Goal: Information Seeking & Learning: Understand process/instructions

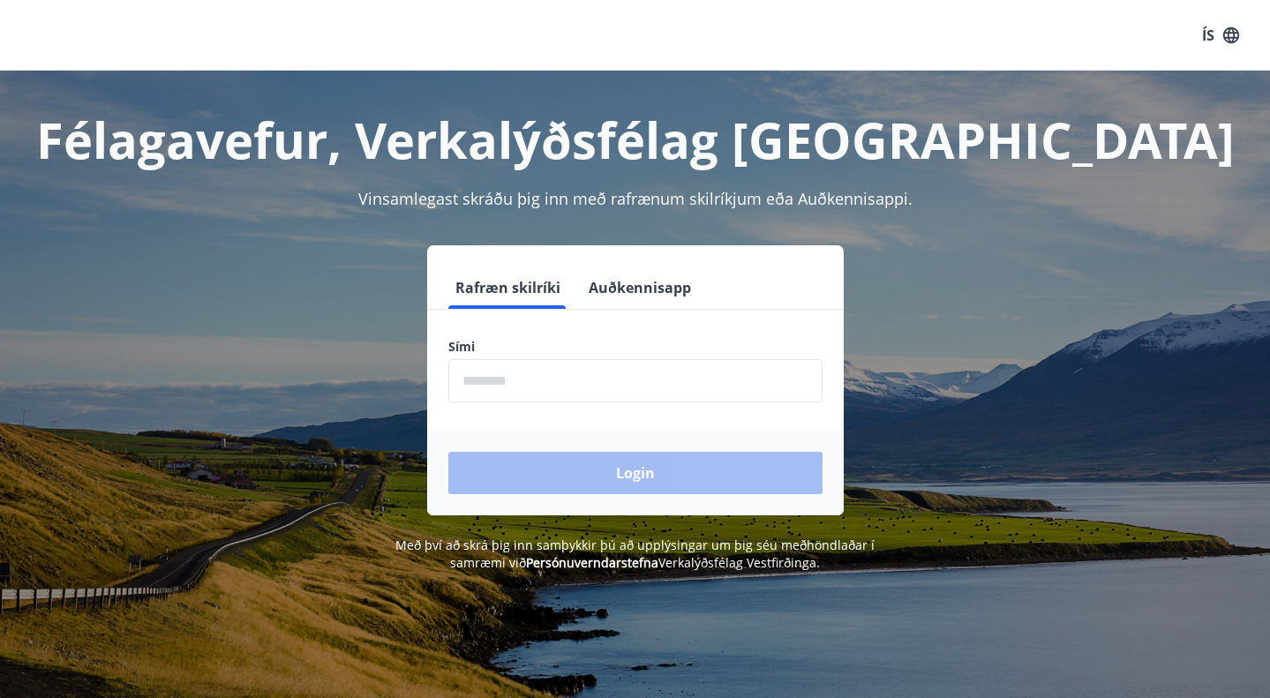
click at [554, 372] on input "phone" at bounding box center [635, 380] width 374 height 43
type input "********"
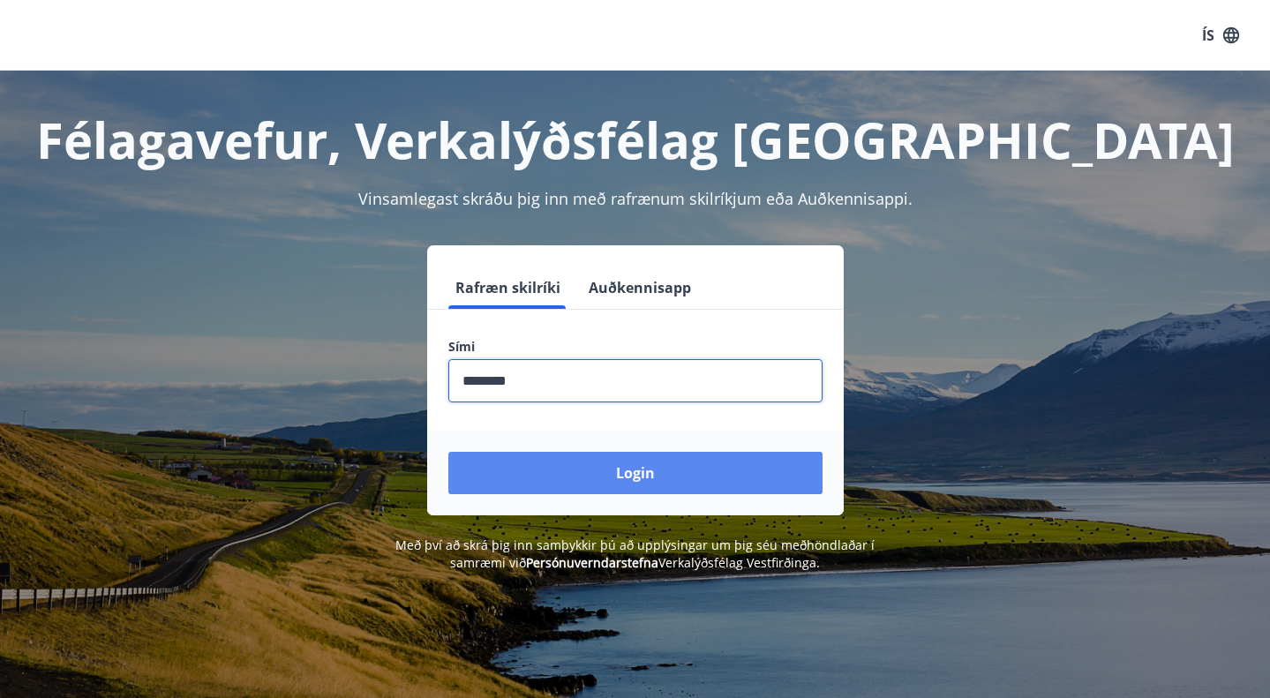
click at [597, 467] on button "Login" at bounding box center [635, 473] width 374 height 42
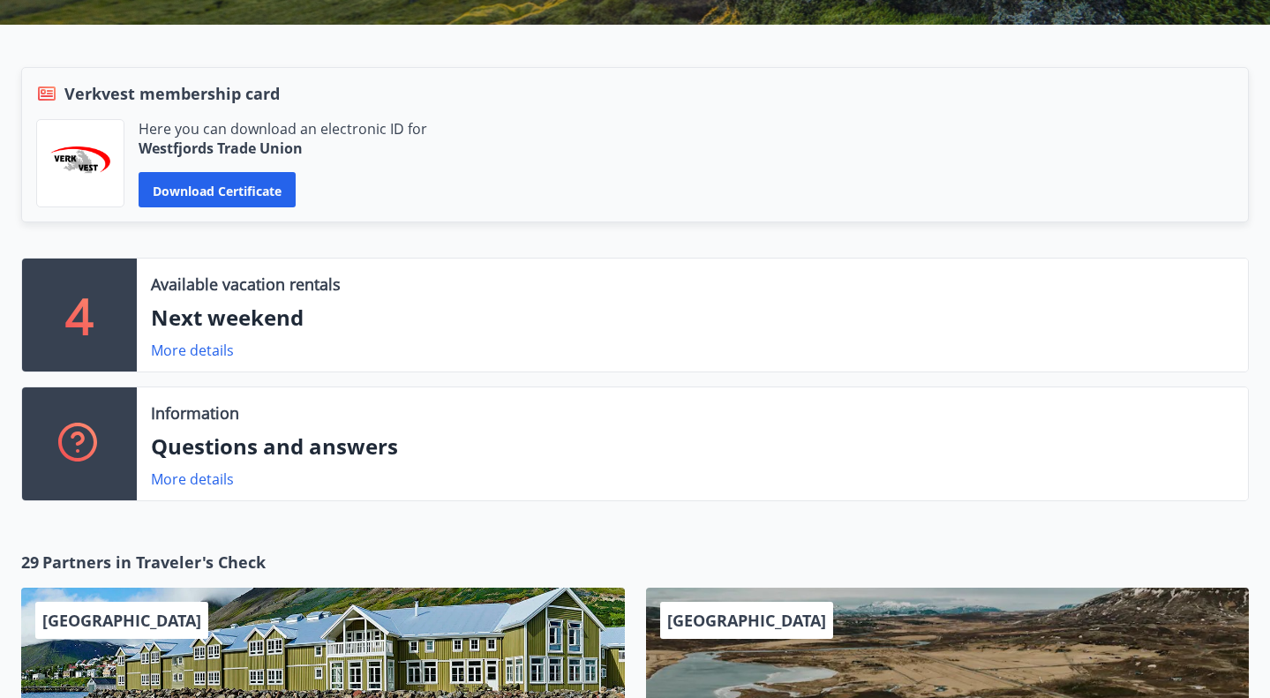
scroll to position [350, 0]
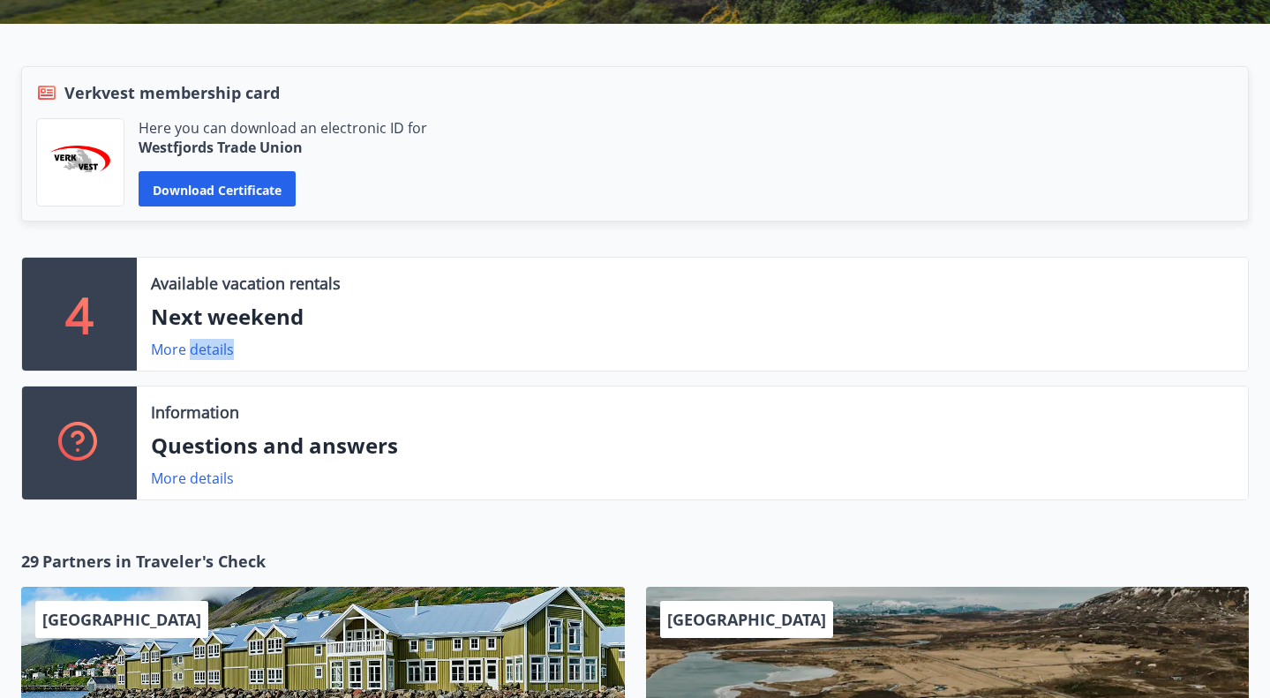
click at [287, 357] on div "More details" at bounding box center [692, 349] width 1083 height 21
click at [278, 359] on div "More details" at bounding box center [692, 349] width 1083 height 21
click at [213, 348] on font "More details" at bounding box center [192, 349] width 83 height 19
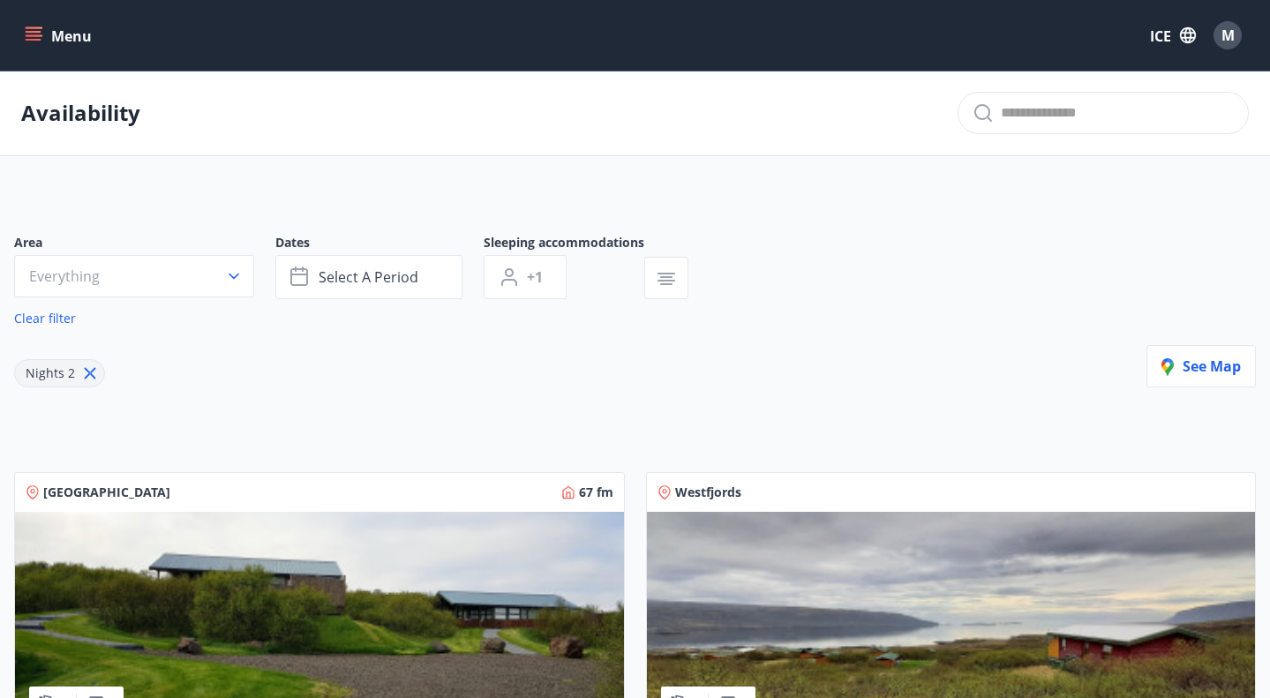
click at [73, 30] on font "Menu" at bounding box center [71, 35] width 41 height 19
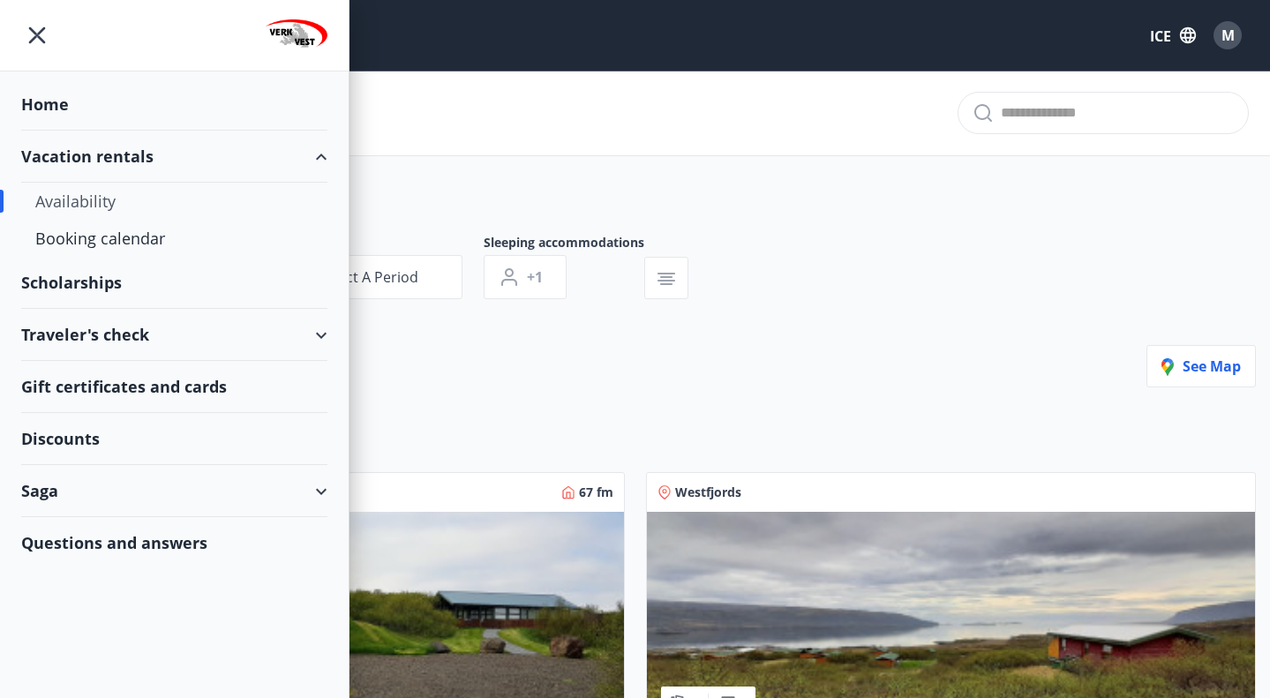
click at [68, 117] on div "Home" at bounding box center [174, 105] width 306 height 52
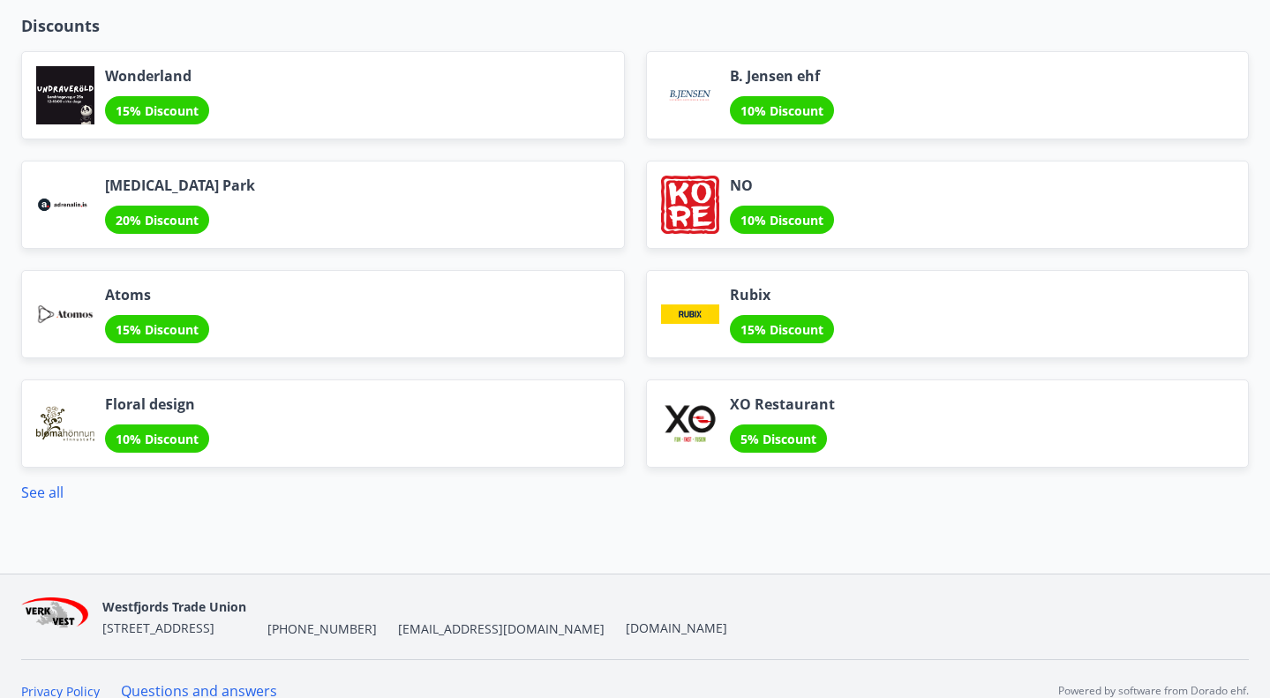
scroll to position [2251, 0]
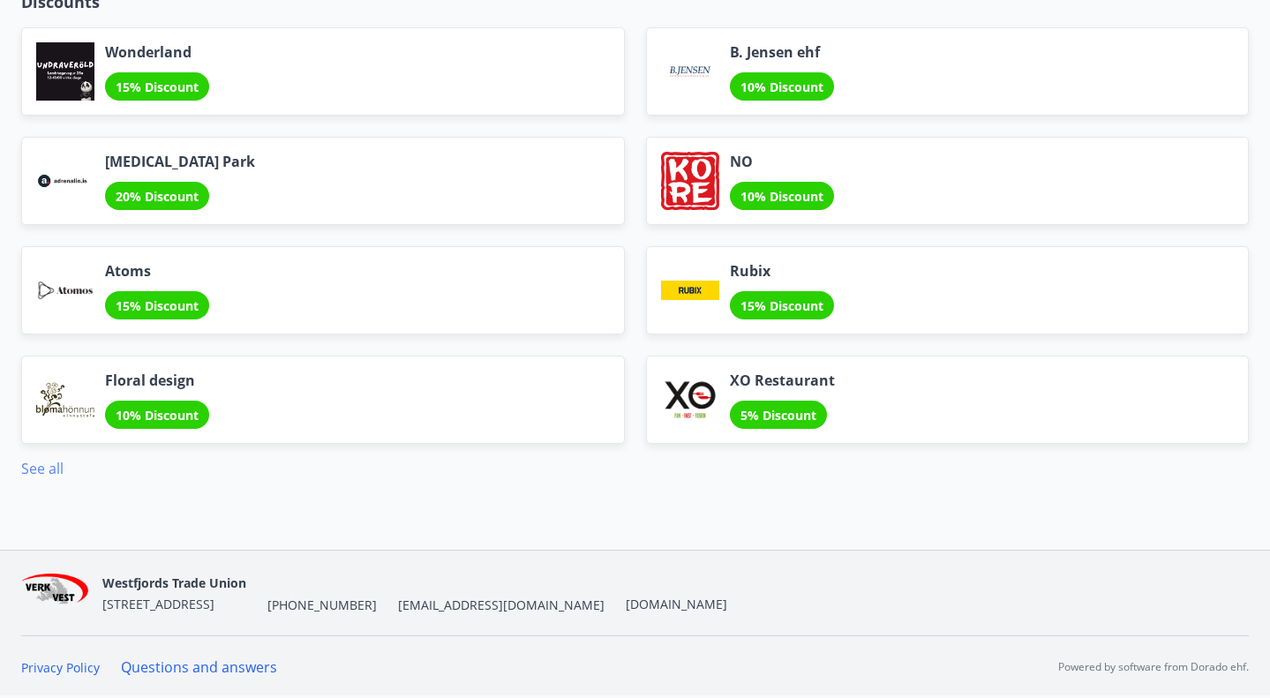
click at [45, 477] on font "See all" at bounding box center [42, 468] width 42 height 19
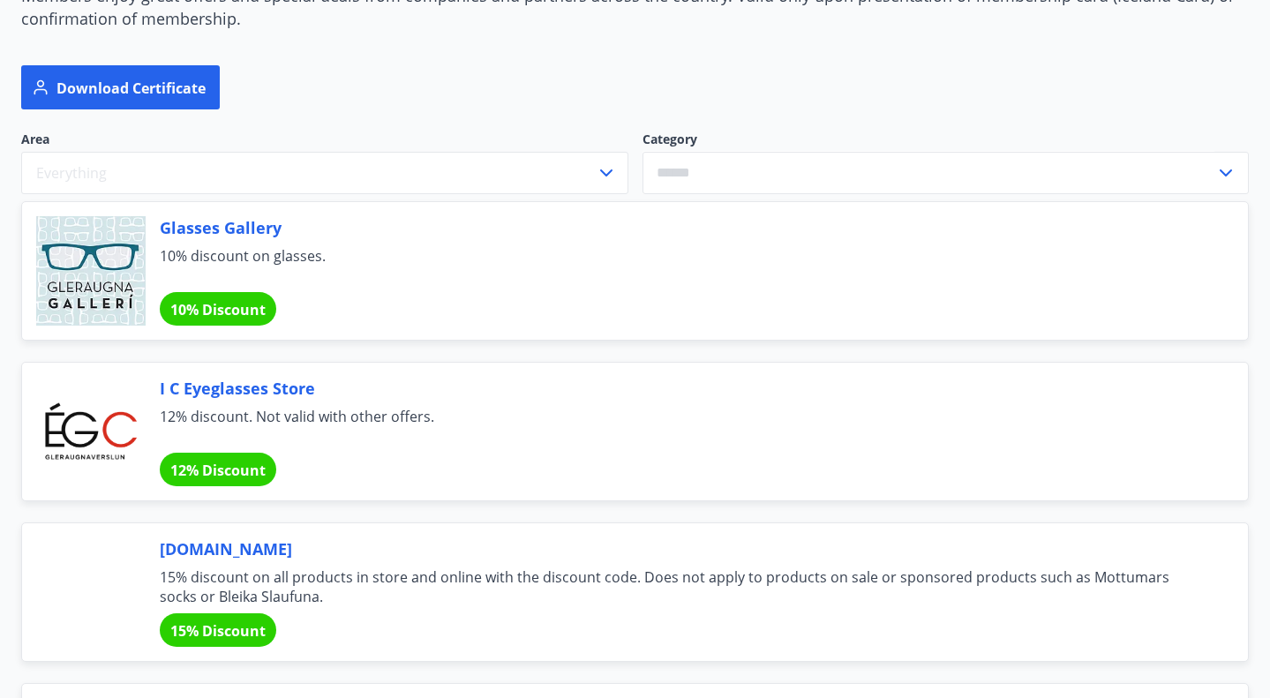
scroll to position [223, 0]
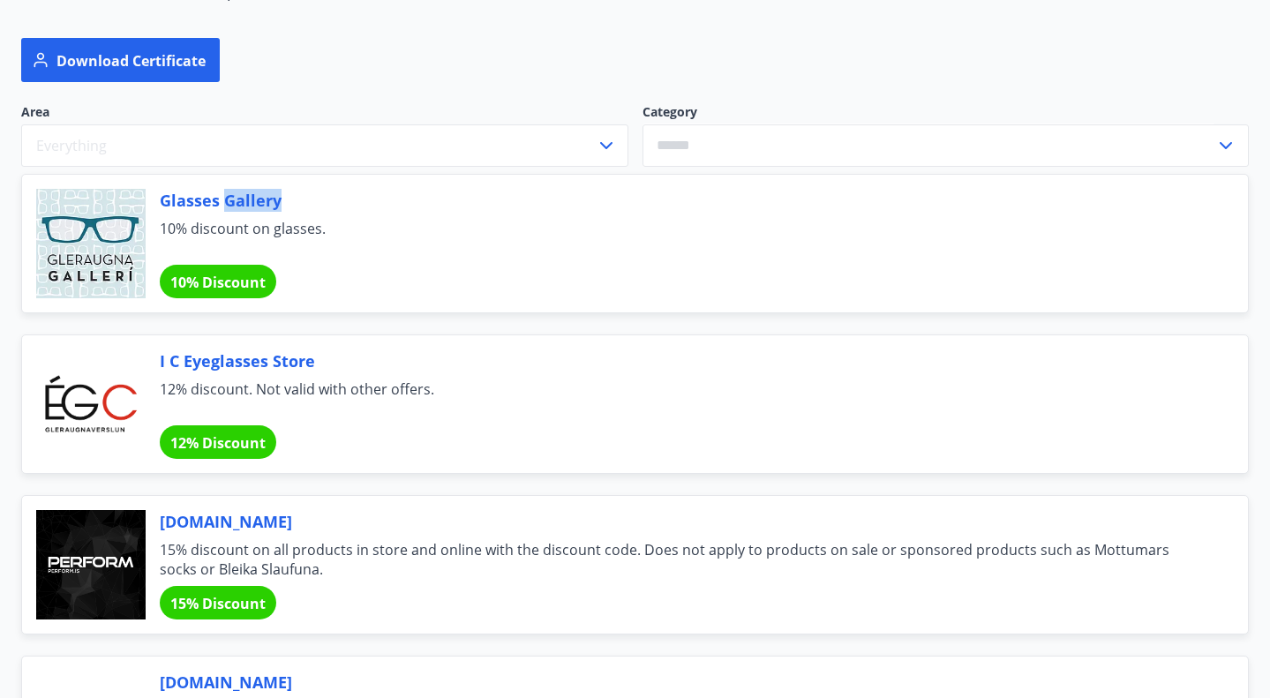
click at [214, 213] on div "Glasses Gallery 10% discount on glasses. 10% Discount" at bounding box center [683, 243] width 1046 height 109
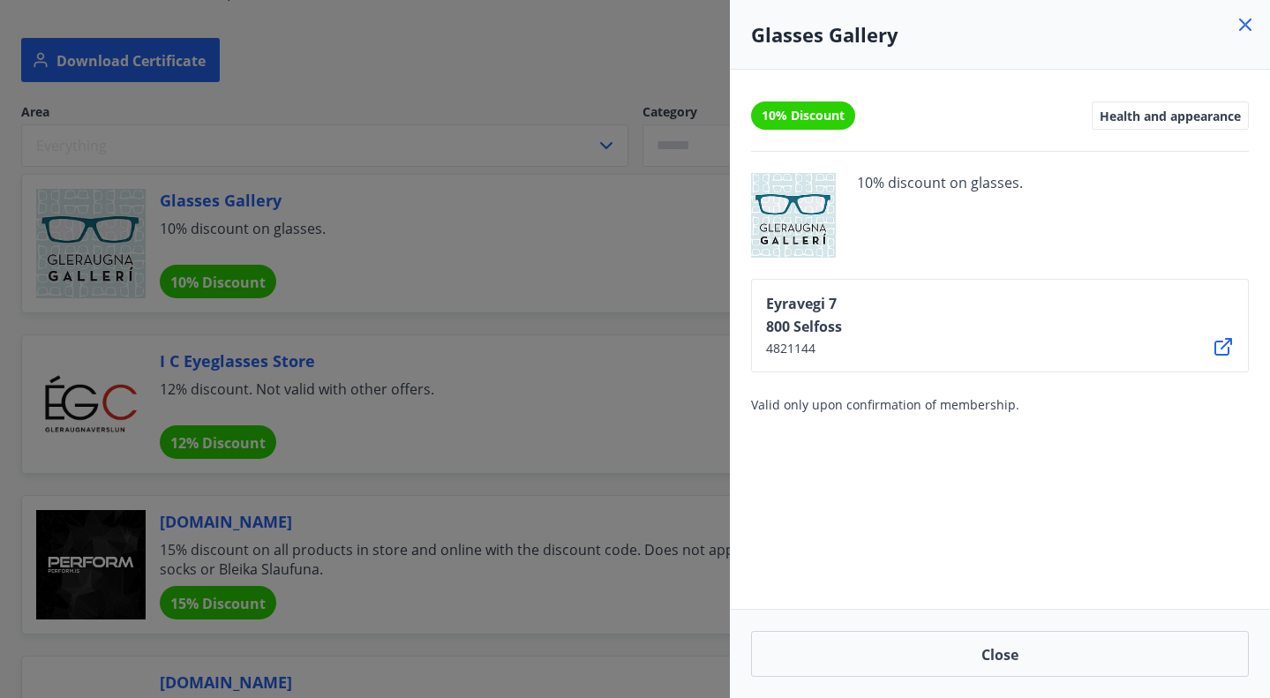
click at [1227, 350] on icon at bounding box center [1223, 346] width 21 height 21
click at [444, 342] on div at bounding box center [635, 349] width 1270 height 698
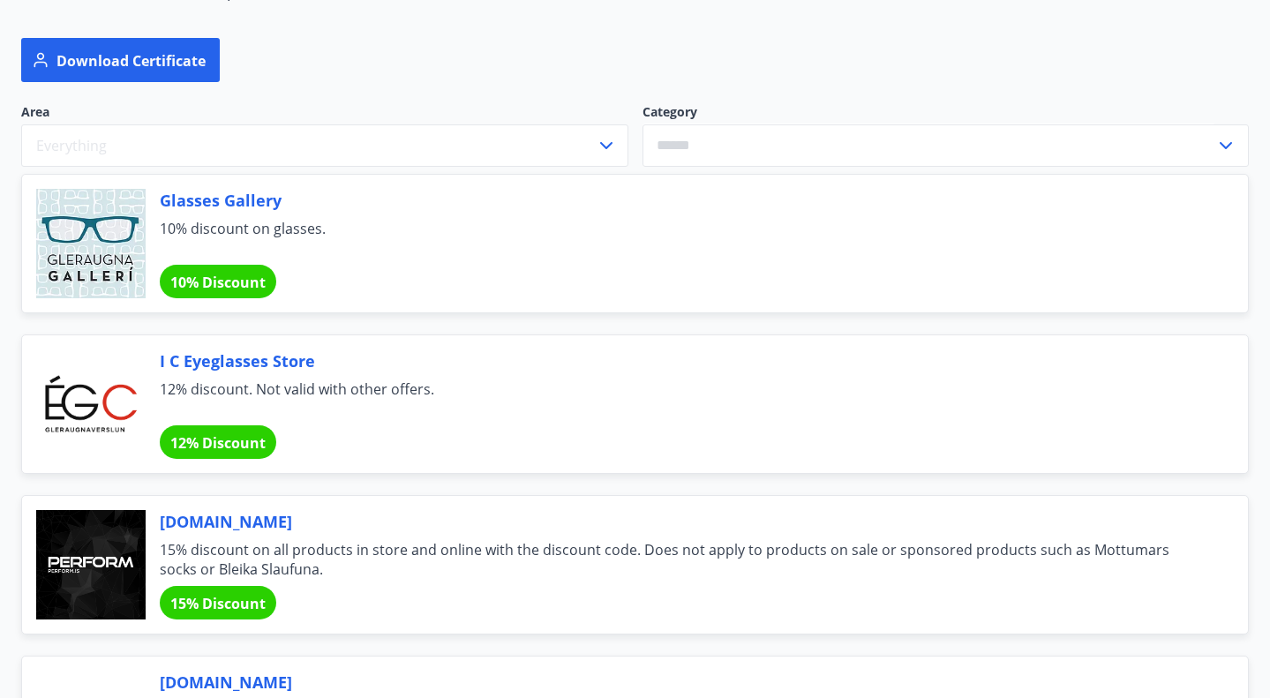
click at [251, 360] on font "I C Eyeglasses Store" at bounding box center [237, 360] width 155 height 21
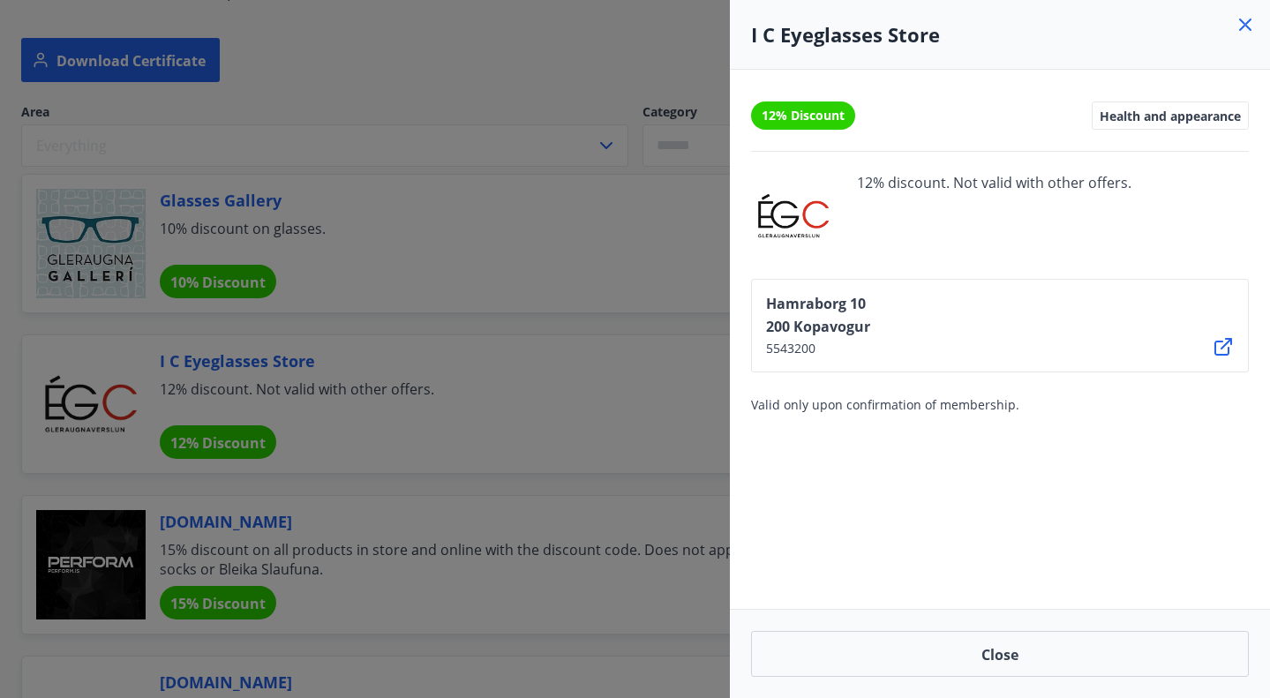
click at [1220, 342] on icon at bounding box center [1223, 346] width 21 height 21
click at [572, 332] on div at bounding box center [635, 349] width 1270 height 698
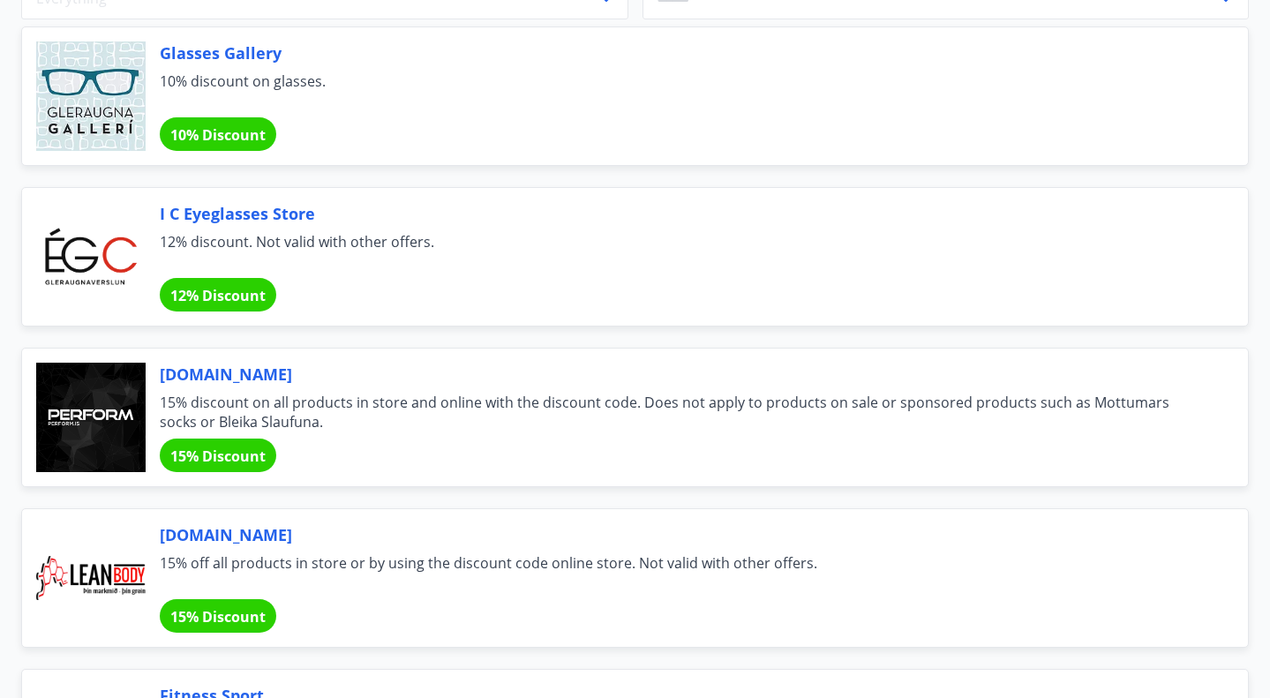
scroll to position [392, 0]
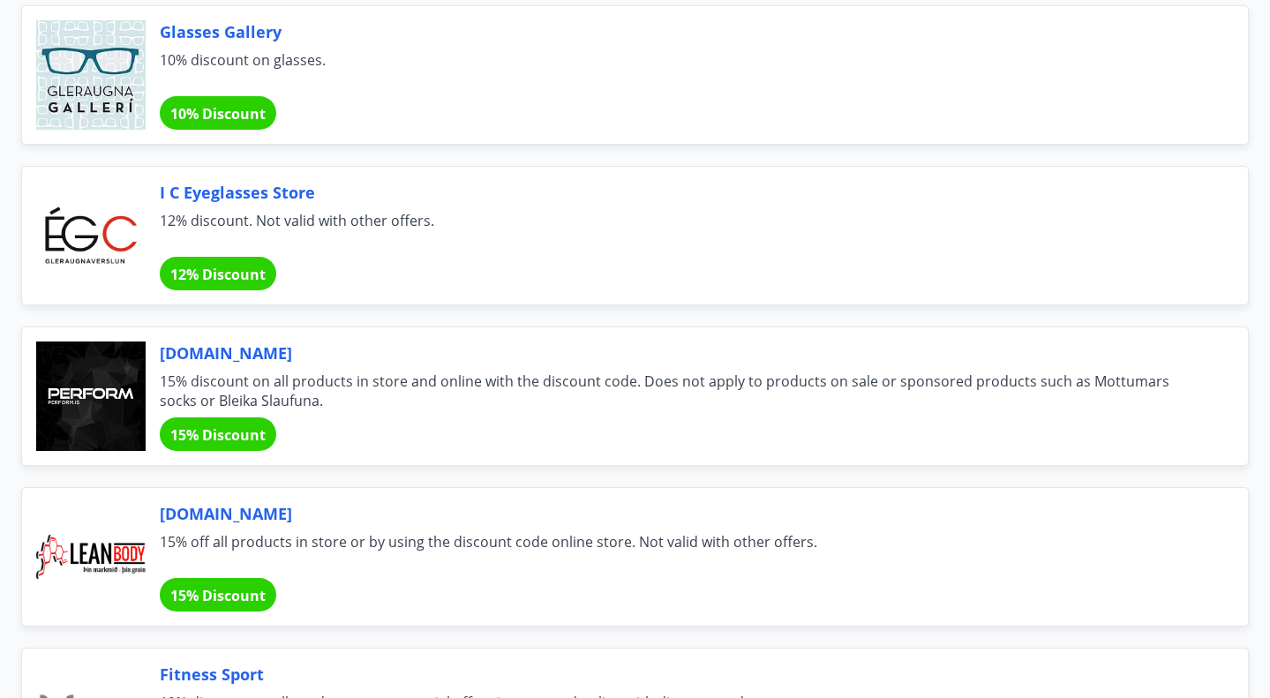
click at [209, 355] on span "Perform.is" at bounding box center [683, 353] width 1046 height 23
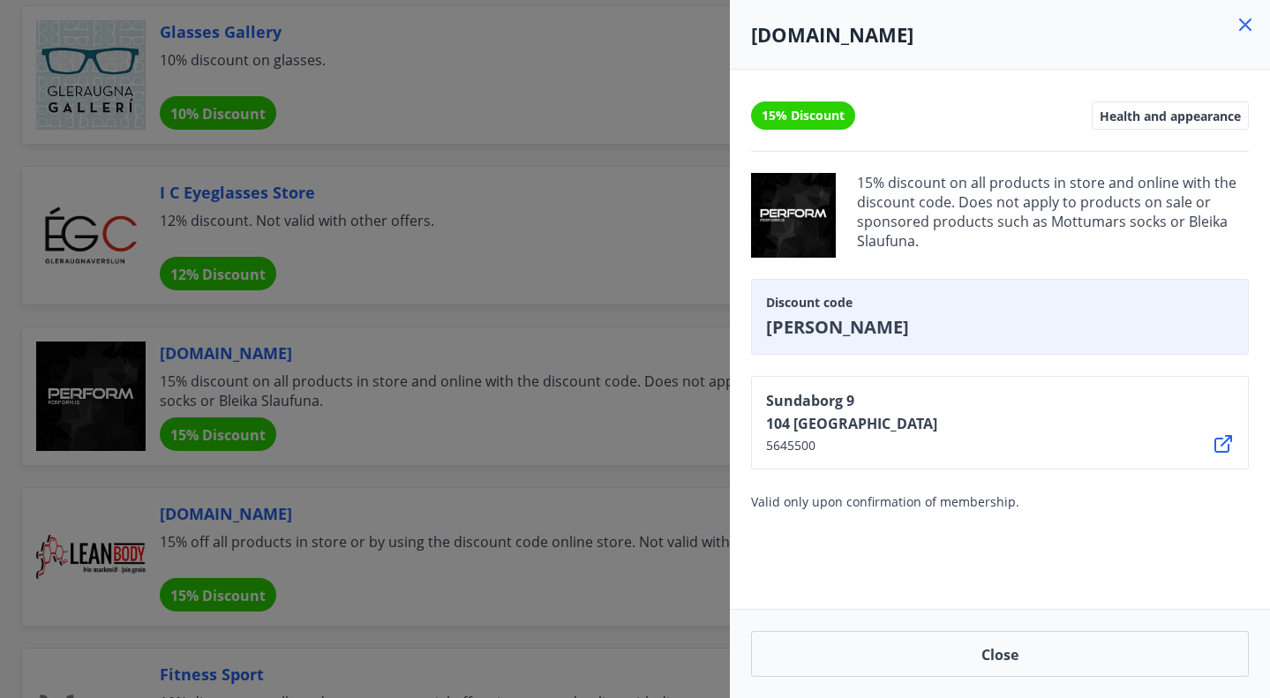
click at [1224, 447] on icon at bounding box center [1223, 443] width 21 height 21
click at [598, 341] on div at bounding box center [635, 349] width 1270 height 698
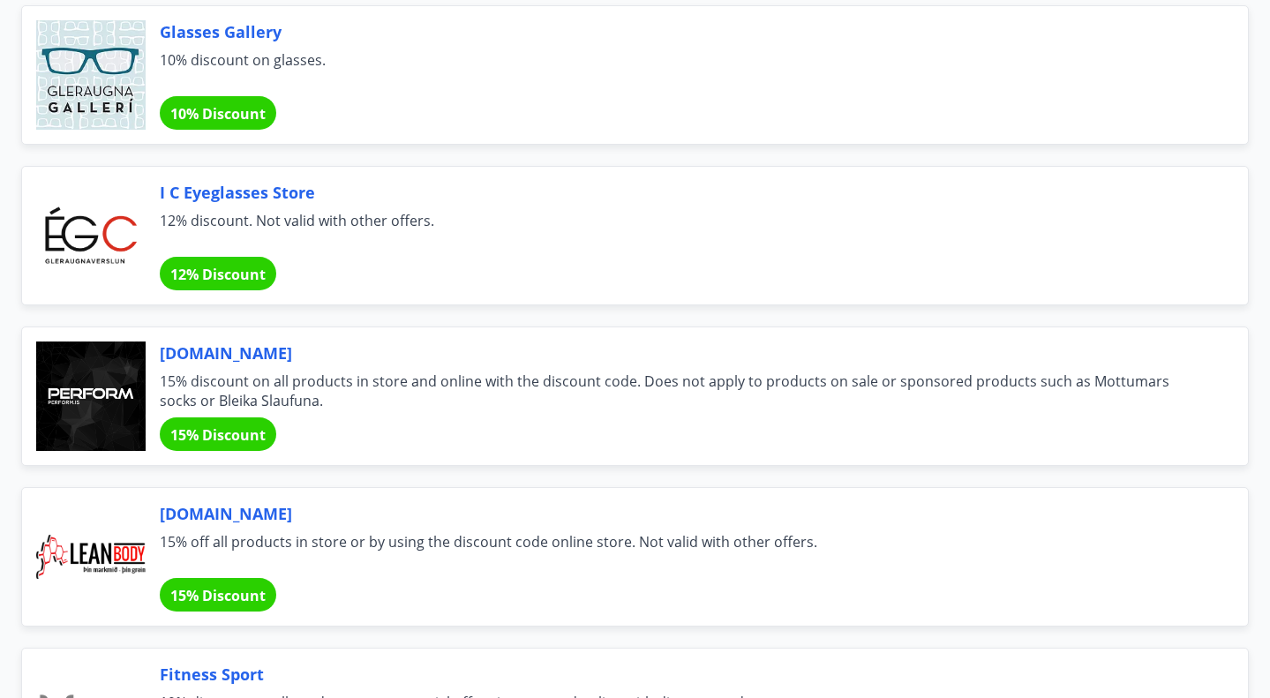
click at [598, 342] on span "Perform.is" at bounding box center [683, 353] width 1046 height 23
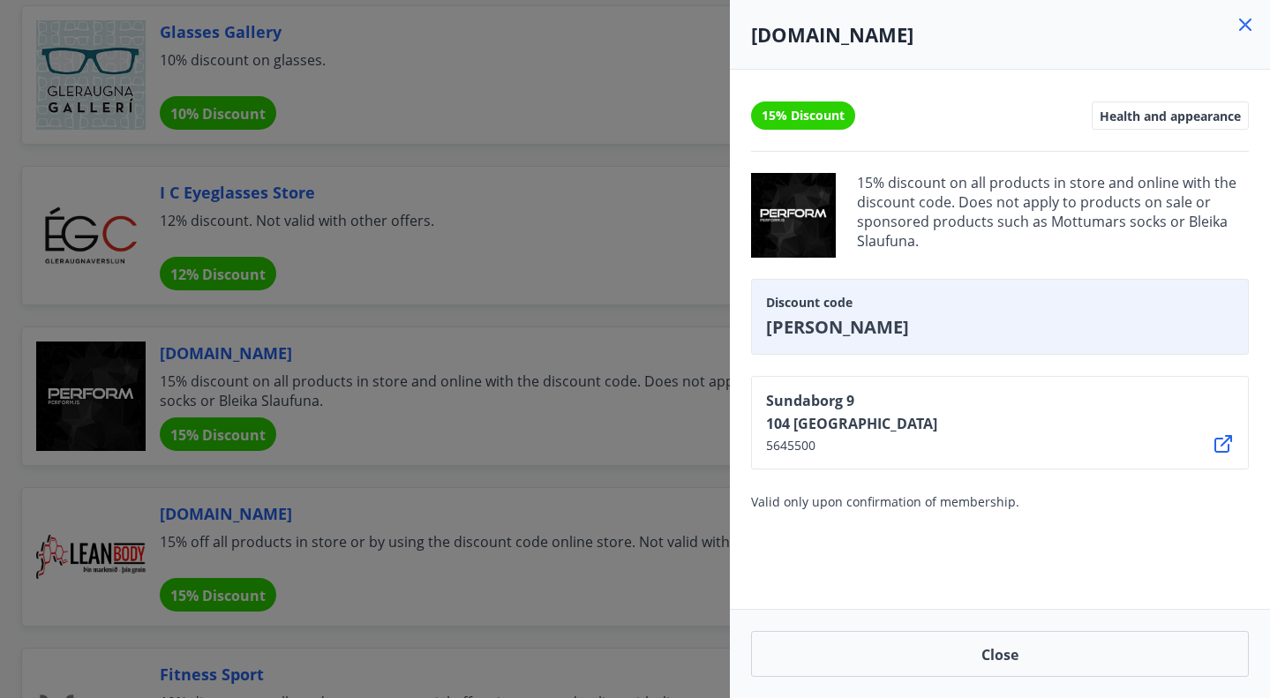
click at [500, 416] on div at bounding box center [635, 349] width 1270 height 698
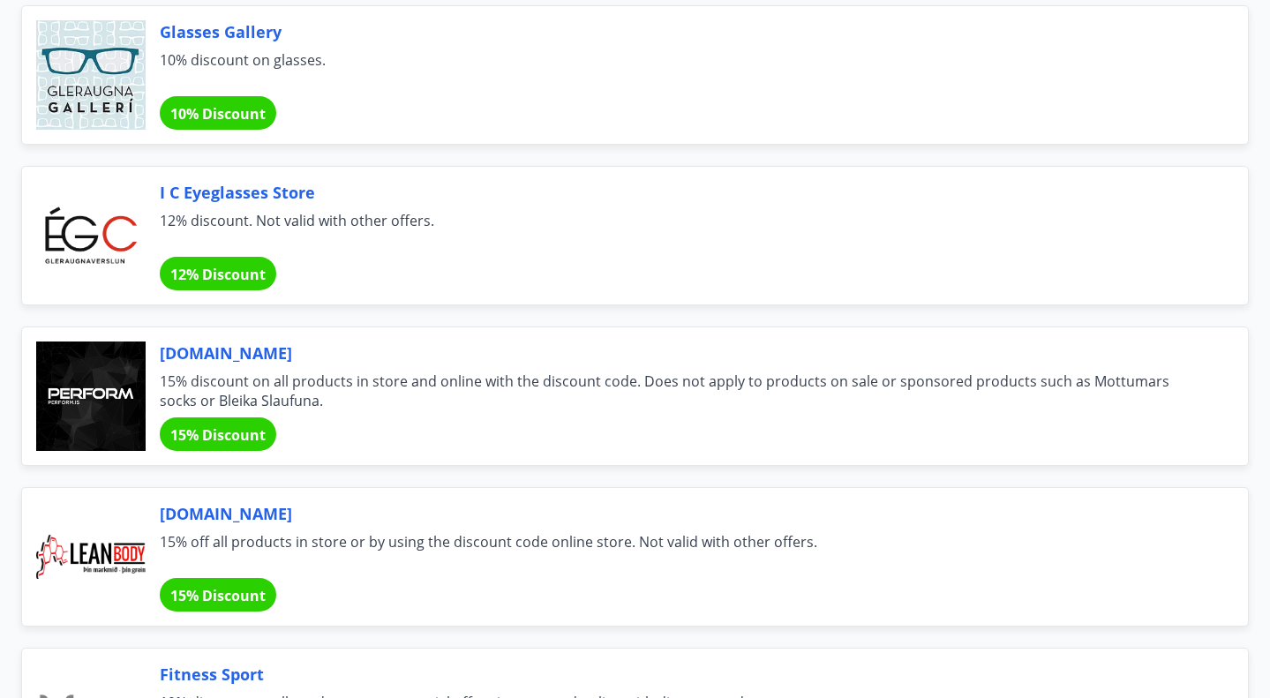
click at [249, 593] on font "15% Discount" at bounding box center [217, 595] width 95 height 19
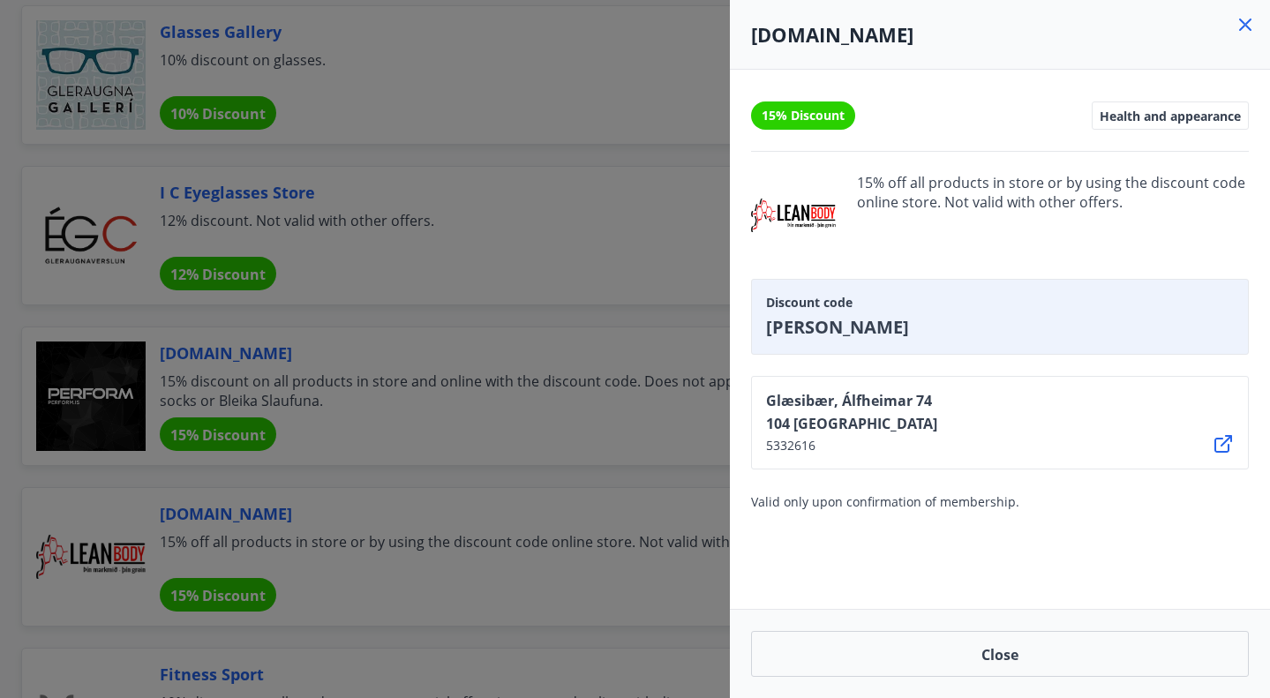
click at [1231, 447] on icon at bounding box center [1223, 443] width 21 height 21
click at [577, 321] on div at bounding box center [635, 349] width 1270 height 698
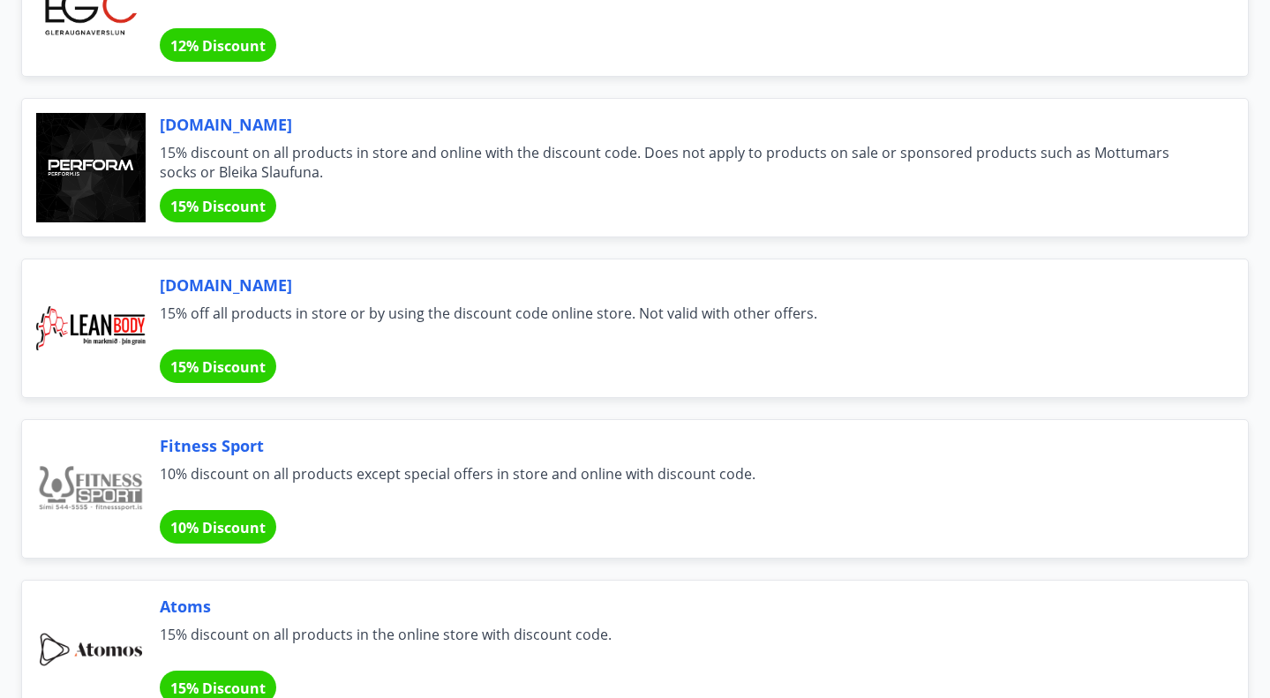
scroll to position [770, 0]
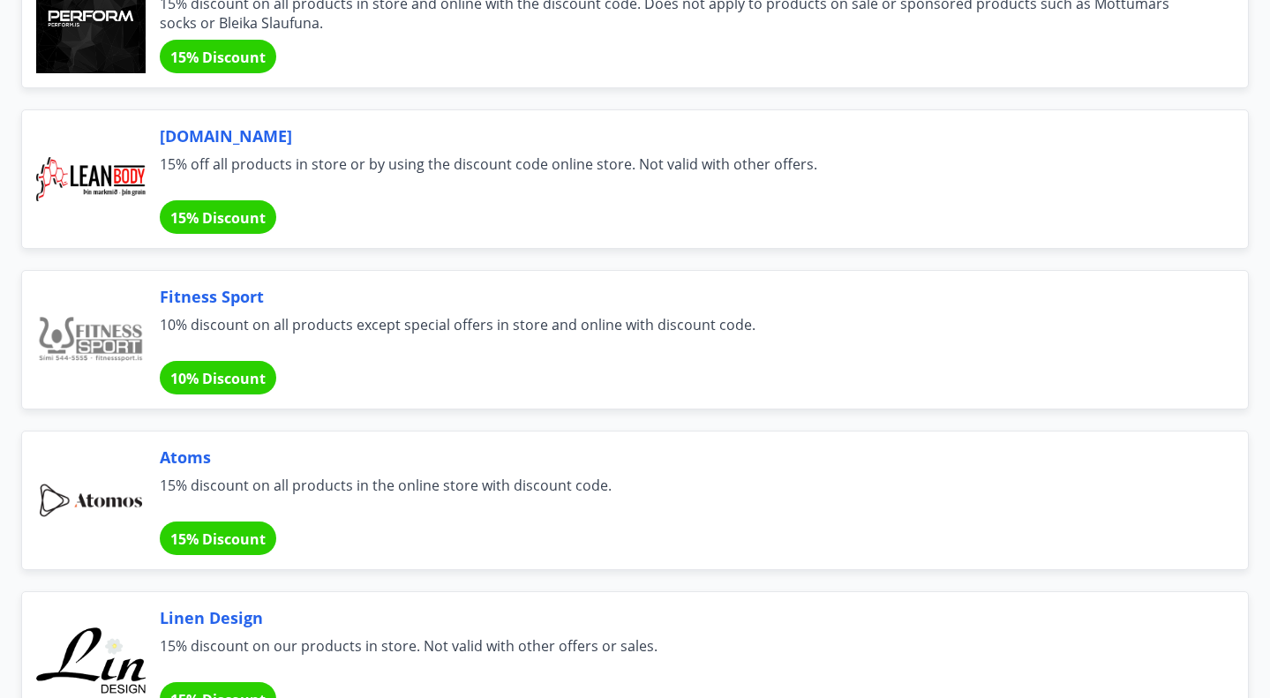
click at [229, 394] on div "Fitness Sport 10% discount on all products except special offers in store and o…" at bounding box center [635, 339] width 1228 height 139
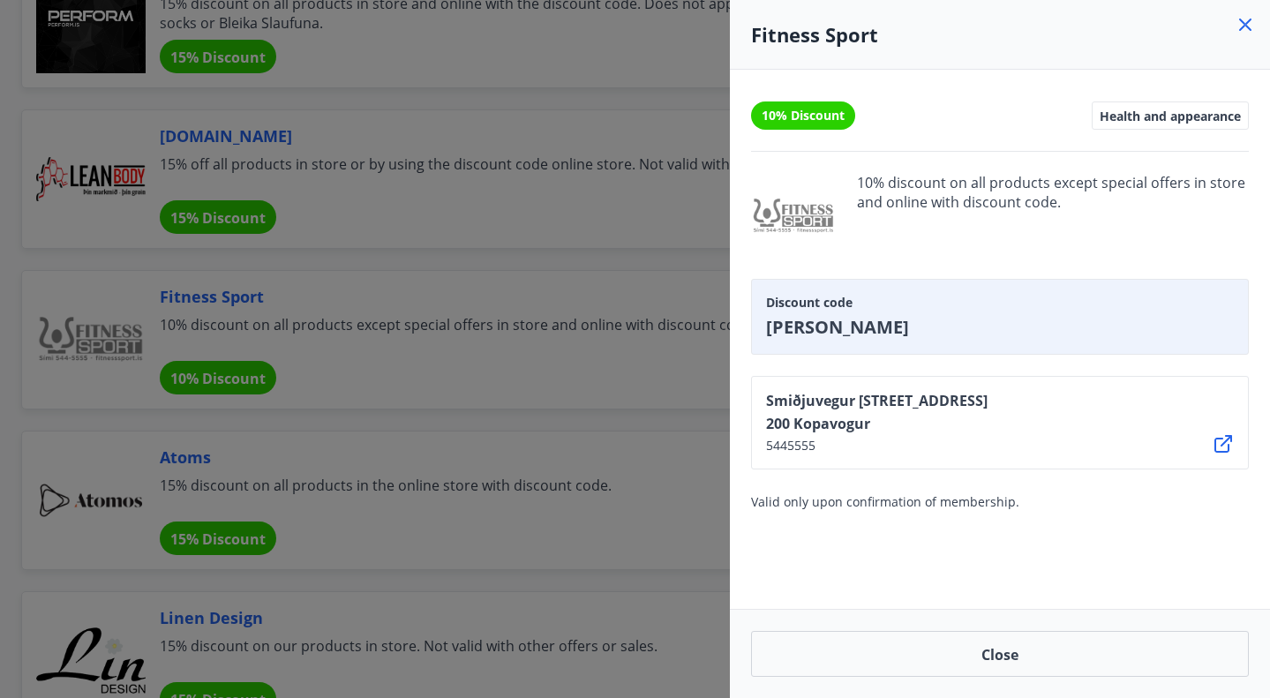
click at [1224, 454] on icon at bounding box center [1223, 443] width 21 height 21
click at [586, 234] on div at bounding box center [635, 349] width 1270 height 698
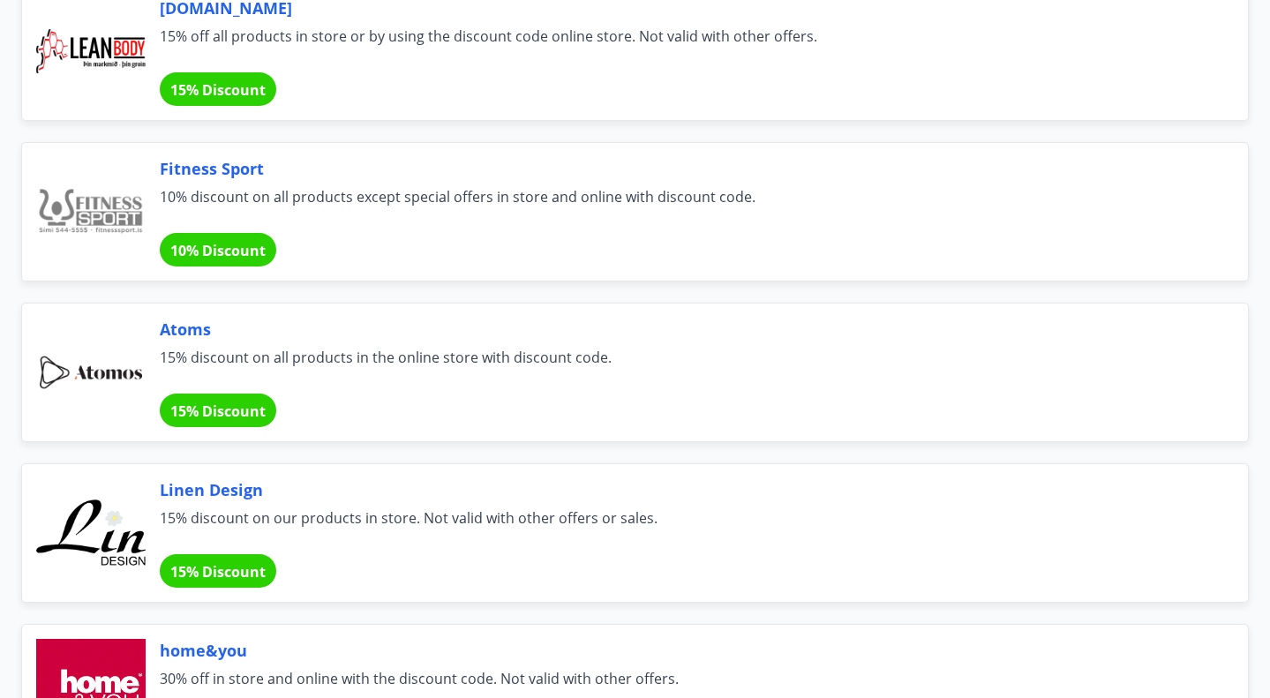
scroll to position [942, 0]
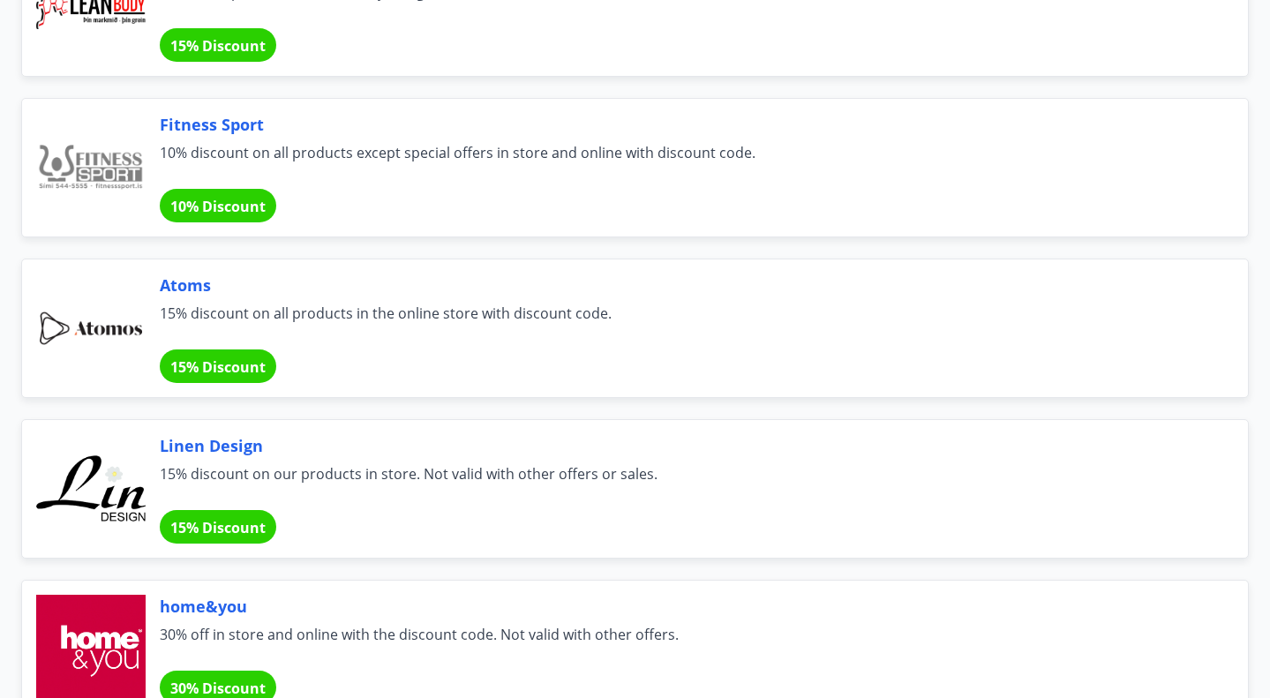
click at [252, 372] on font "15% Discount" at bounding box center [217, 366] width 95 height 19
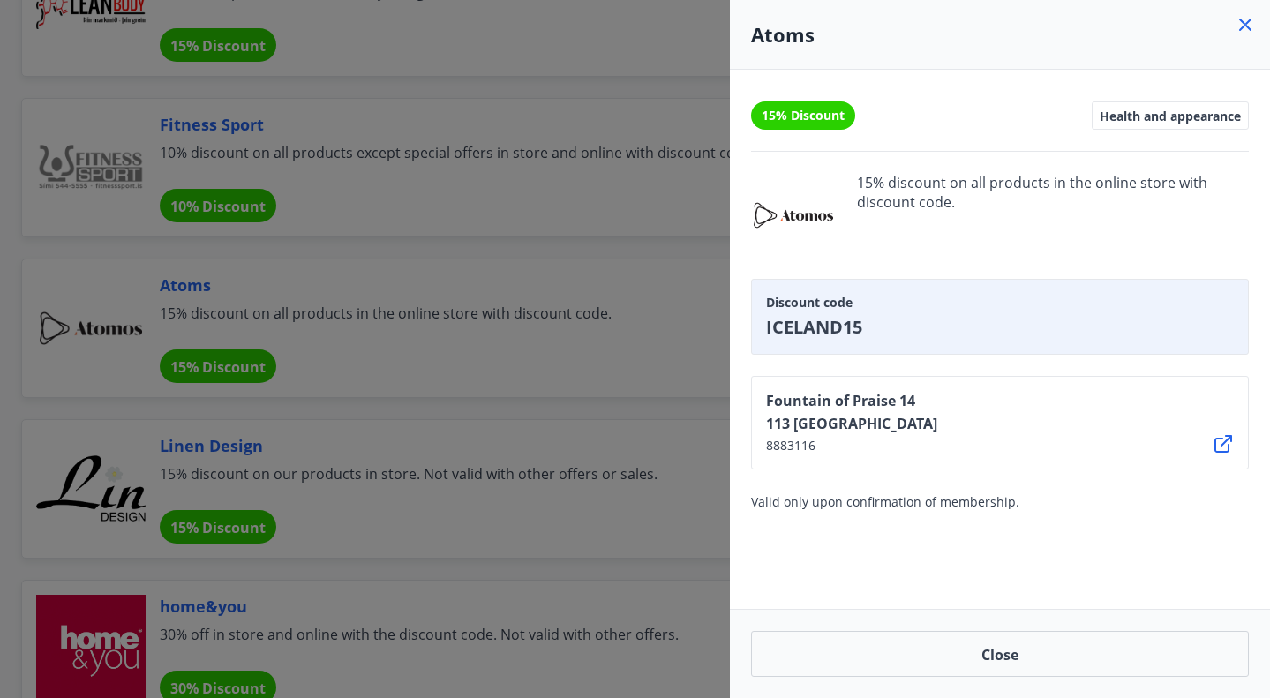
click at [1222, 443] on icon at bounding box center [1224, 444] width 18 height 18
click at [545, 410] on div at bounding box center [635, 349] width 1270 height 698
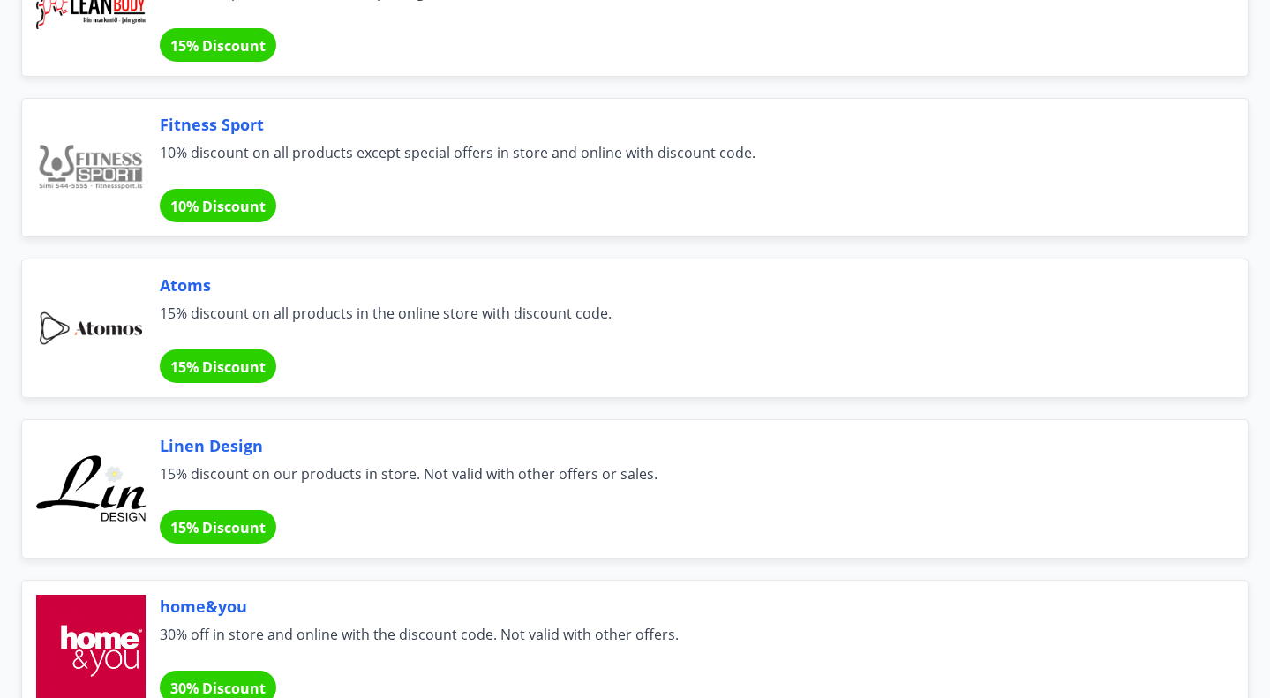
click at [545, 410] on div "Linen Design 15% discount on our products in store. Not valid with other offers…" at bounding box center [624, 478] width 1249 height 161
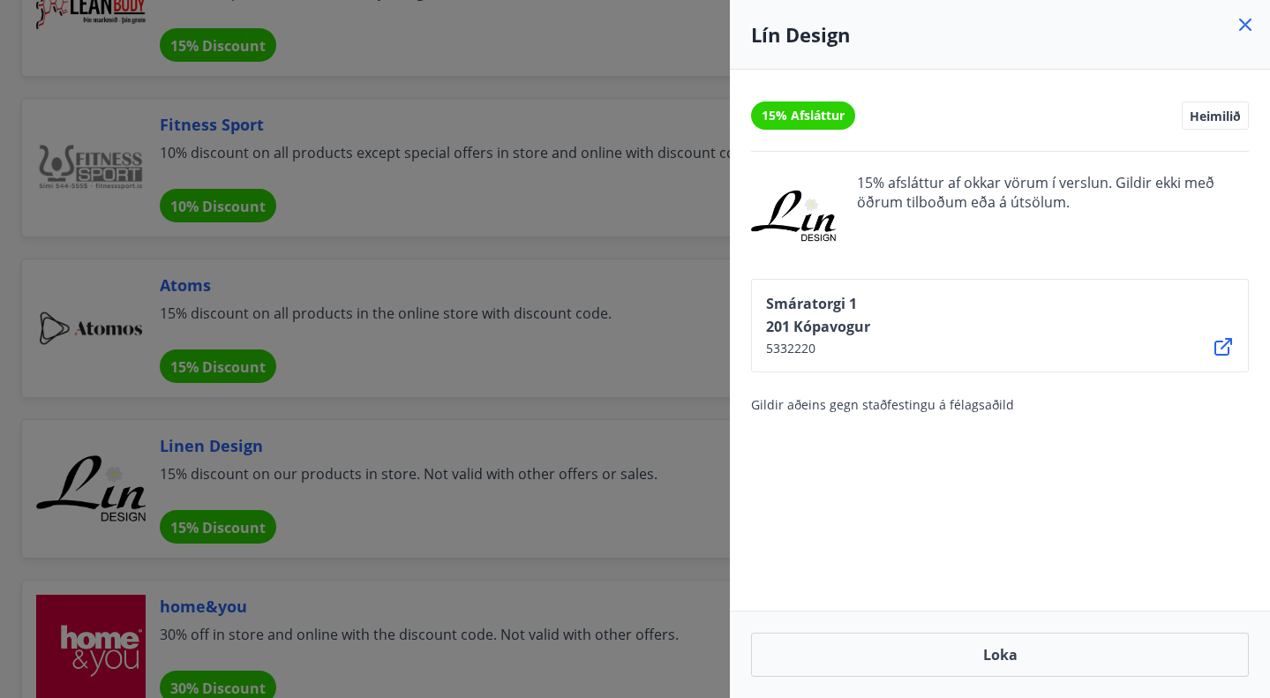
scroll to position [996, 0]
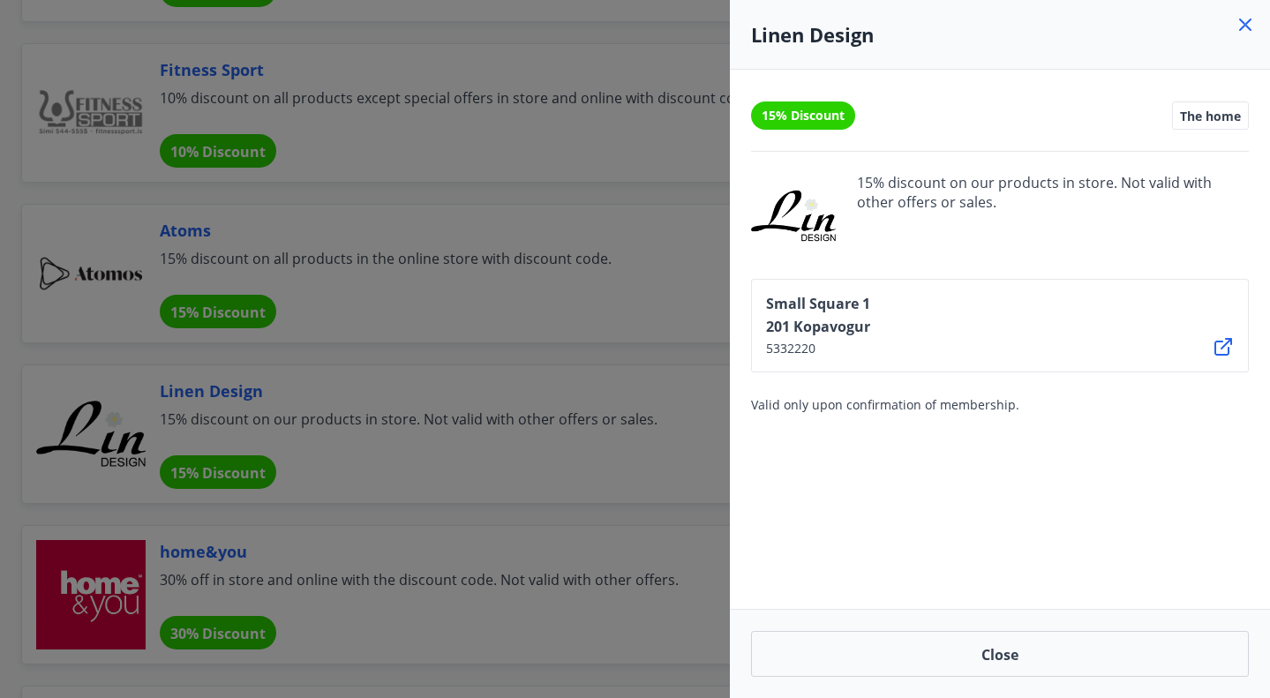
click at [372, 408] on div at bounding box center [635, 349] width 1270 height 698
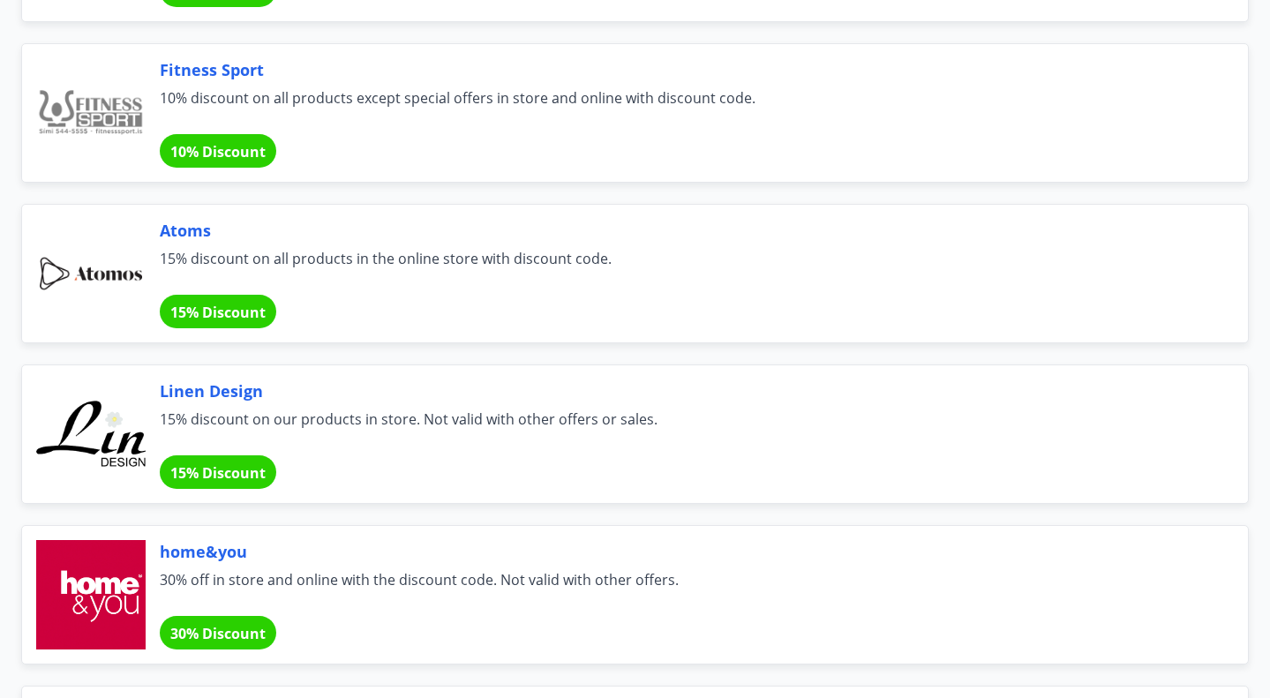
click at [218, 465] on font "15% Discount" at bounding box center [217, 472] width 95 height 19
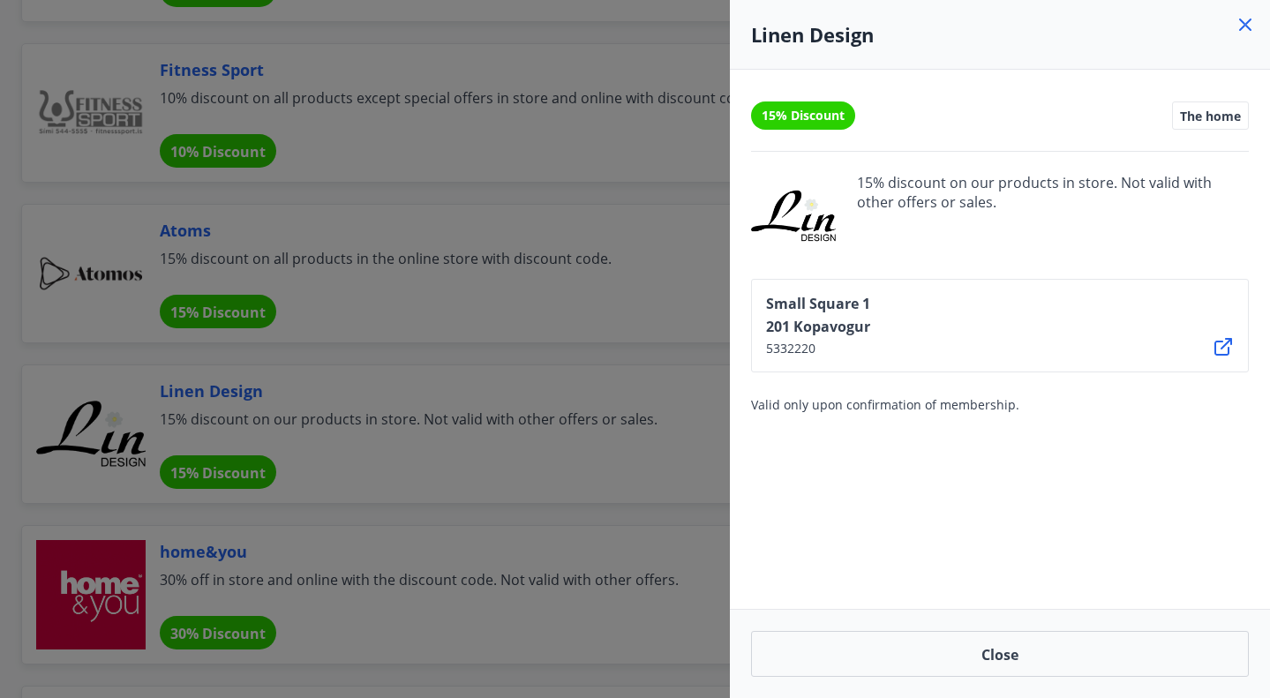
click at [1222, 347] on icon at bounding box center [1224, 347] width 18 height 18
click at [518, 349] on div at bounding box center [635, 349] width 1270 height 698
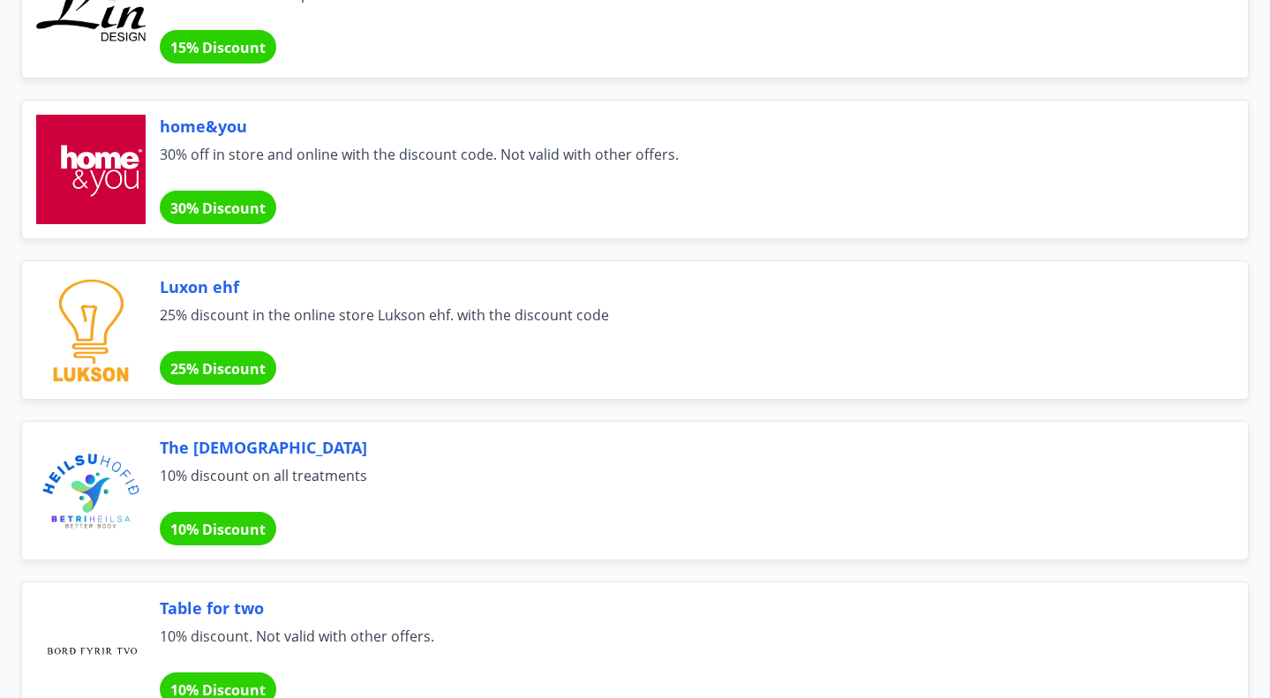
scroll to position [1425, 0]
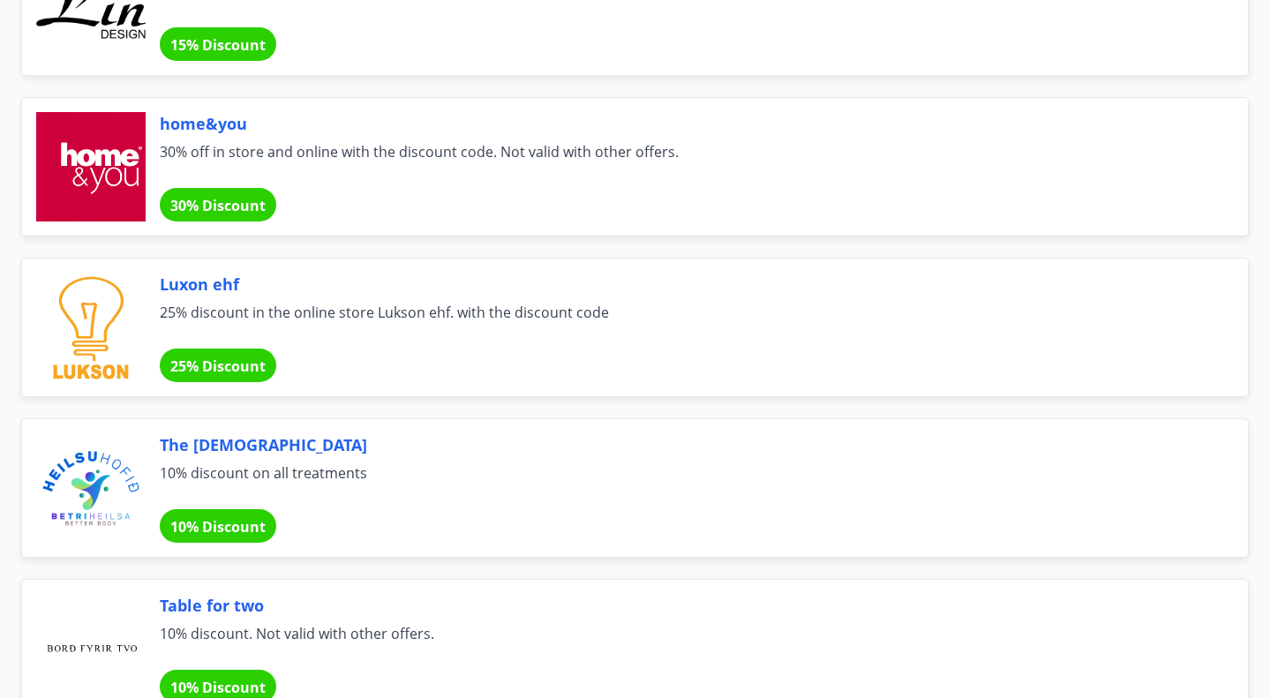
click at [228, 203] on font "30% Discount" at bounding box center [217, 205] width 95 height 19
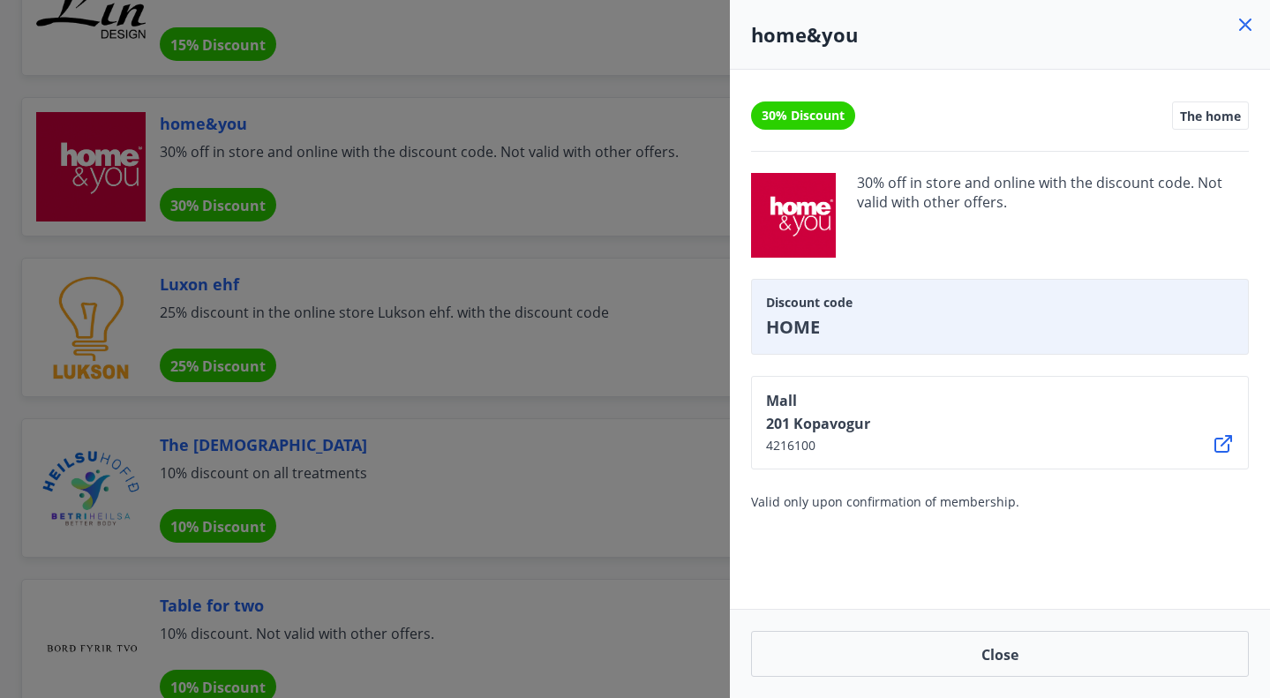
click at [1225, 447] on icon at bounding box center [1223, 443] width 21 height 21
click at [467, 236] on div at bounding box center [635, 349] width 1270 height 698
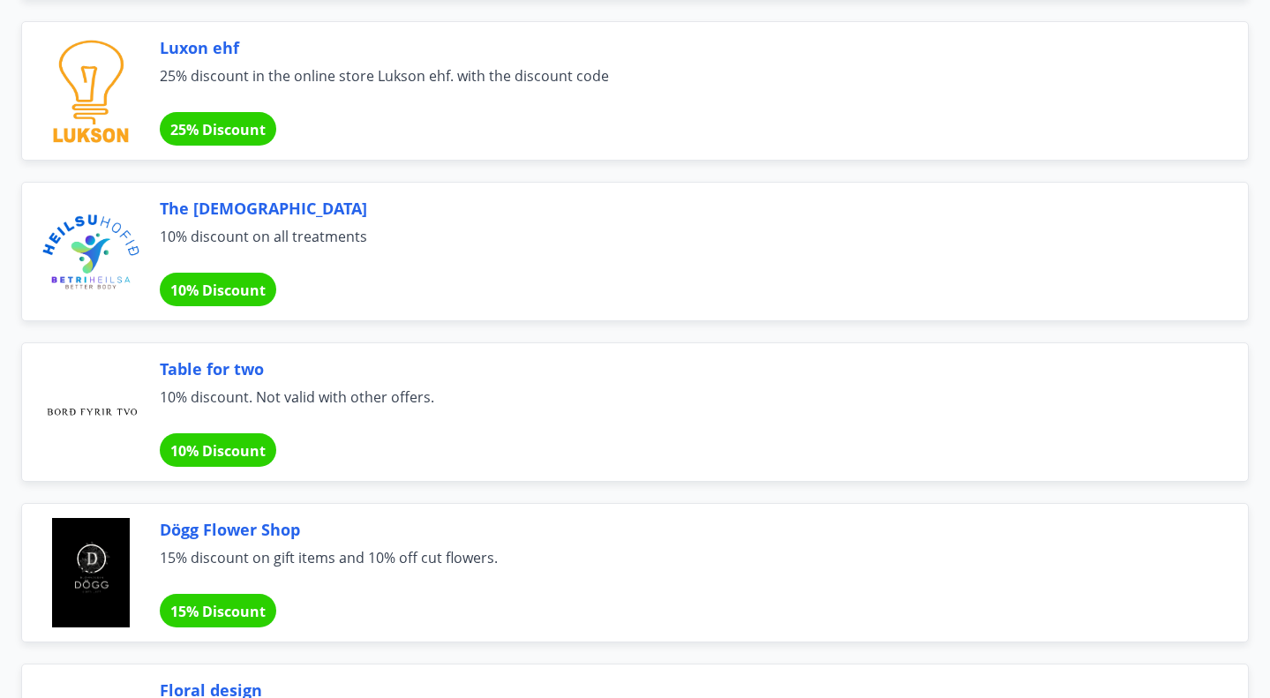
scroll to position [1688, 0]
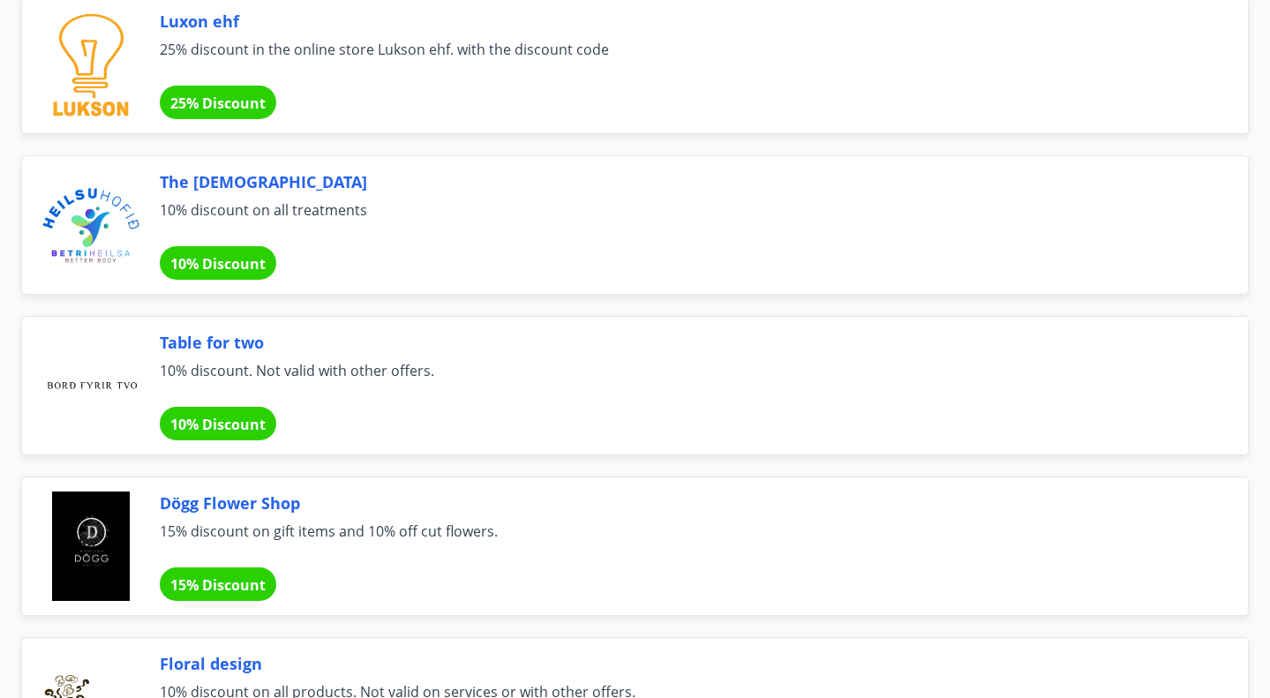
click at [238, 410] on div "10% Discount" at bounding box center [218, 424] width 117 height 34
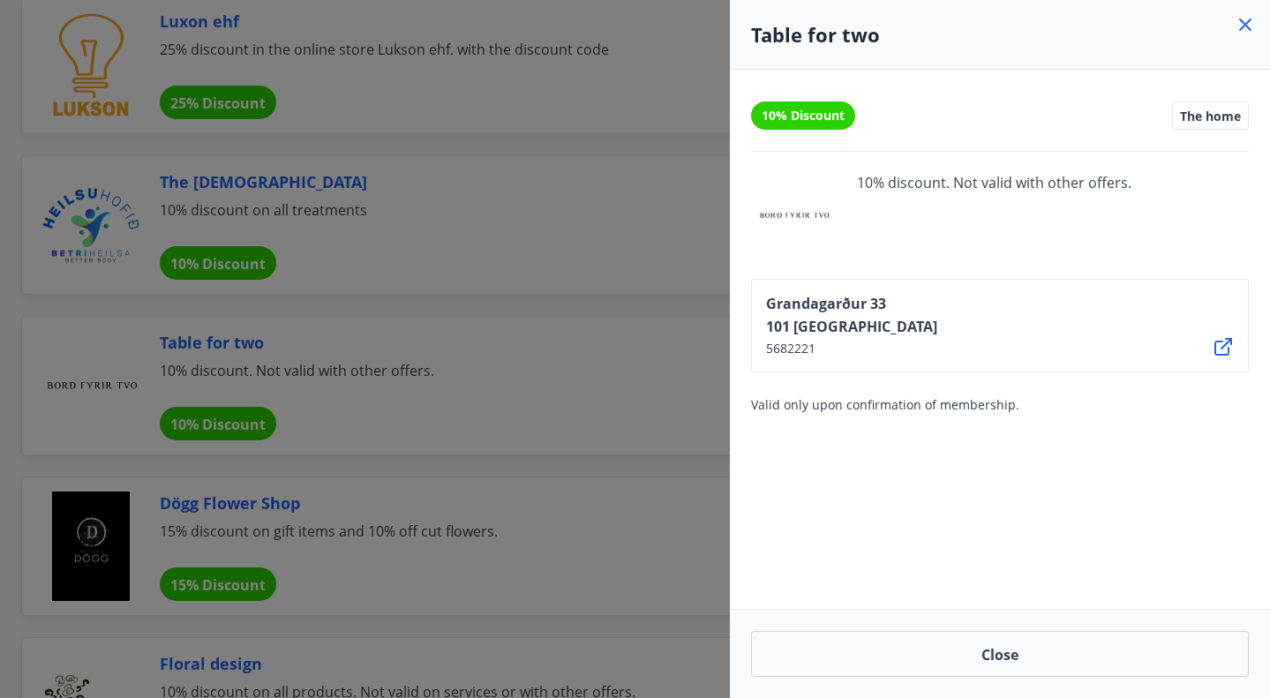
click at [1231, 350] on icon at bounding box center [1223, 346] width 21 height 21
click at [544, 312] on div at bounding box center [635, 349] width 1270 height 698
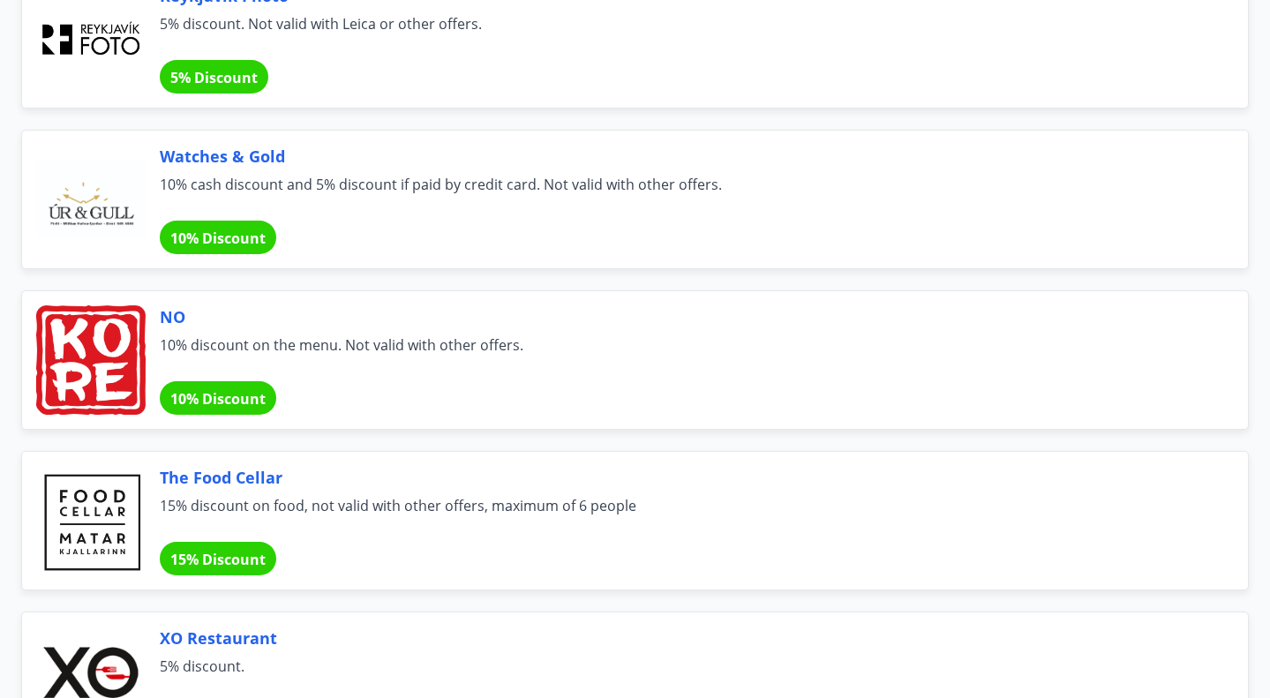
scroll to position [2538, 0]
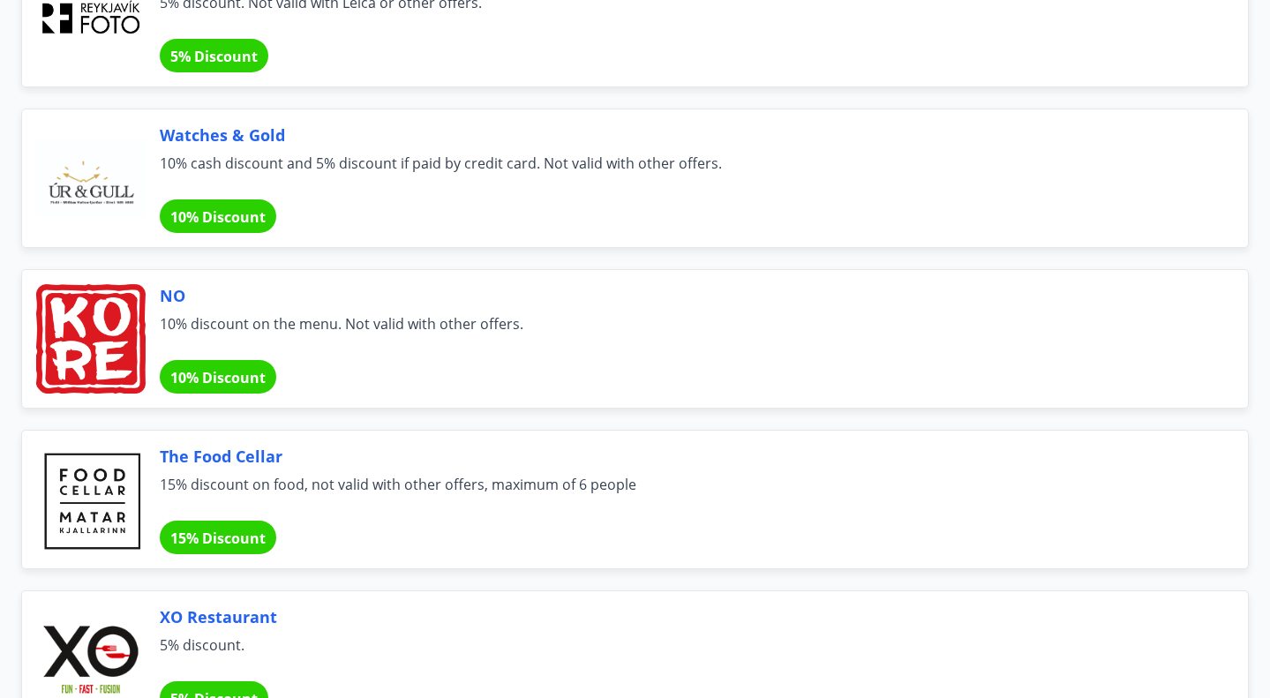
click at [238, 376] on font "10% Discount" at bounding box center [217, 377] width 95 height 19
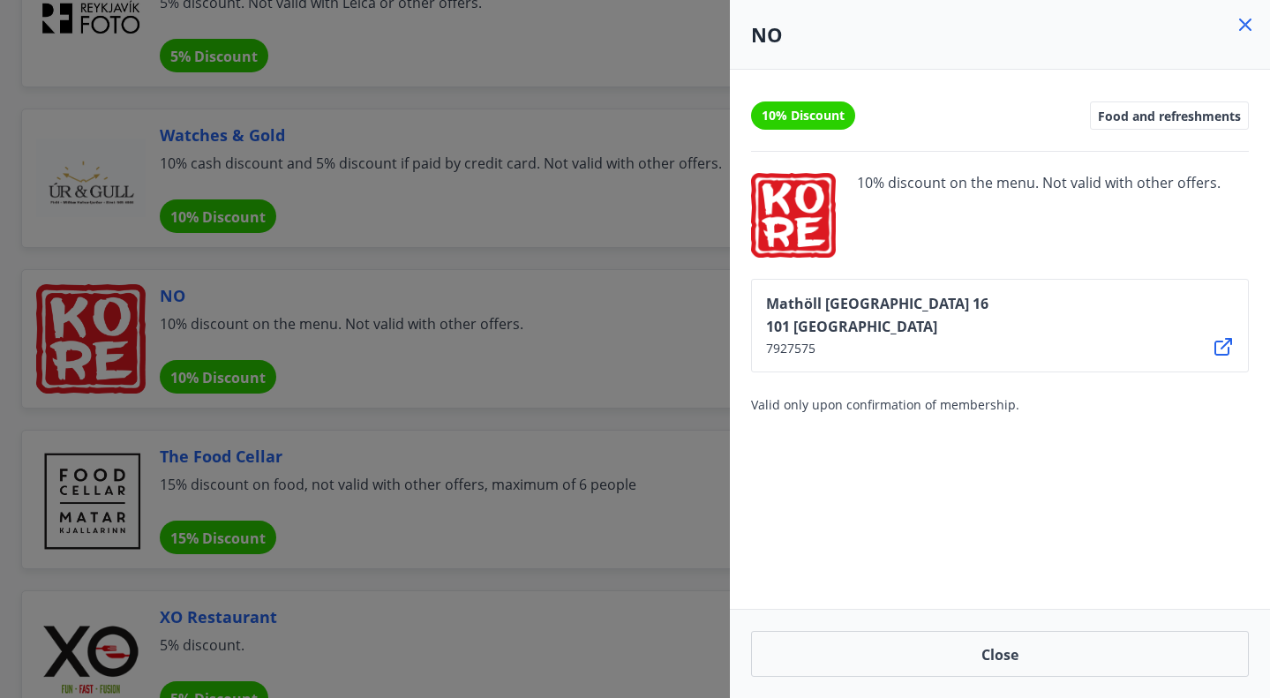
click at [1217, 349] on icon at bounding box center [1223, 346] width 21 height 21
click at [419, 422] on div at bounding box center [635, 349] width 1270 height 698
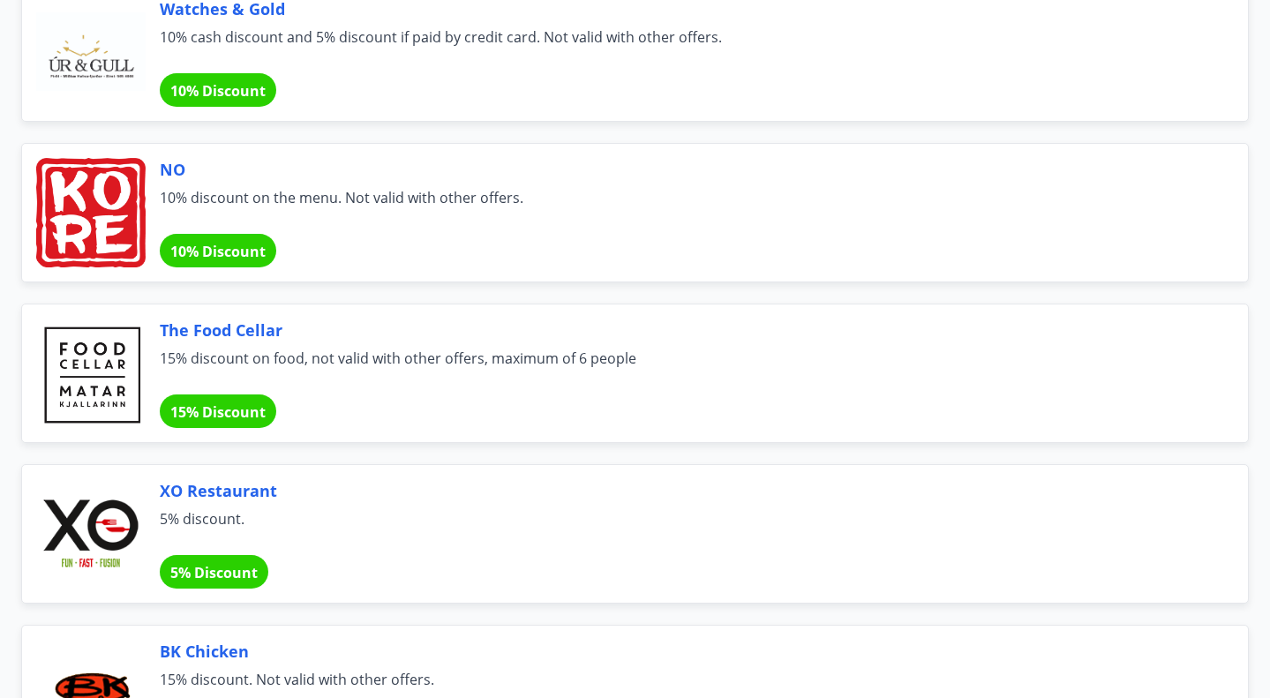
scroll to position [2752, 0]
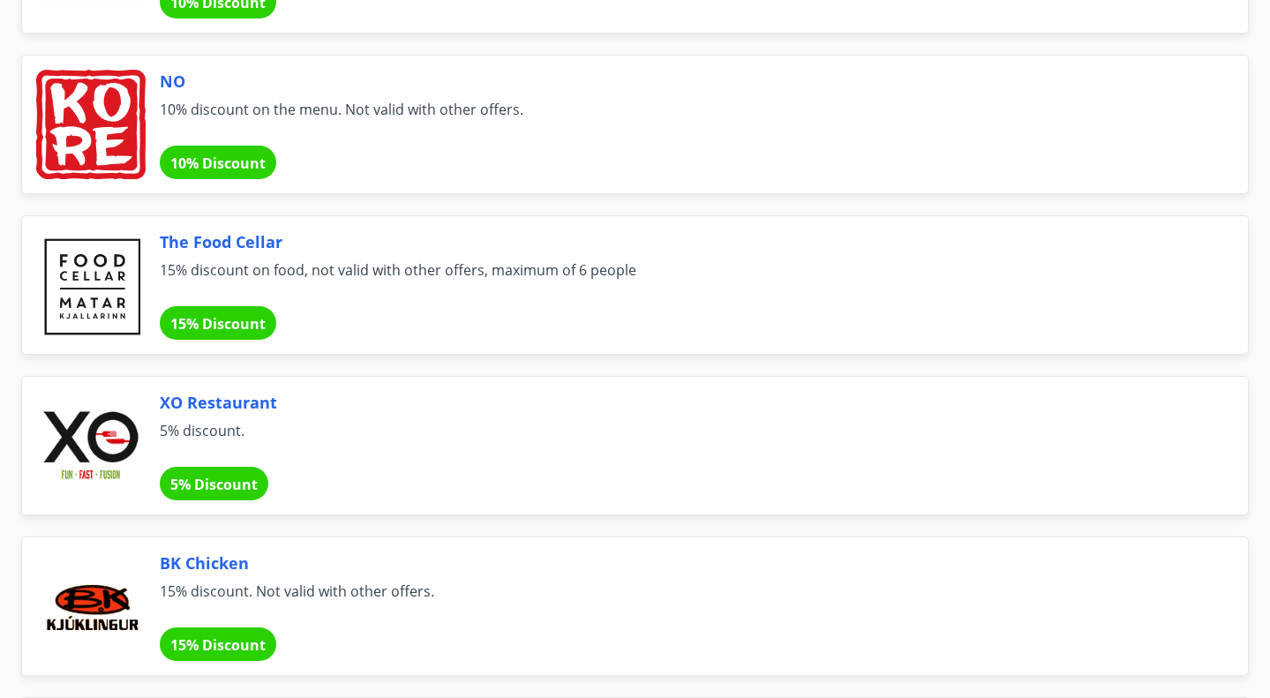
click at [226, 332] on font "15% Discount" at bounding box center [217, 323] width 95 height 19
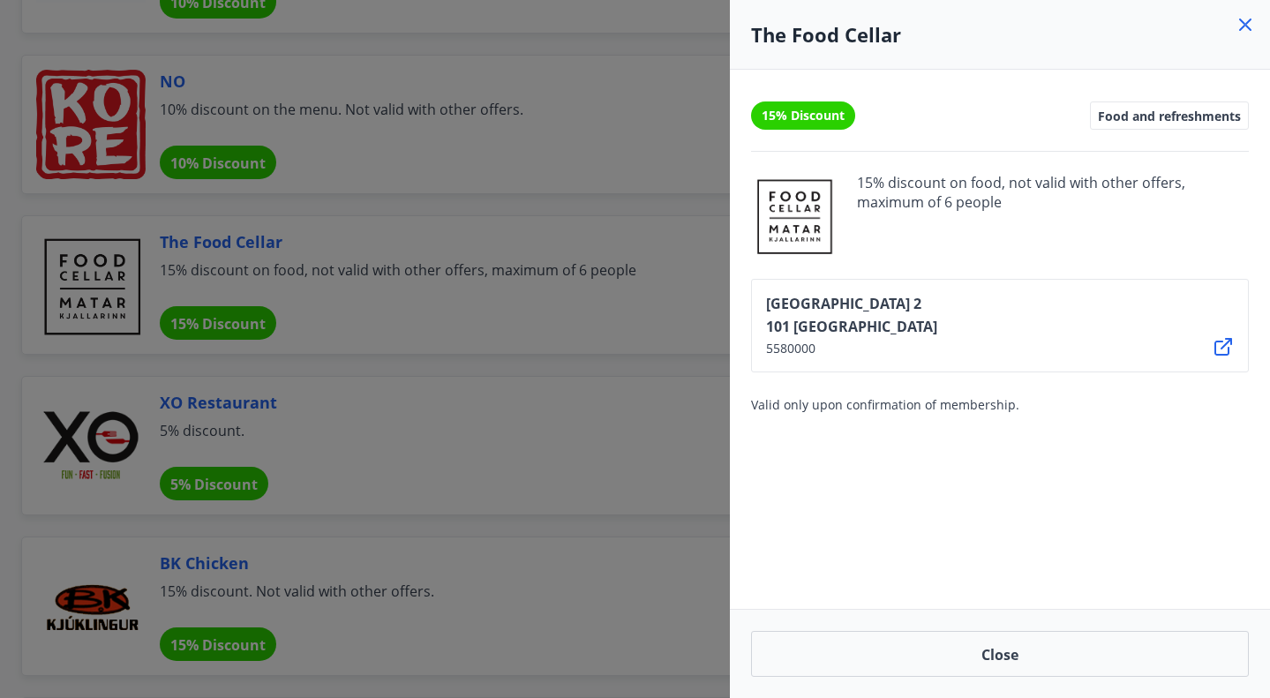
click at [1226, 345] on icon at bounding box center [1223, 346] width 21 height 21
click at [423, 199] on div at bounding box center [635, 349] width 1270 height 698
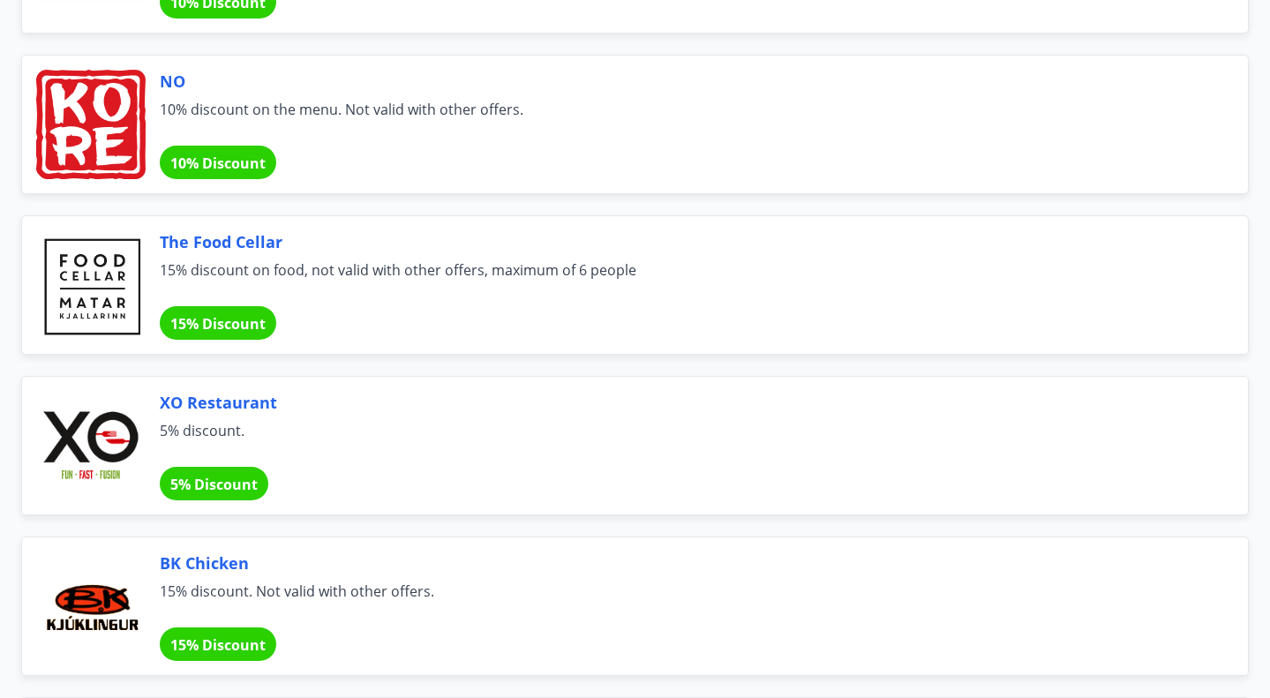
scroll to position [2943, 0]
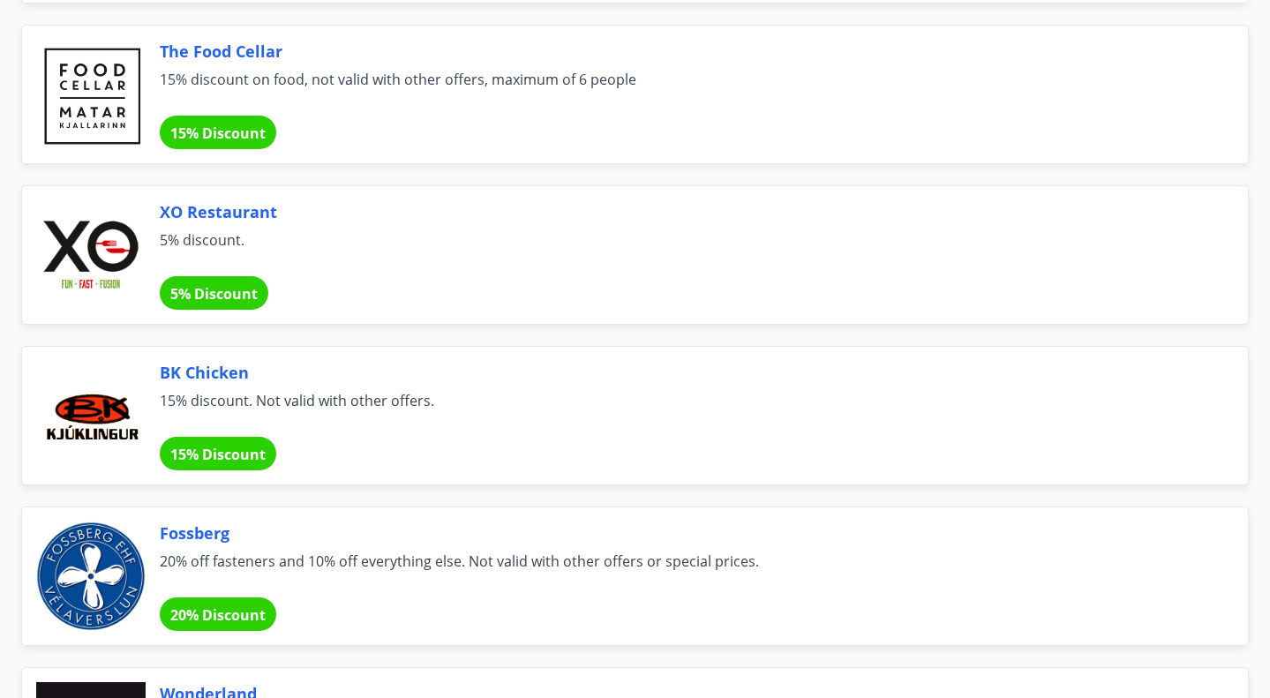
click at [216, 463] on font "15% Discount" at bounding box center [217, 454] width 95 height 19
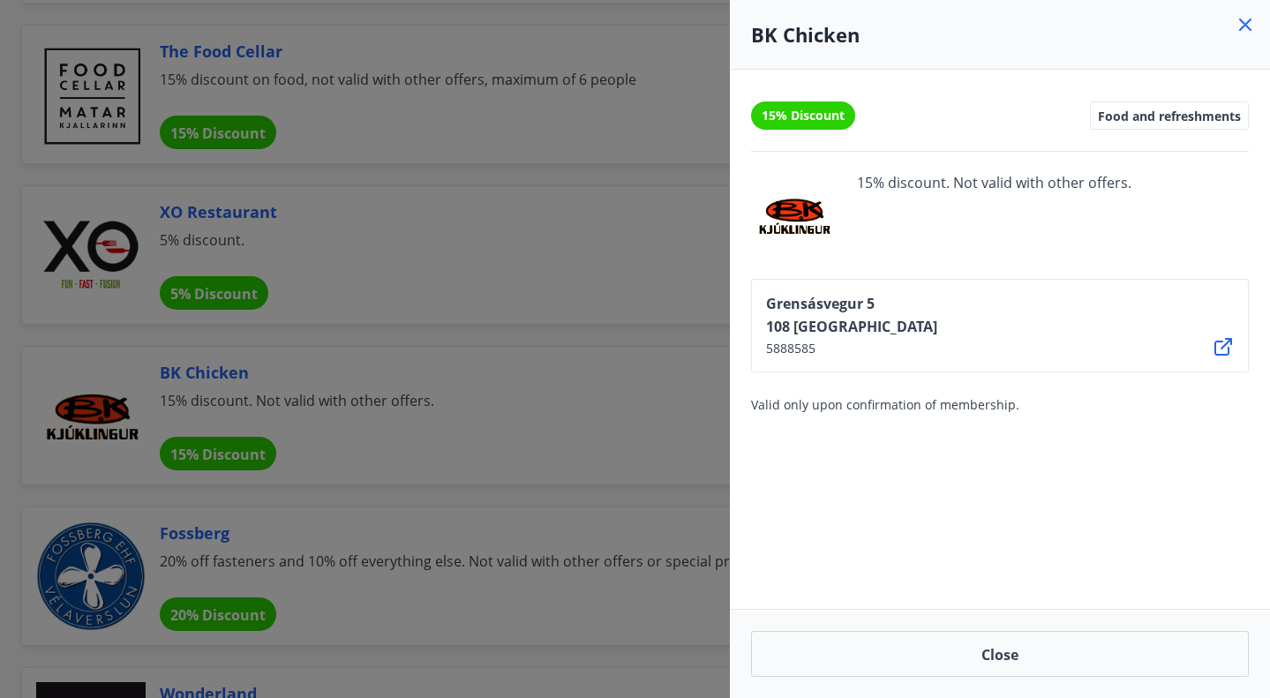
click at [1231, 350] on icon at bounding box center [1223, 346] width 21 height 21
click at [516, 342] on div at bounding box center [635, 349] width 1270 height 698
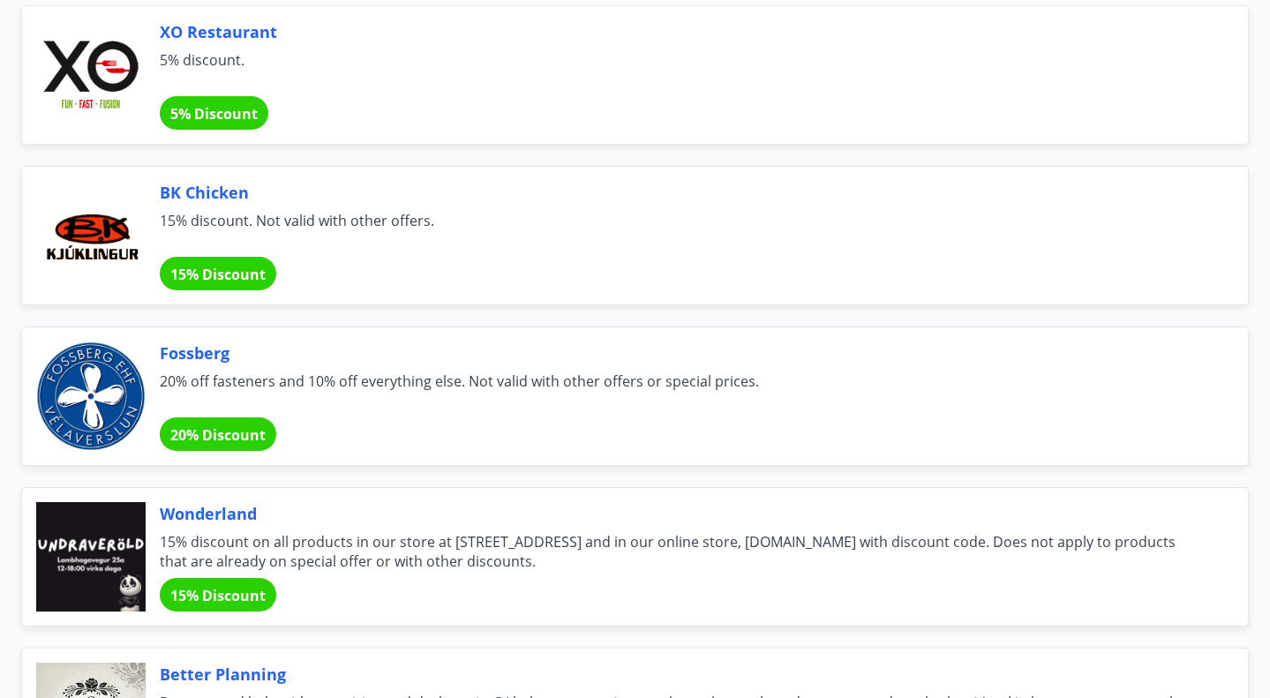
scroll to position [3125, 0]
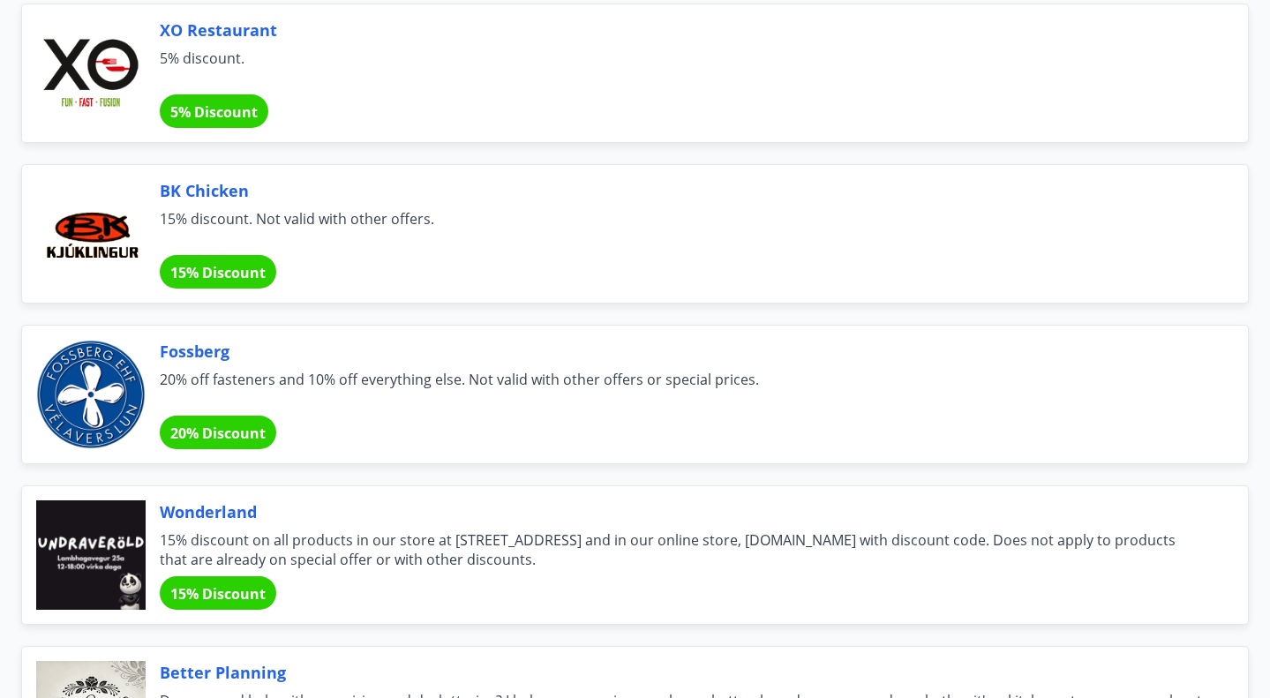
click at [239, 428] on font "20% Discount" at bounding box center [217, 433] width 95 height 19
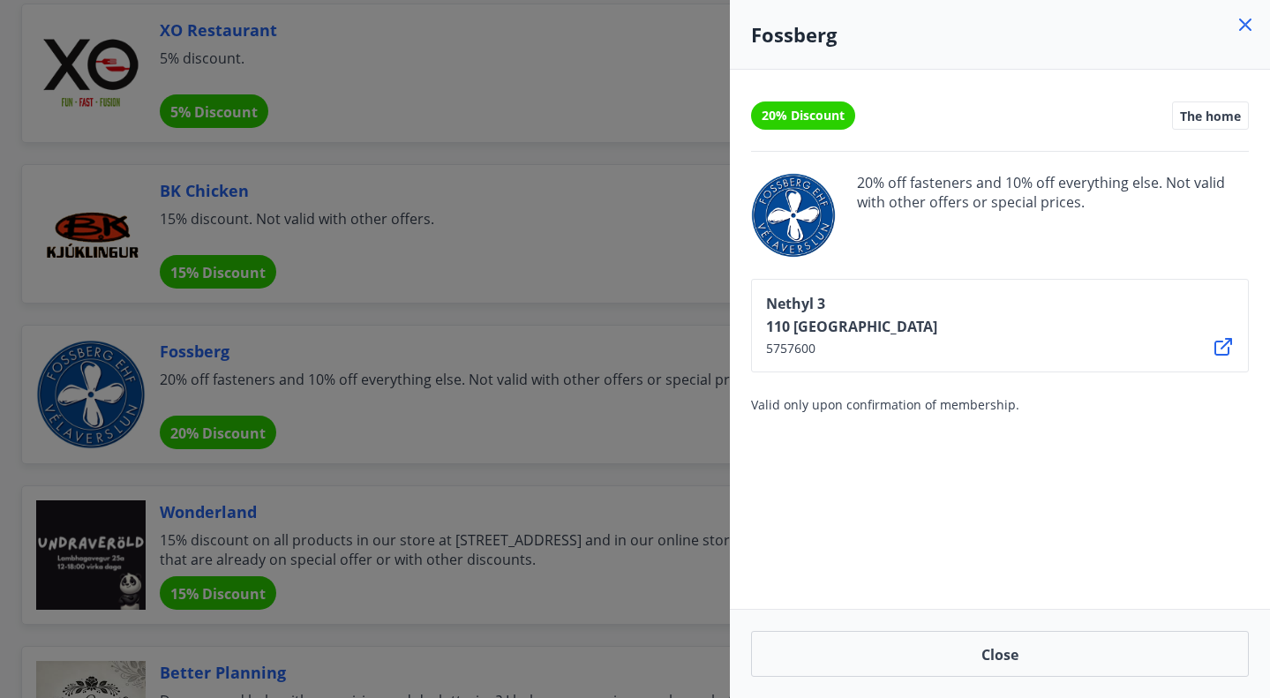
click at [1214, 350] on icon at bounding box center [1223, 346] width 21 height 21
click at [447, 312] on div at bounding box center [635, 349] width 1270 height 698
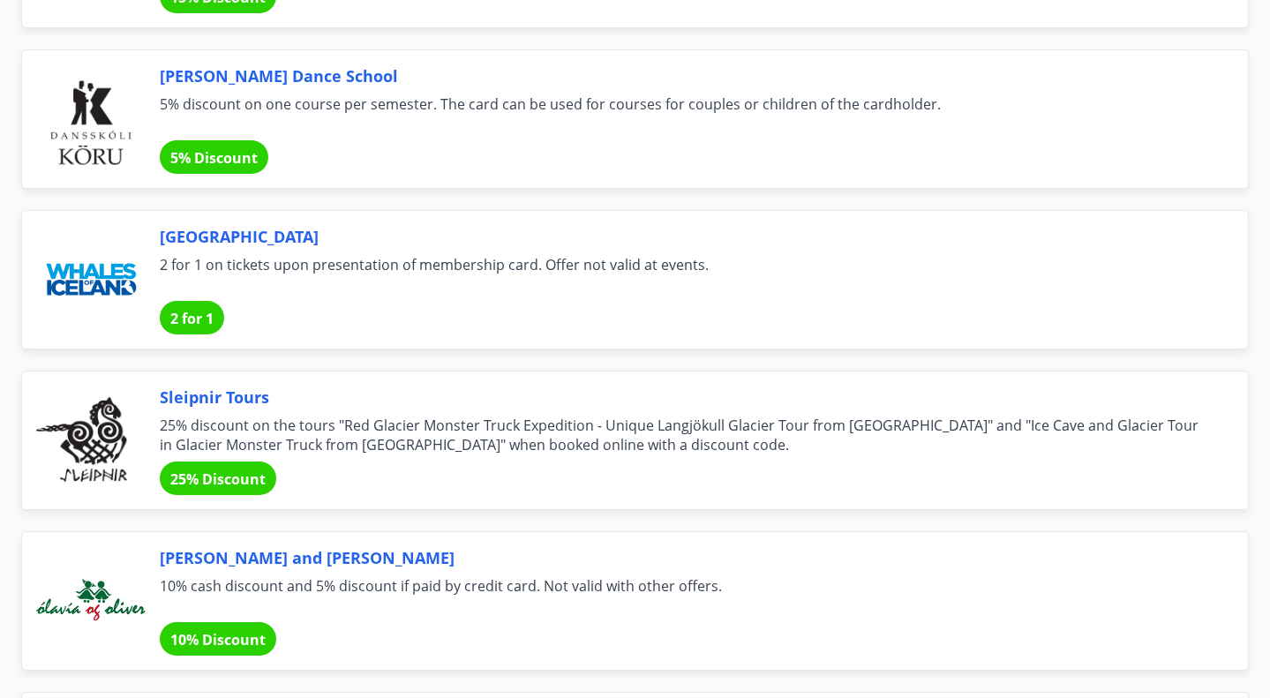
scroll to position [8878, 0]
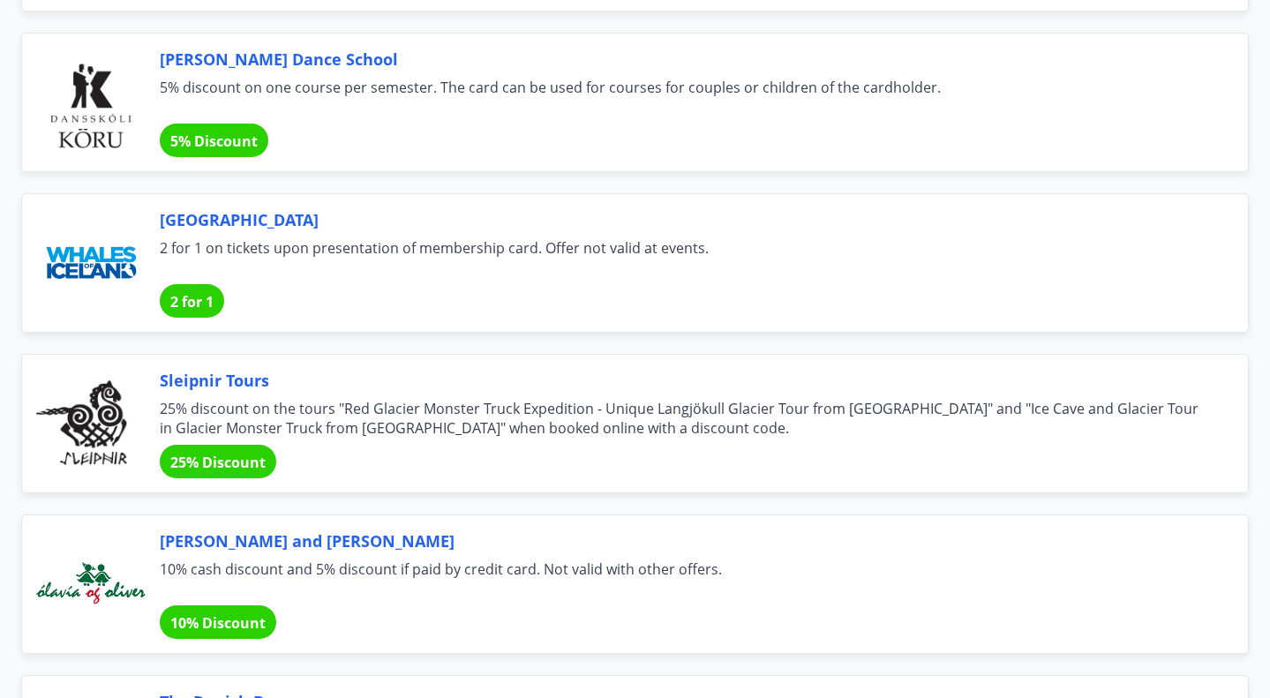
click at [284, 227] on font "Reykjavik Whale Museum" at bounding box center [239, 219] width 159 height 21
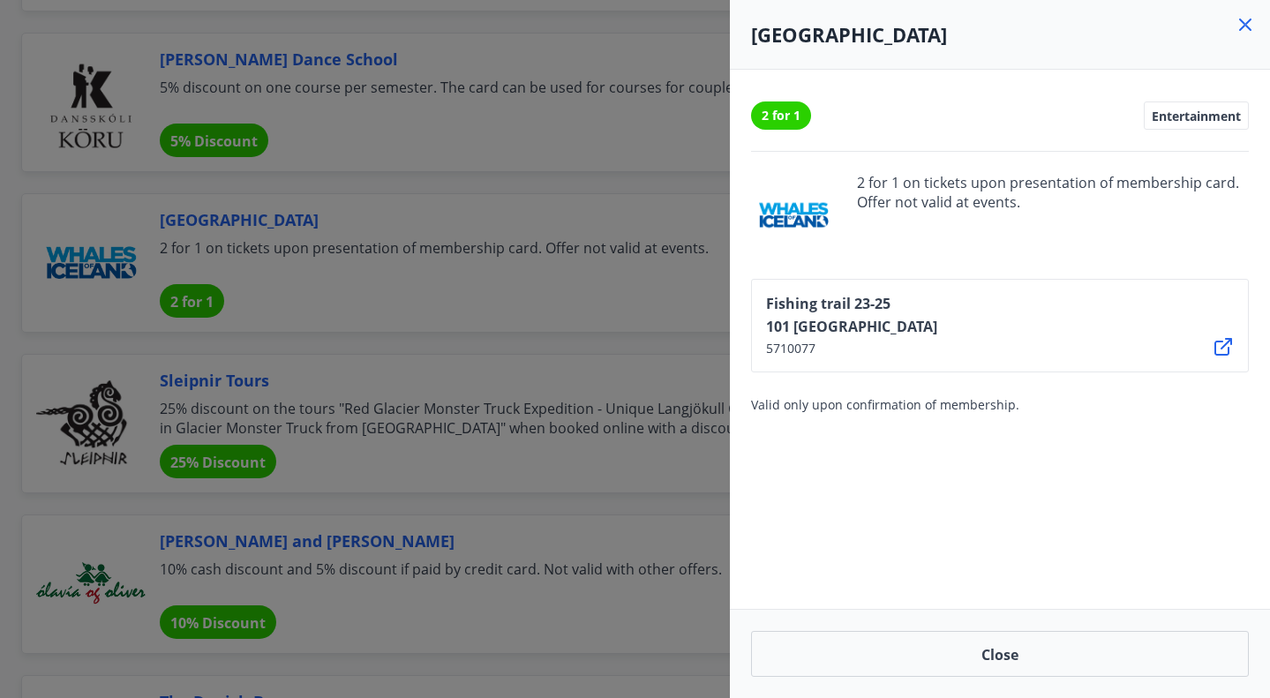
click at [1222, 348] on icon at bounding box center [1224, 347] width 18 height 18
click at [410, 282] on div at bounding box center [635, 349] width 1270 height 698
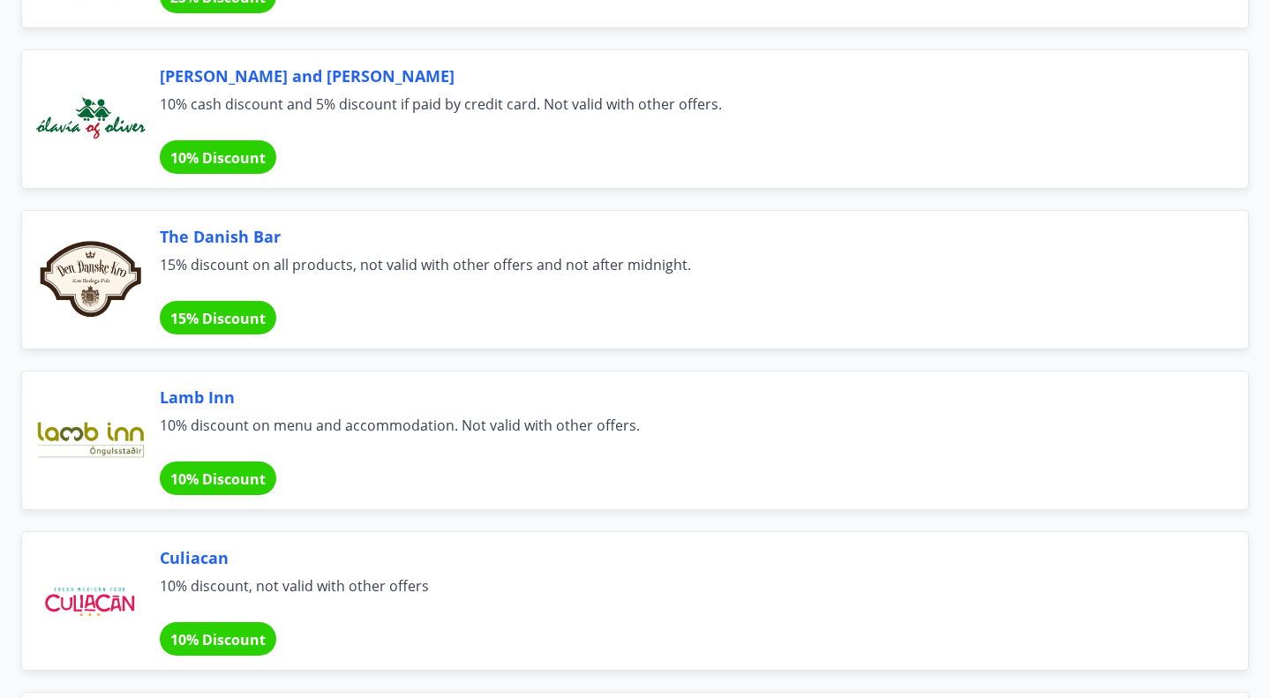
scroll to position [9344, 0]
click at [303, 346] on div "The Danish Bar 15% discount on all products, not valid with other offers and no…" at bounding box center [635, 278] width 1228 height 139
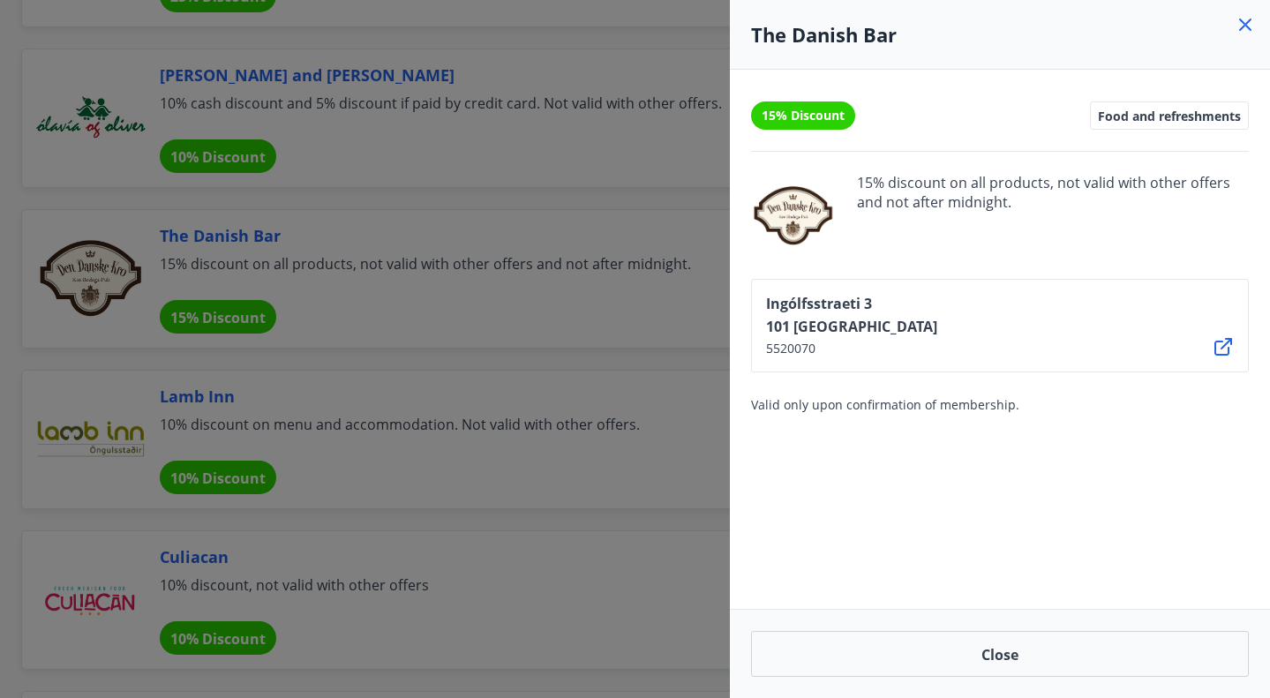
click at [355, 361] on div at bounding box center [635, 349] width 1270 height 698
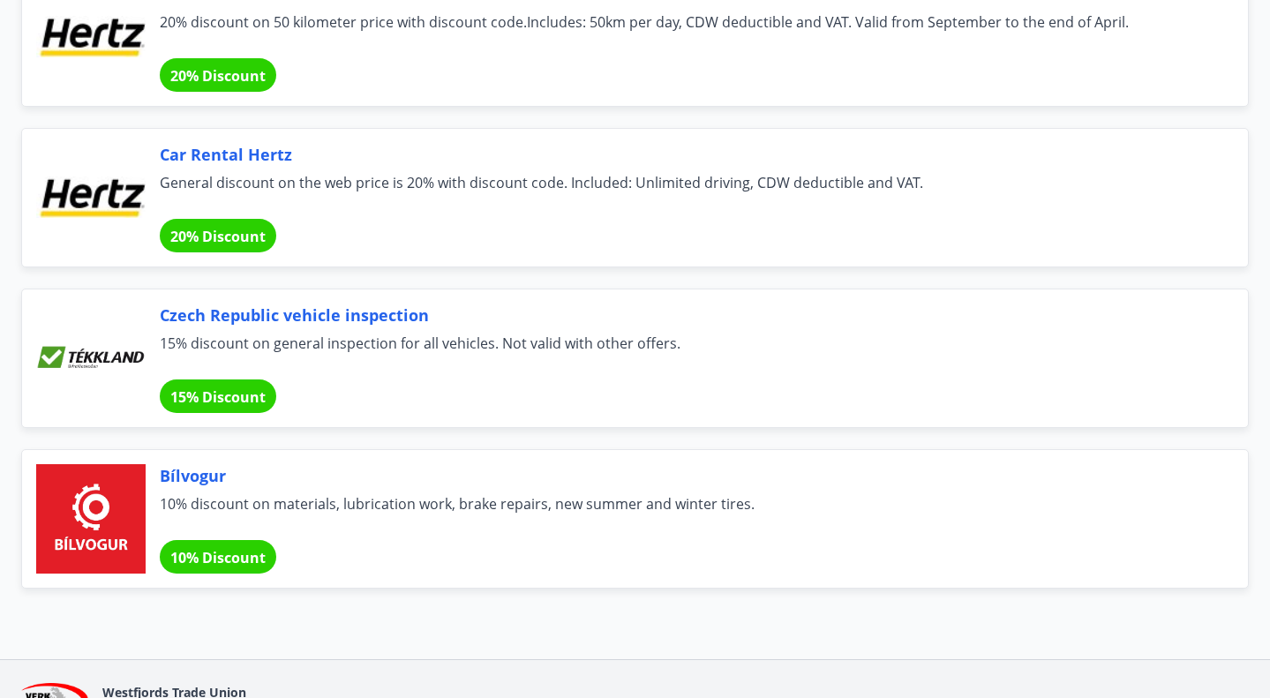
scroll to position [11663, 0]
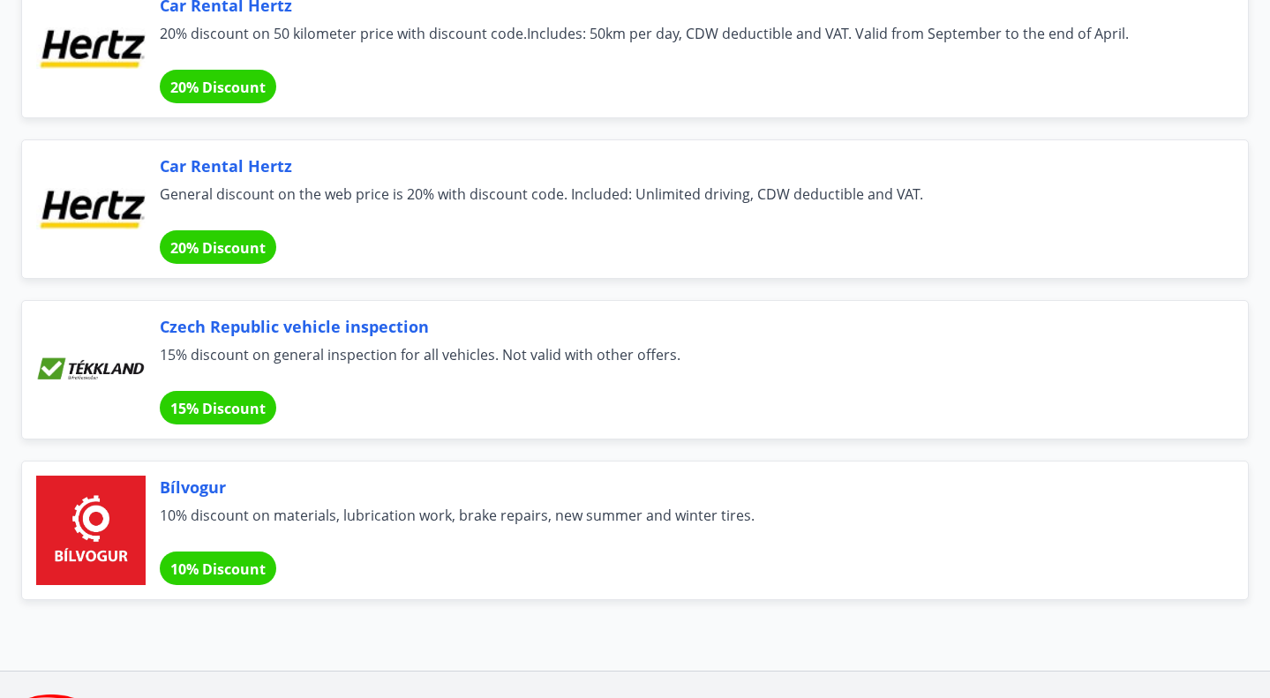
click at [299, 211] on span "General discount on the web price is 20% with discount code. Included: Unlimite…" at bounding box center [683, 203] width 1046 height 39
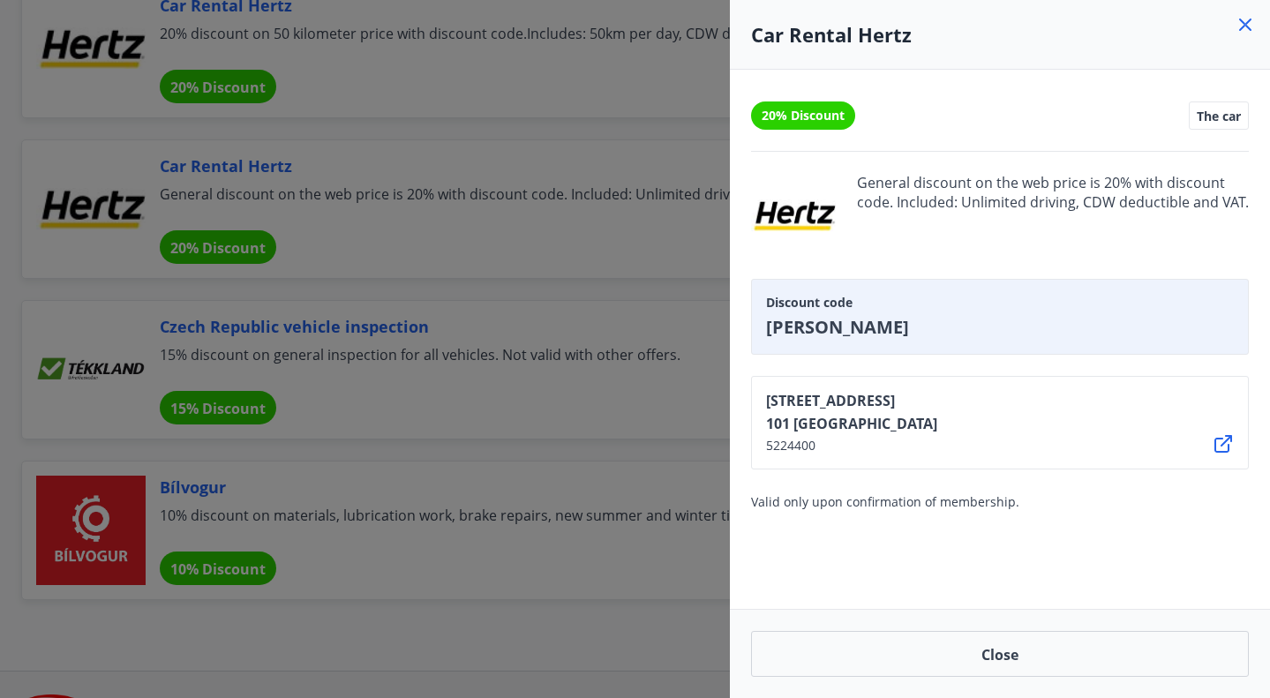
click at [413, 143] on div at bounding box center [635, 349] width 1270 height 698
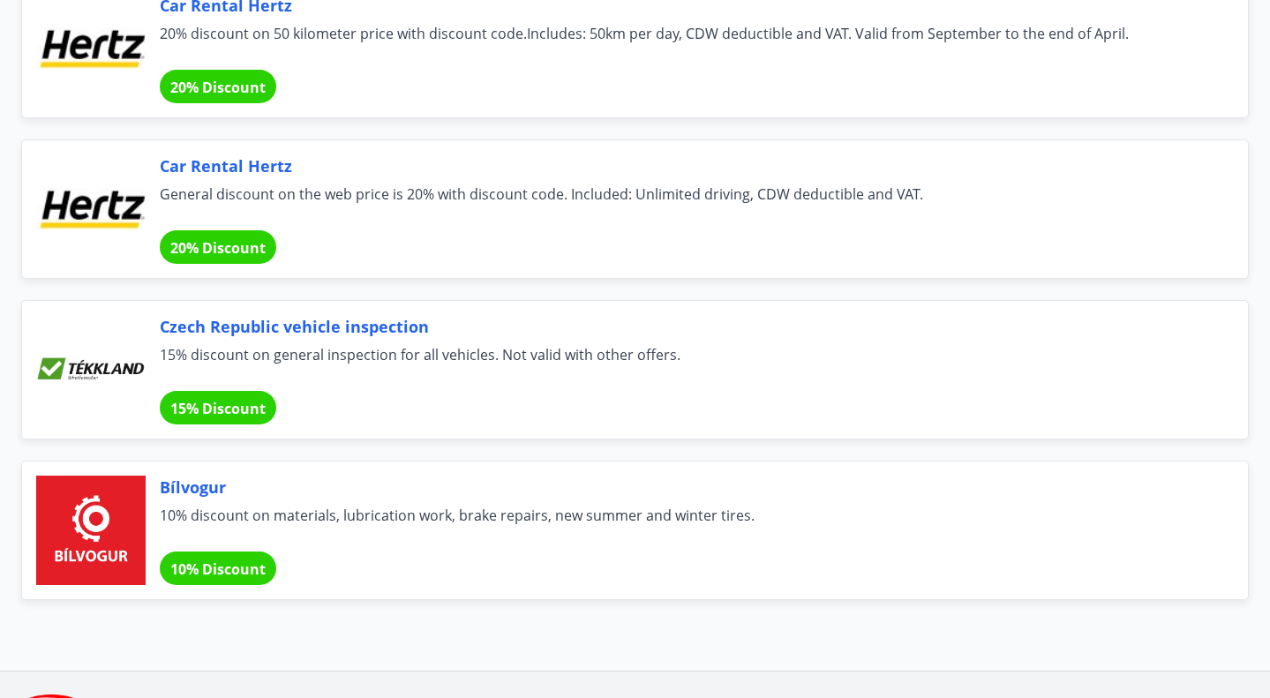
scroll to position [11549, 0]
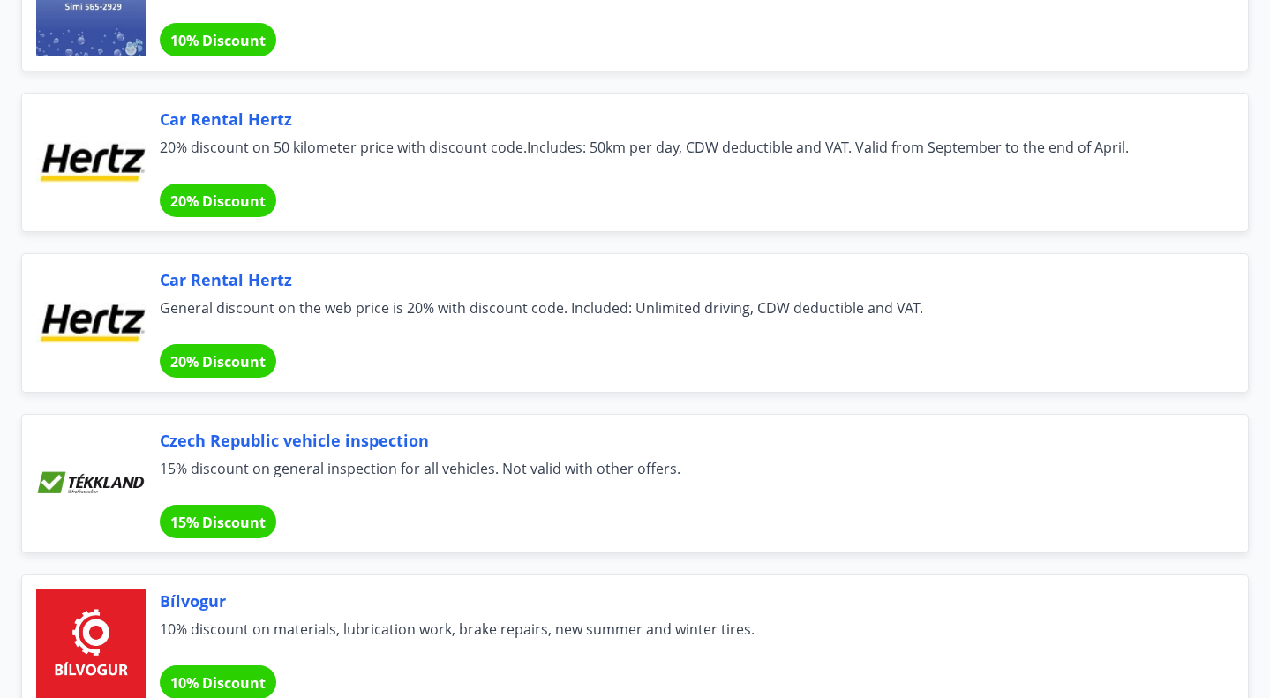
click at [363, 163] on span "20% discount on 50 kilometer price with discount code.Includes: 50km per day, C…" at bounding box center [683, 157] width 1046 height 39
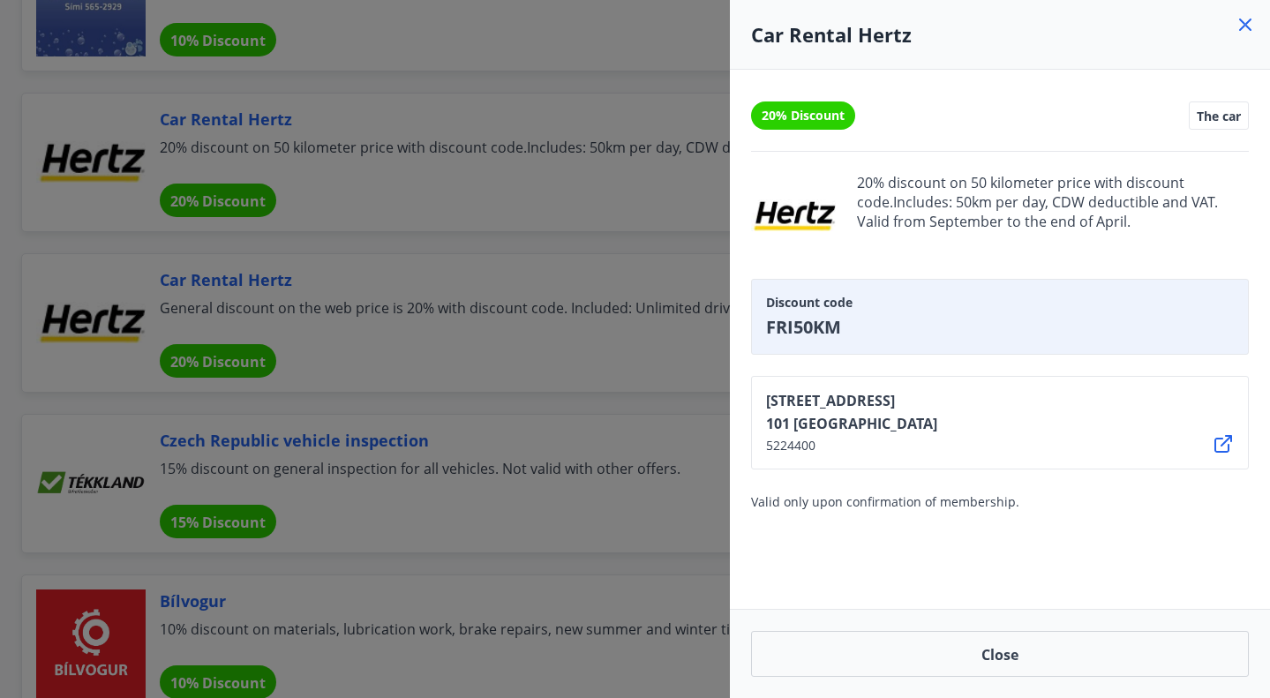
click at [496, 232] on div at bounding box center [635, 349] width 1270 height 698
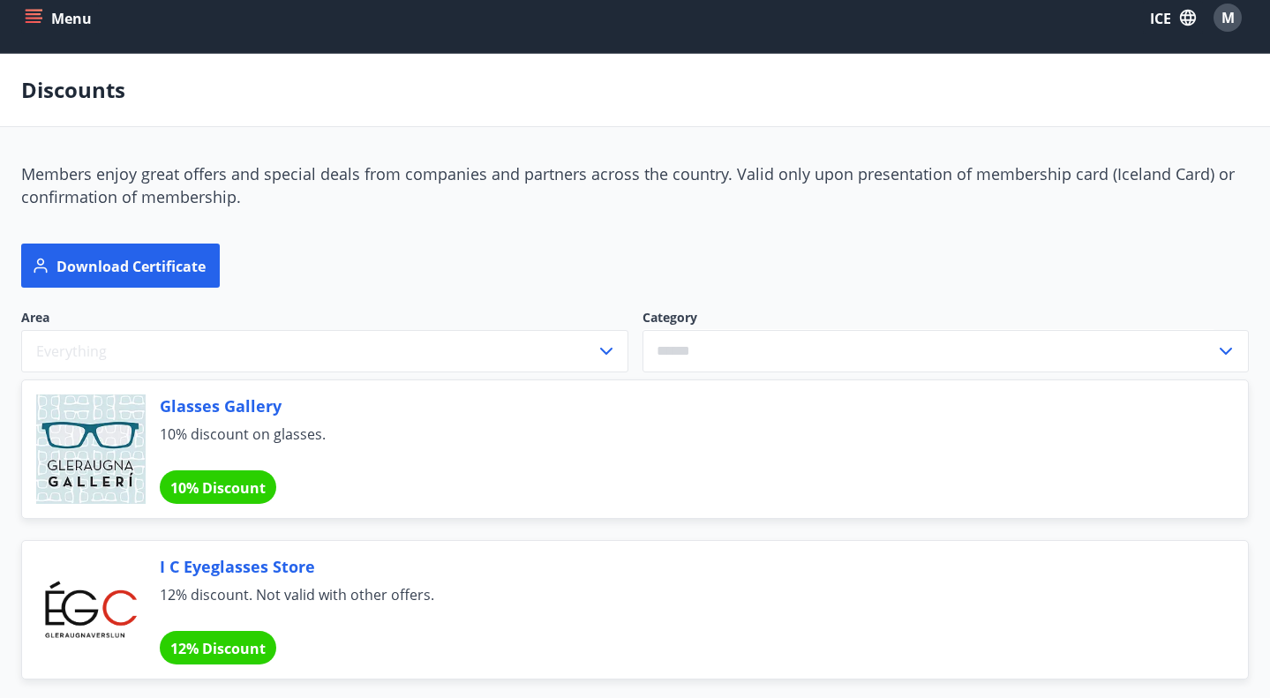
scroll to position [0, 0]
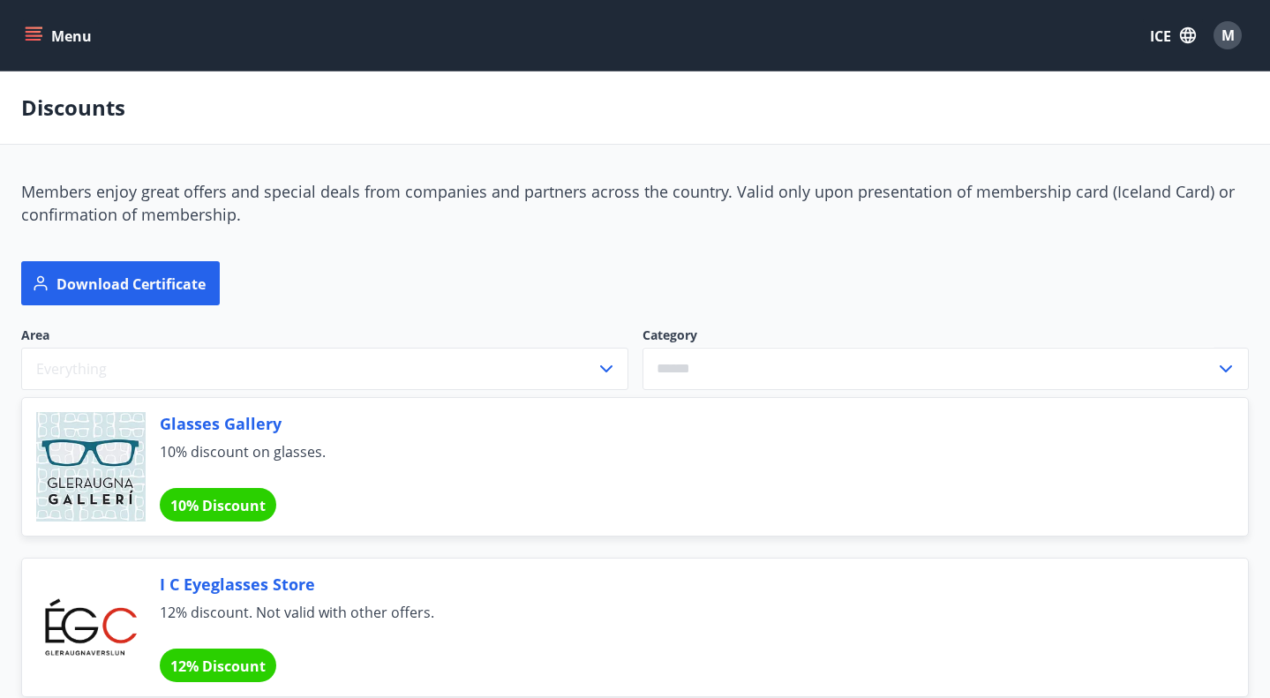
click at [61, 36] on font "Menu" at bounding box center [71, 35] width 41 height 19
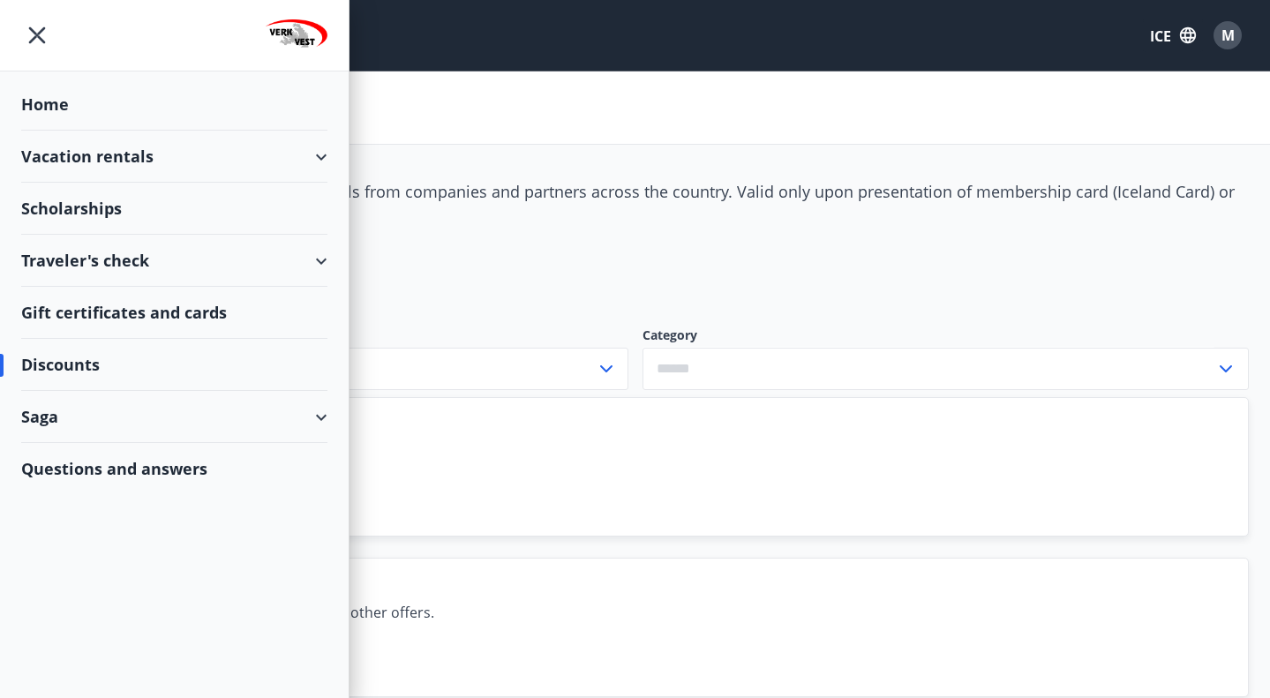
click at [107, 131] on div "Scholarships" at bounding box center [174, 105] width 306 height 52
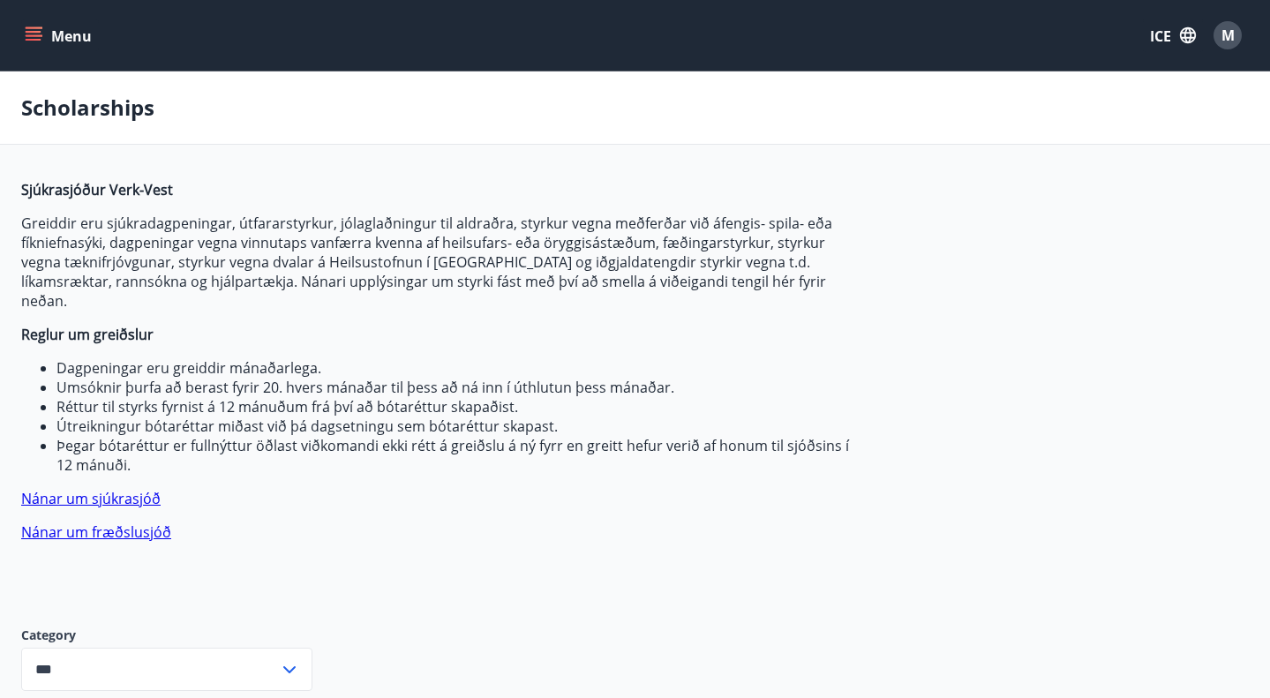
type input "***"
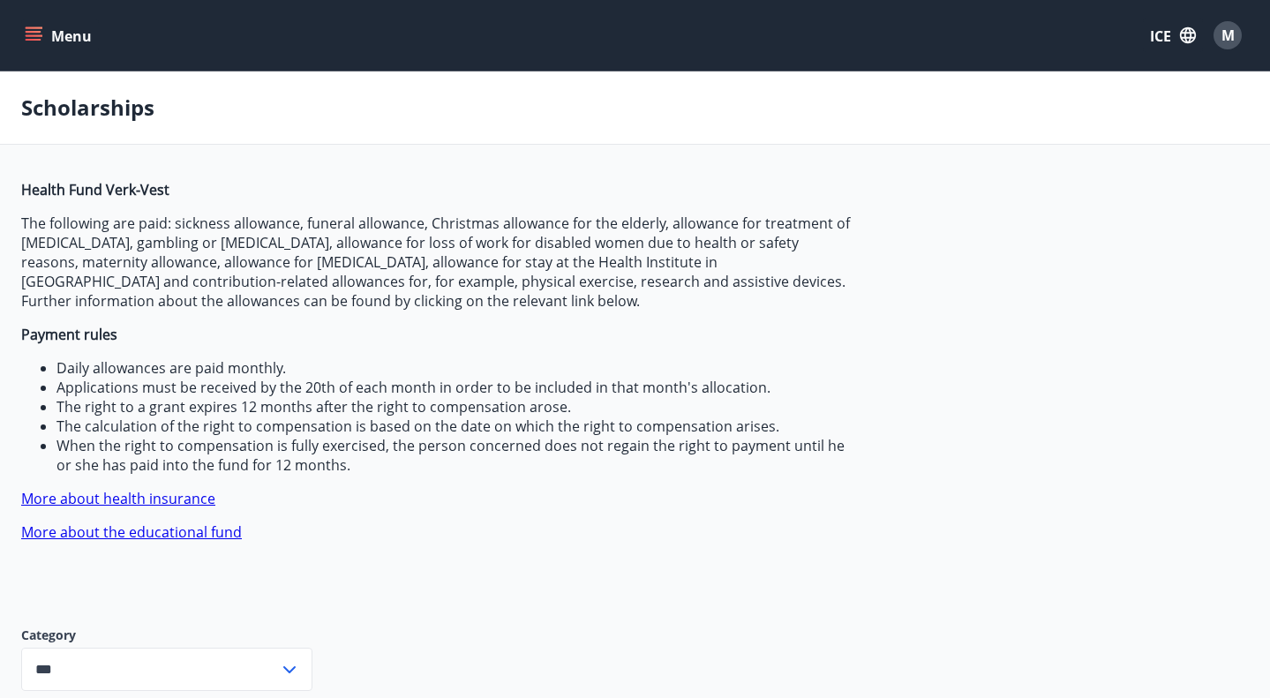
click at [38, 33] on icon "menu" at bounding box center [34, 35] width 18 height 18
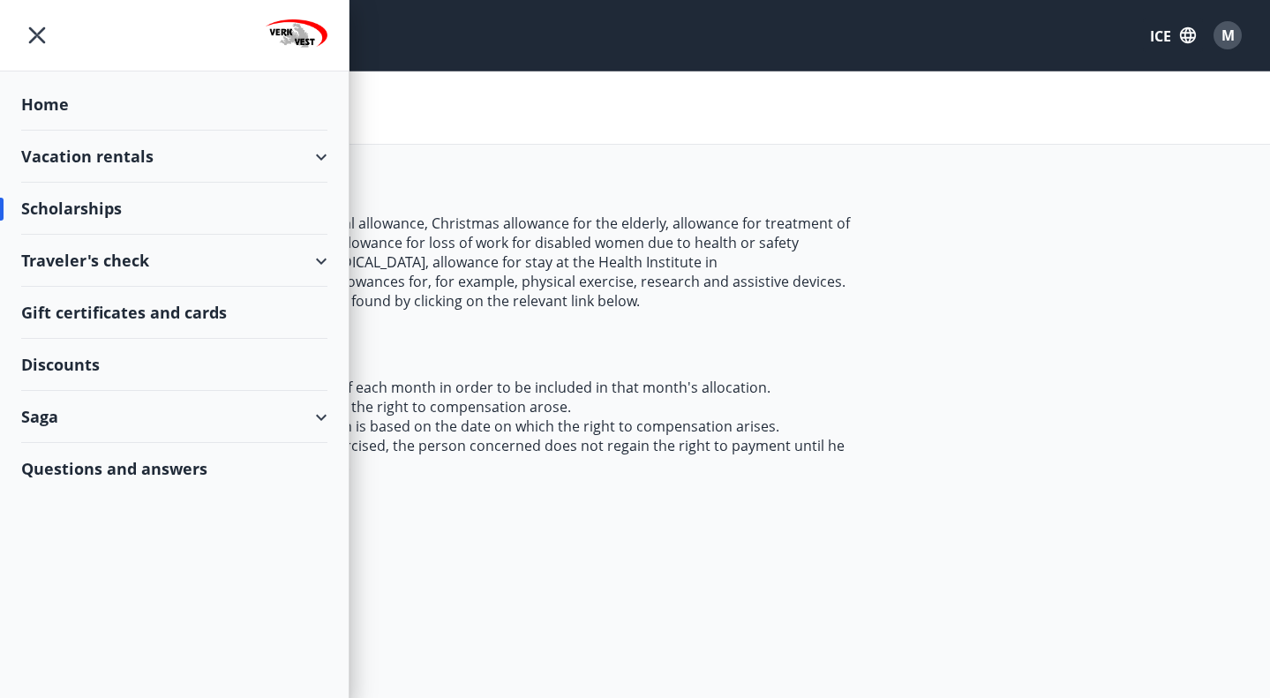
click at [865, 132] on div "Scholarships" at bounding box center [635, 107] width 1270 height 73
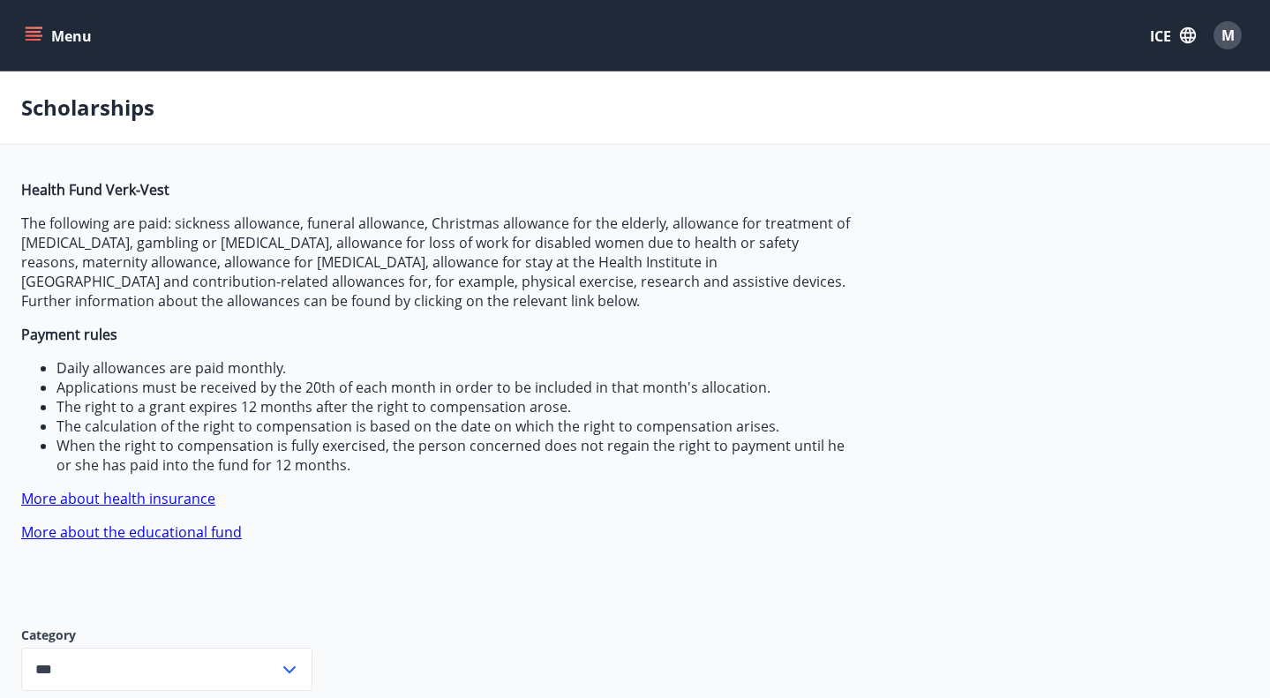
click at [1159, 41] on font "ICE" at bounding box center [1160, 35] width 21 height 19
click at [963, 104] on span "English" at bounding box center [959, 112] width 43 height 17
click at [34, 48] on button "Menu" at bounding box center [60, 35] width 78 height 32
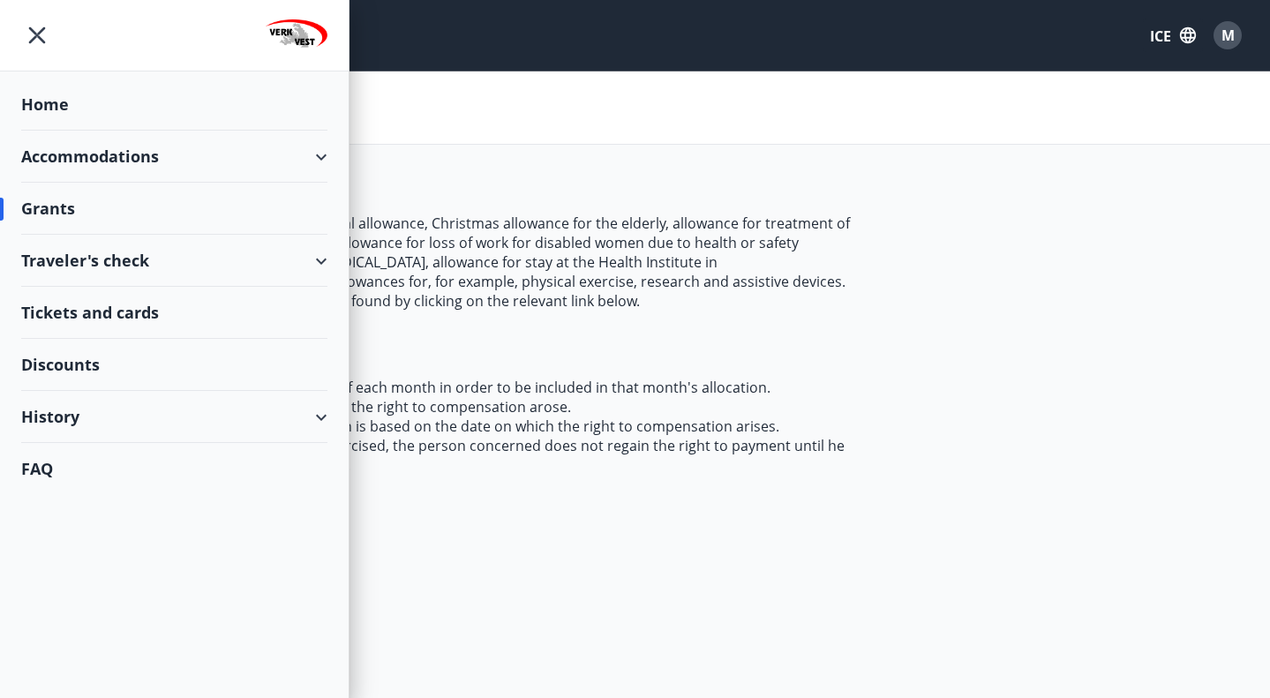
click at [110, 322] on div "Tickets and cards" at bounding box center [174, 313] width 306 height 52
click at [69, 370] on div "Discounts" at bounding box center [174, 365] width 306 height 52
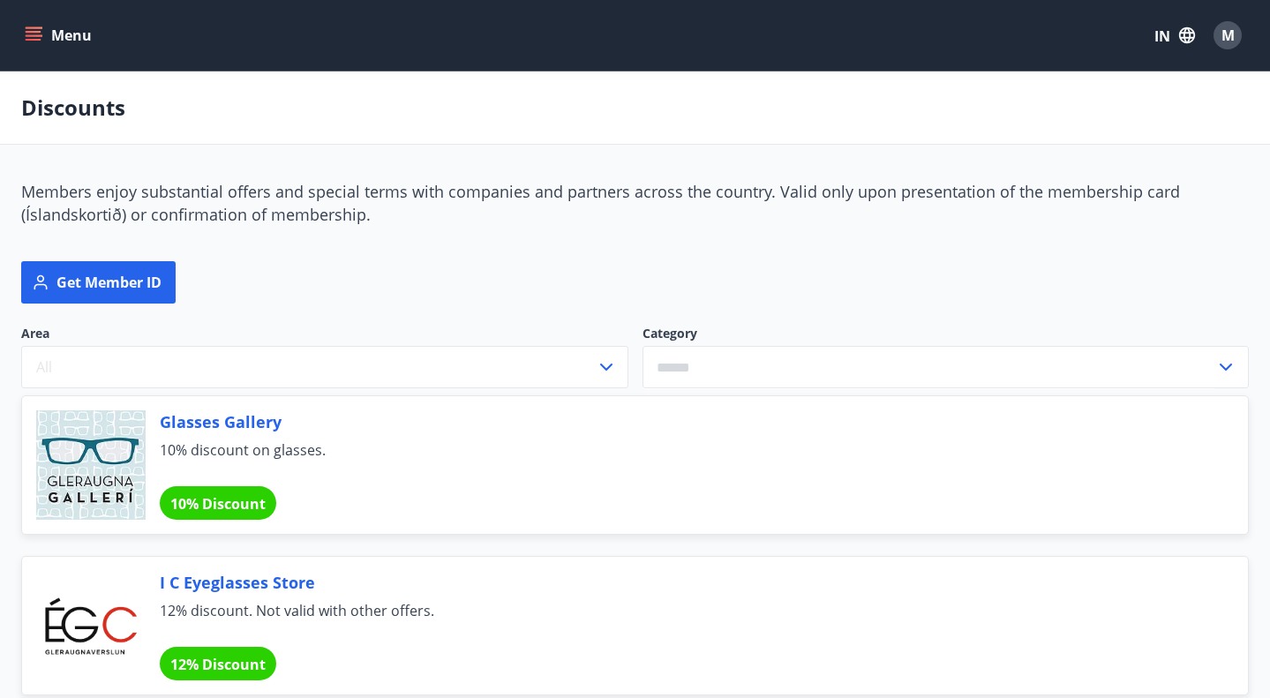
click at [34, 51] on div "Menu IN M" at bounding box center [635, 35] width 1228 height 42
click at [34, 41] on icon "menu" at bounding box center [34, 35] width 18 height 18
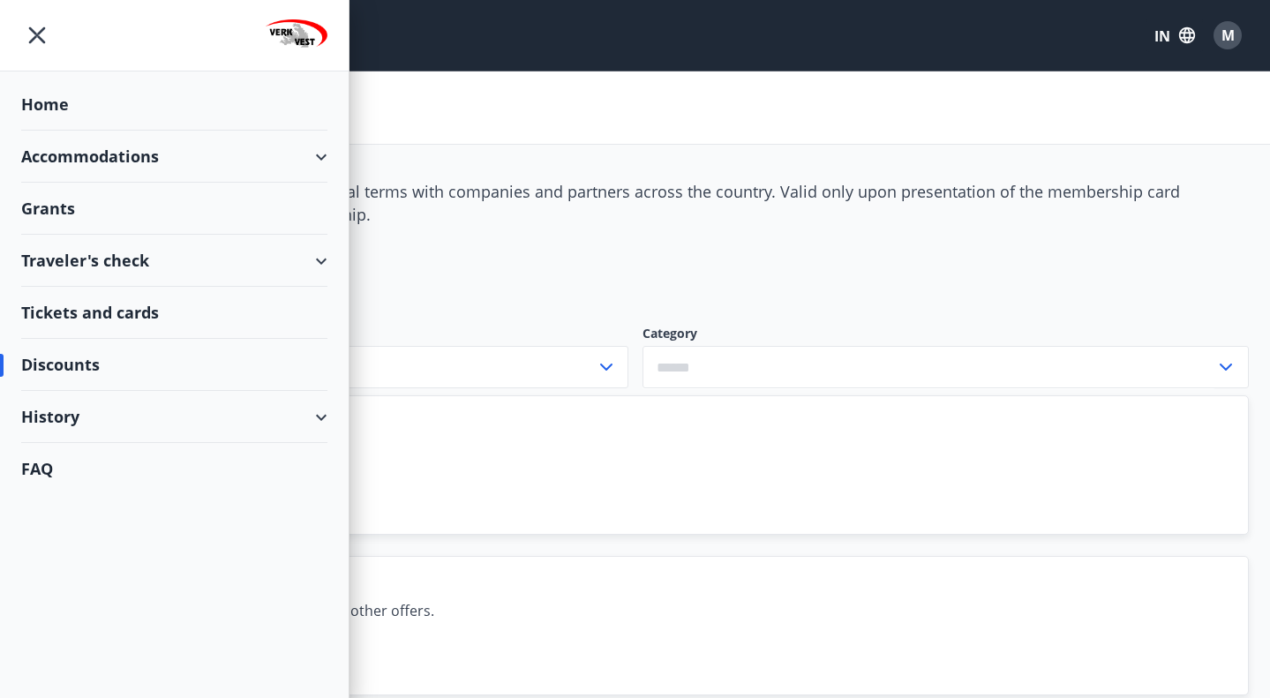
click at [75, 417] on font "History" at bounding box center [50, 416] width 58 height 21
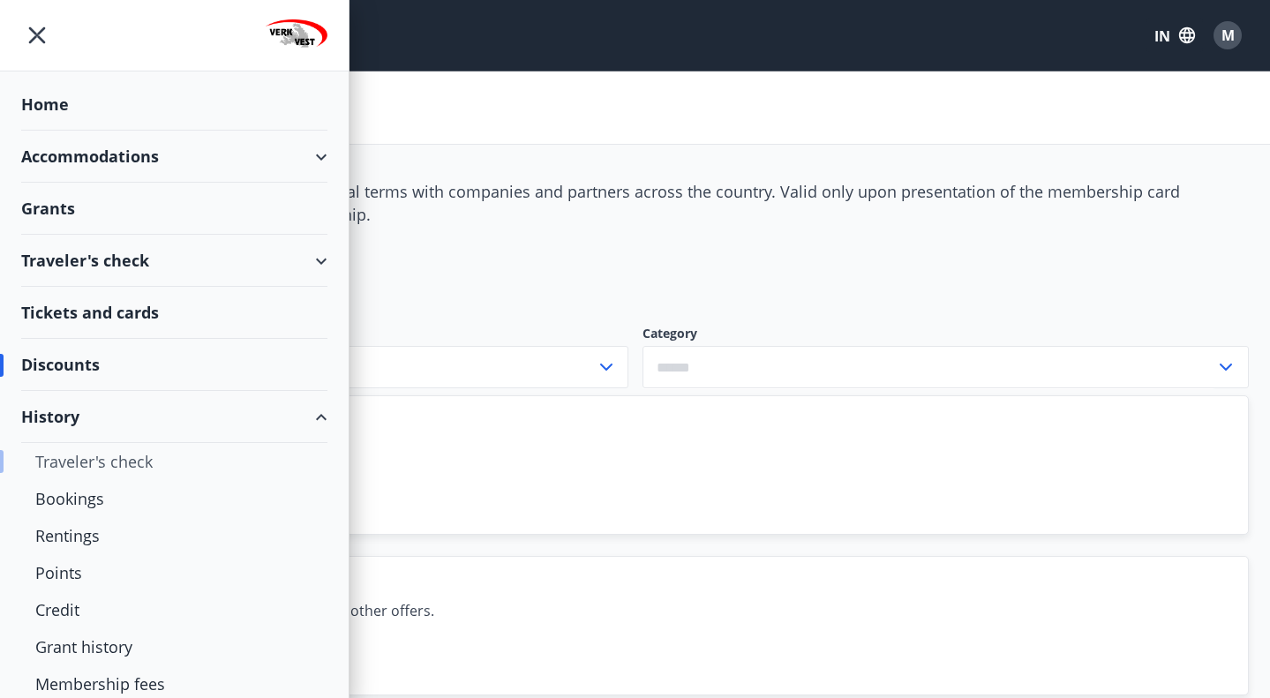
scroll to position [56, 0]
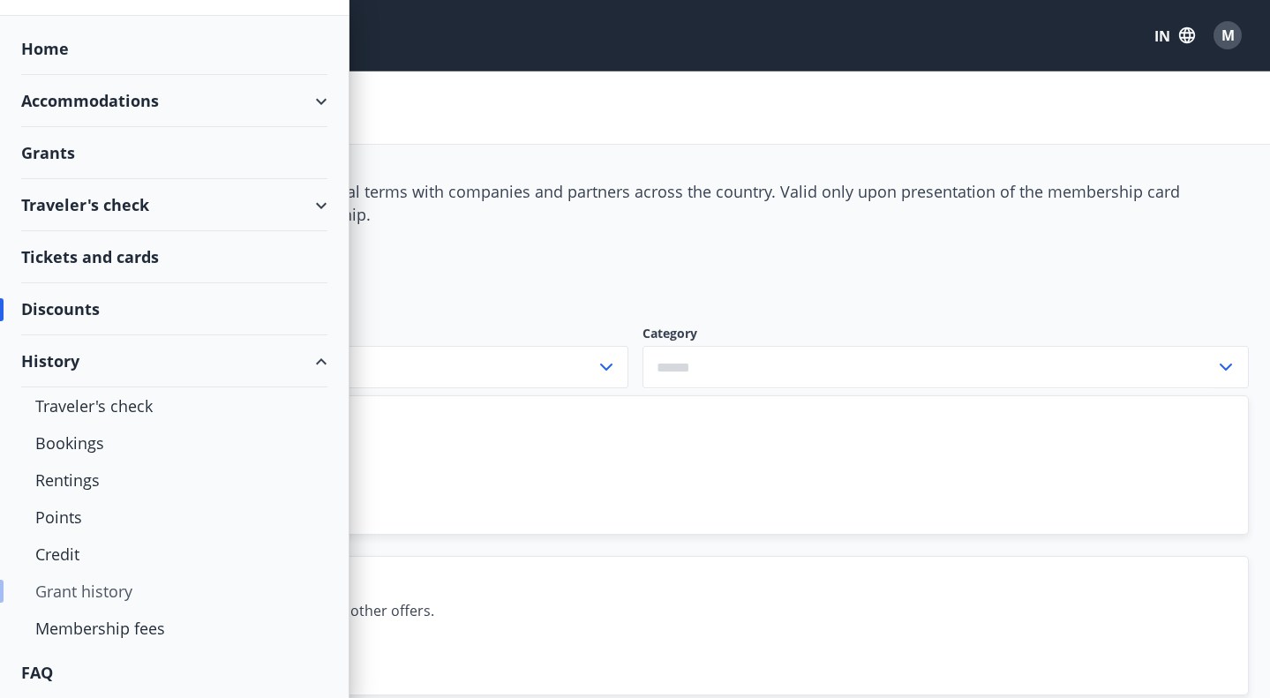
click at [87, 601] on div "Grant history" at bounding box center [174, 591] width 278 height 37
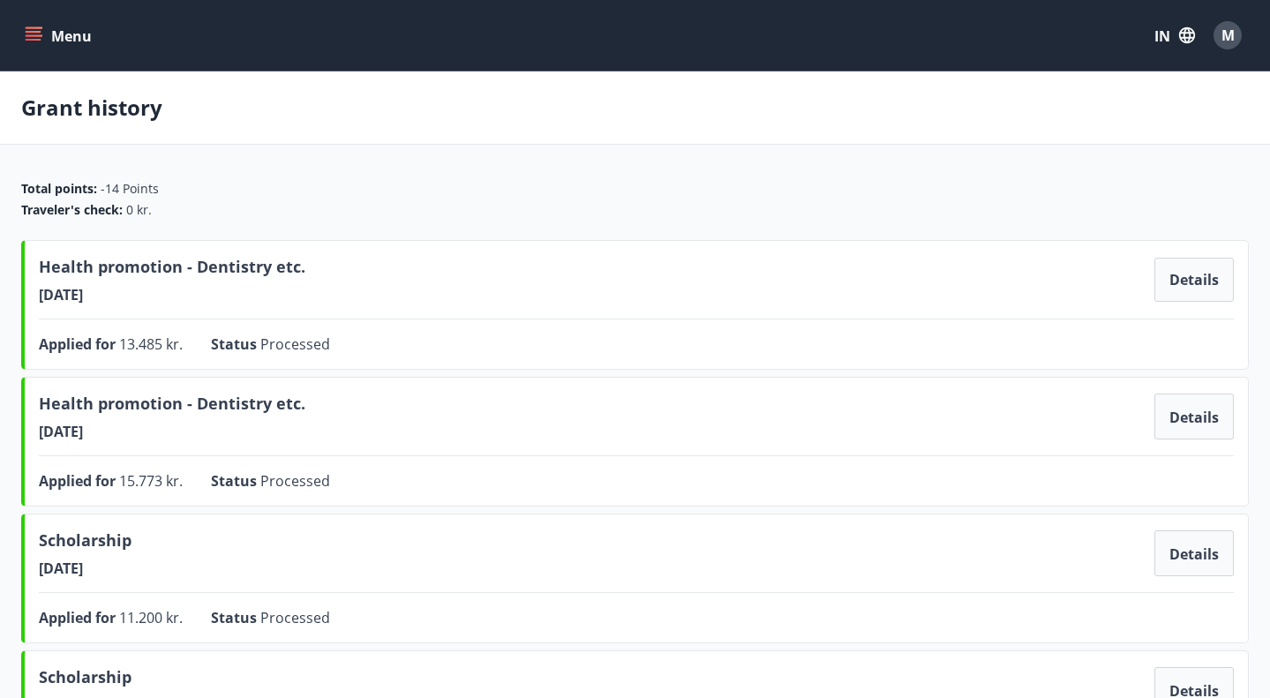
click at [47, 39] on button "Menu" at bounding box center [60, 35] width 78 height 32
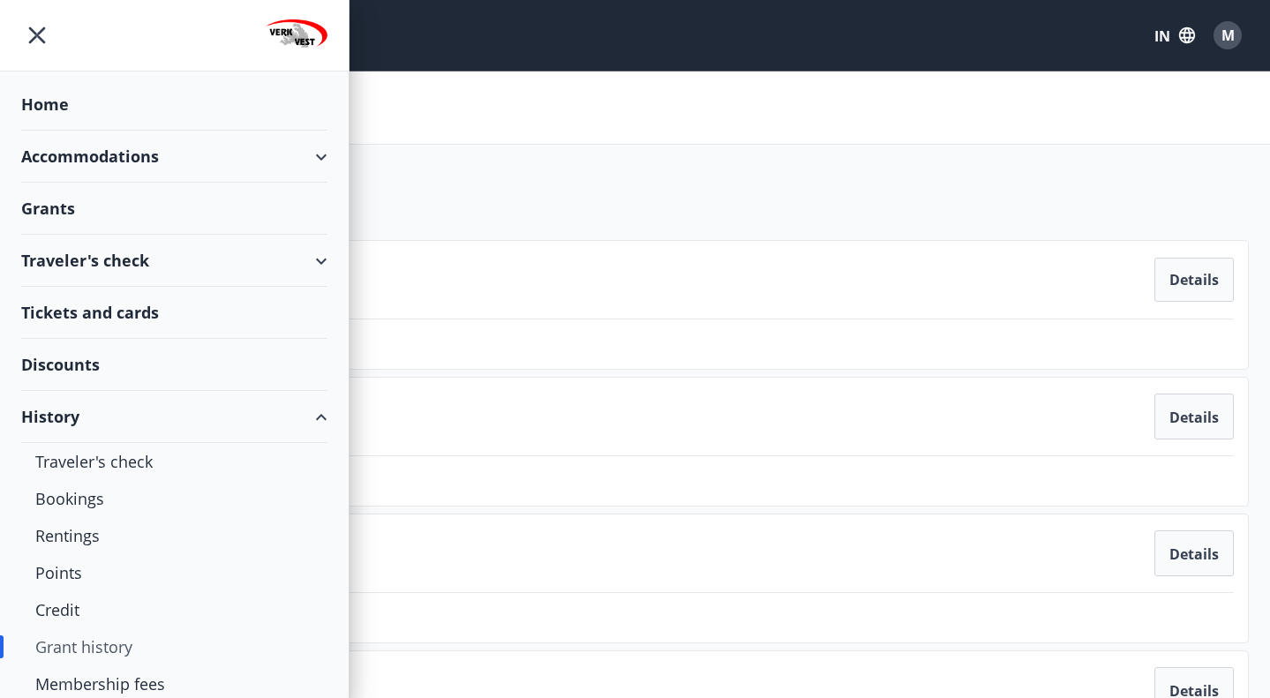
click at [440, 147] on main "Grant history Total points : -14 Points Traveler's check : 0 kr. Health promoti…" at bounding box center [635, 697] width 1270 height 1252
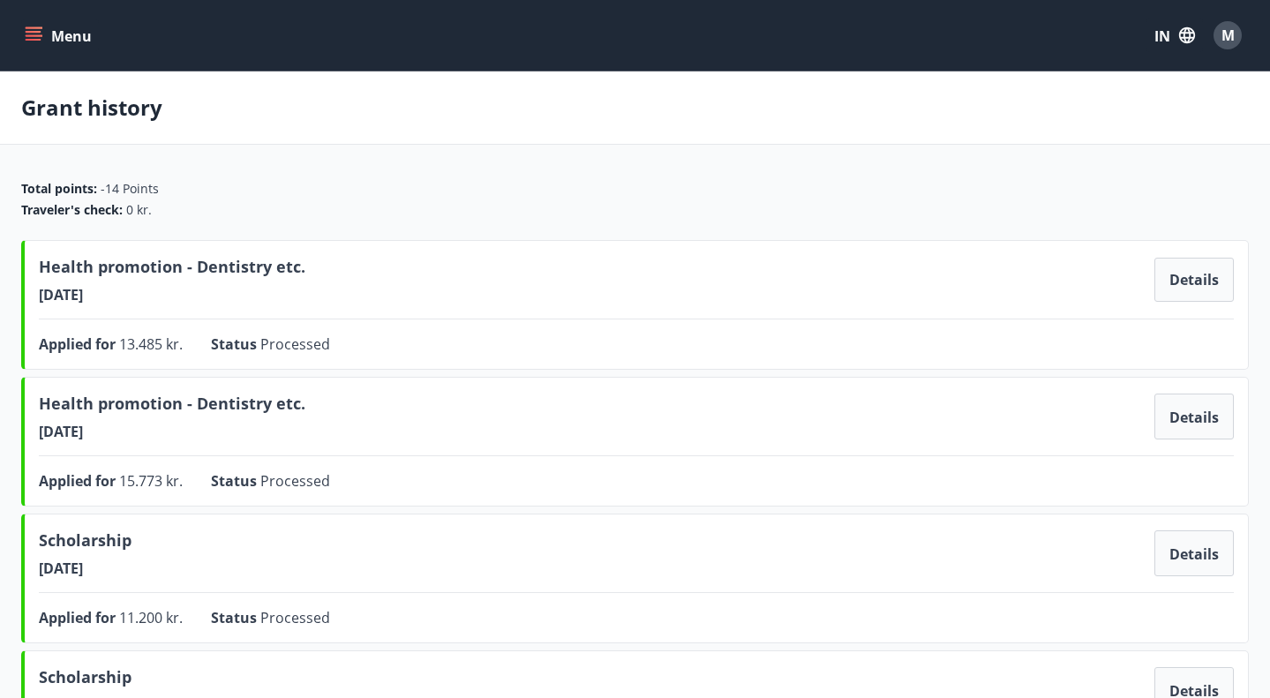
click at [34, 38] on icon "menu" at bounding box center [34, 35] width 18 height 18
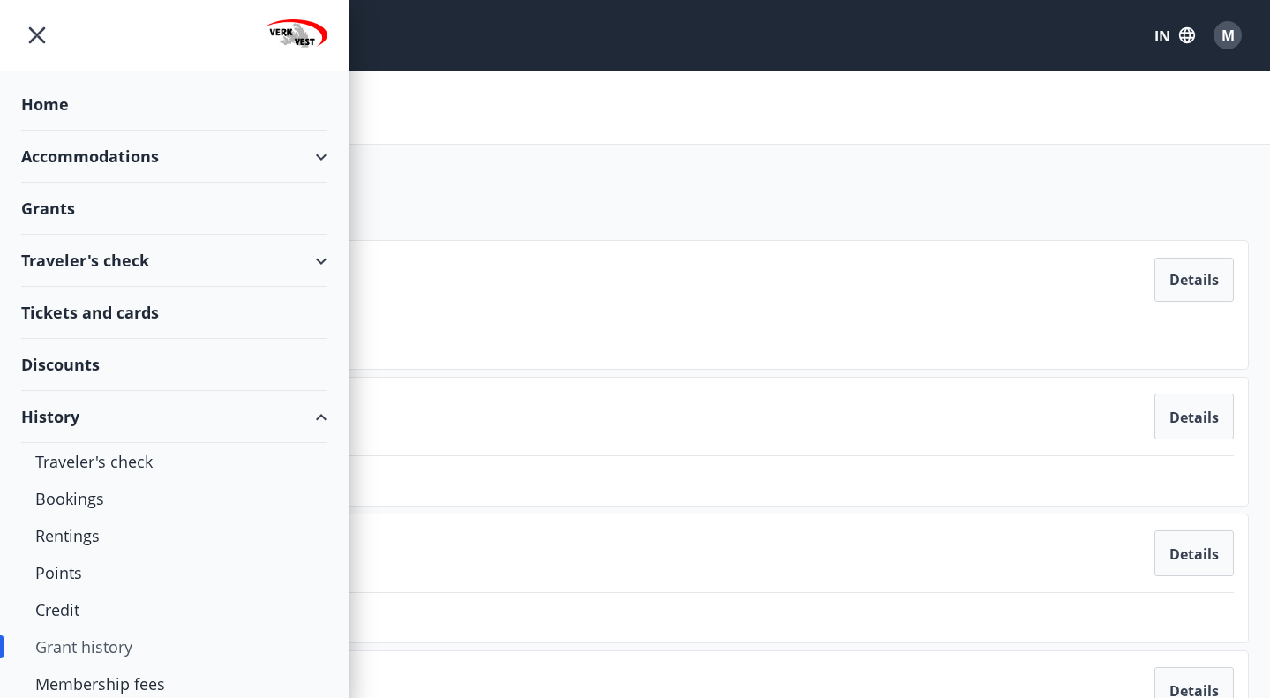
click at [319, 273] on div "Traveler's check" at bounding box center [174, 261] width 306 height 52
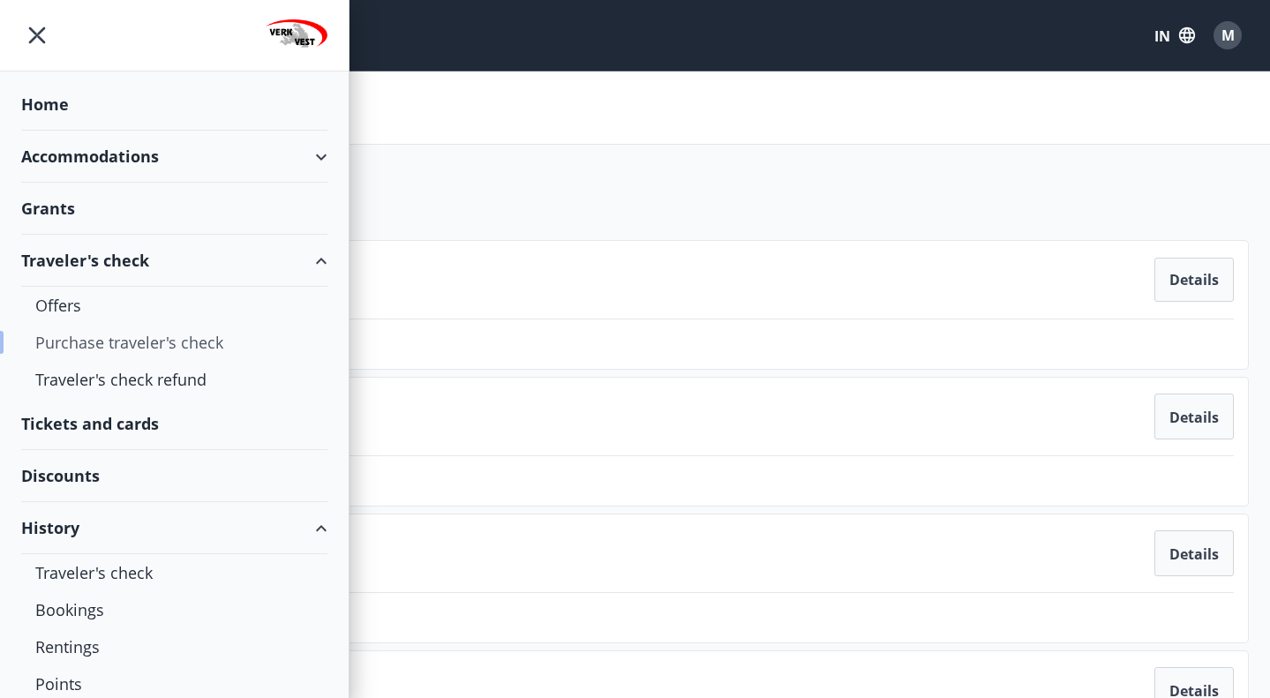
click at [142, 342] on div "Purchase traveler's check" at bounding box center [174, 342] width 278 height 37
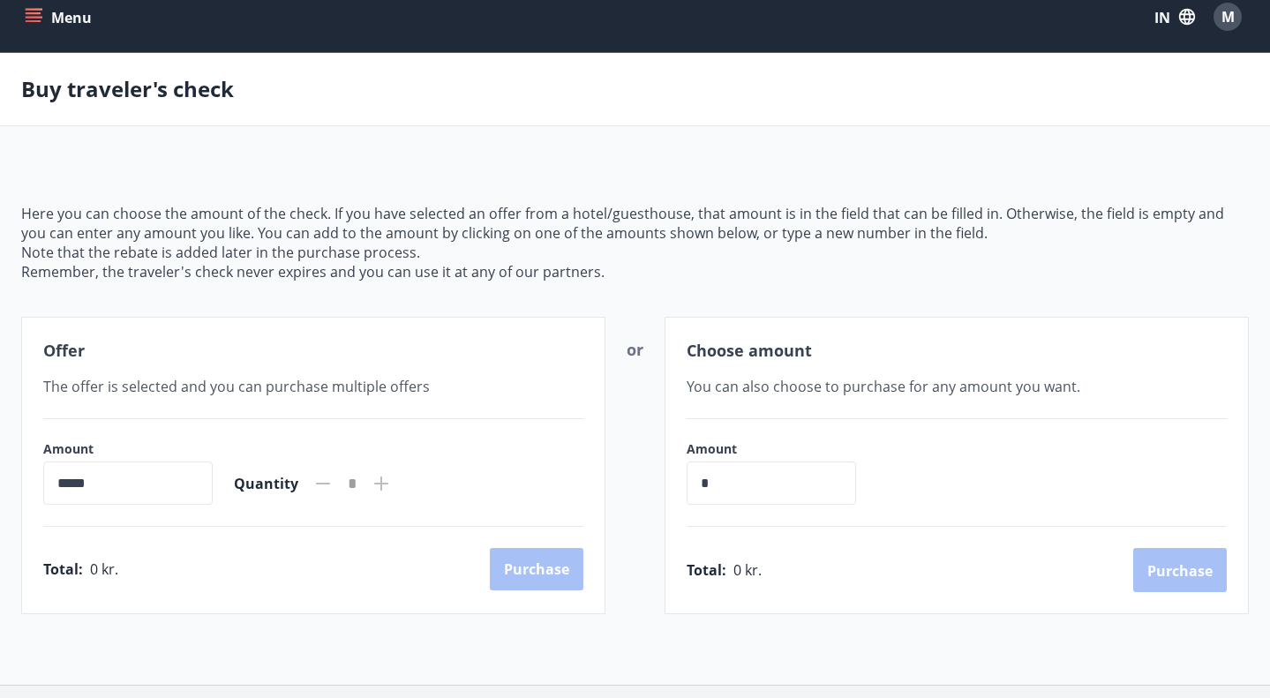
scroll to position [15, 0]
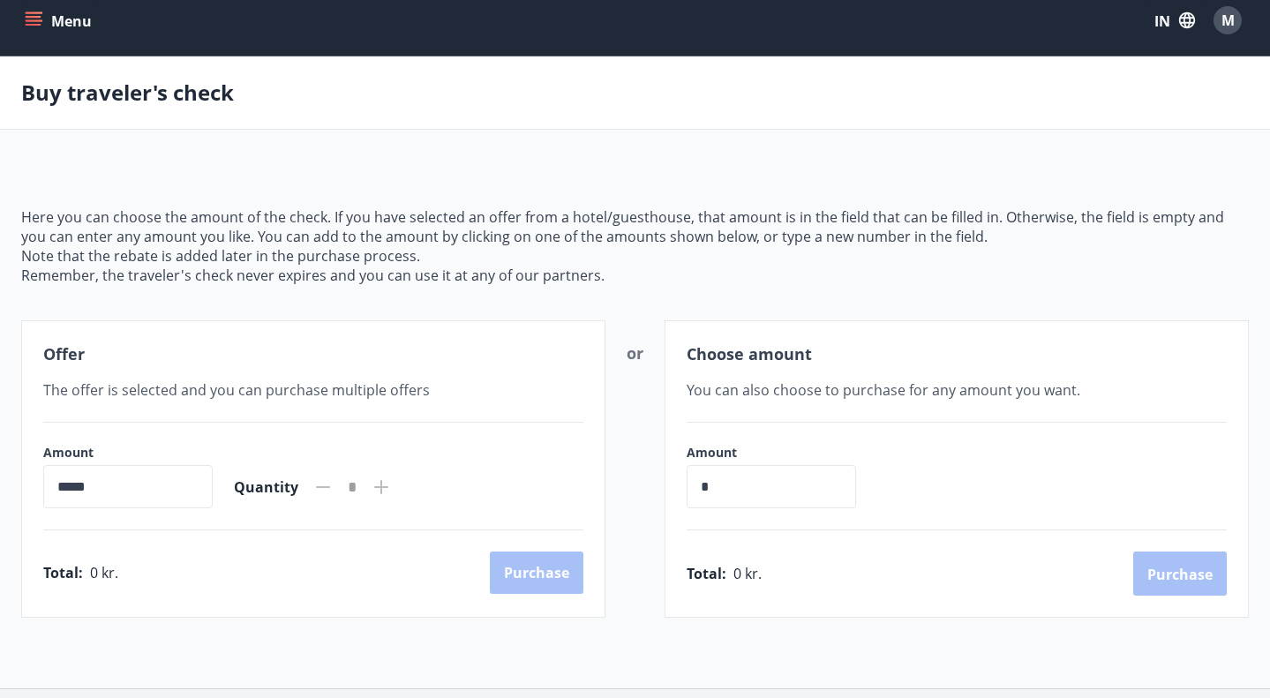
click at [34, 19] on icon "menu" at bounding box center [34, 20] width 18 height 18
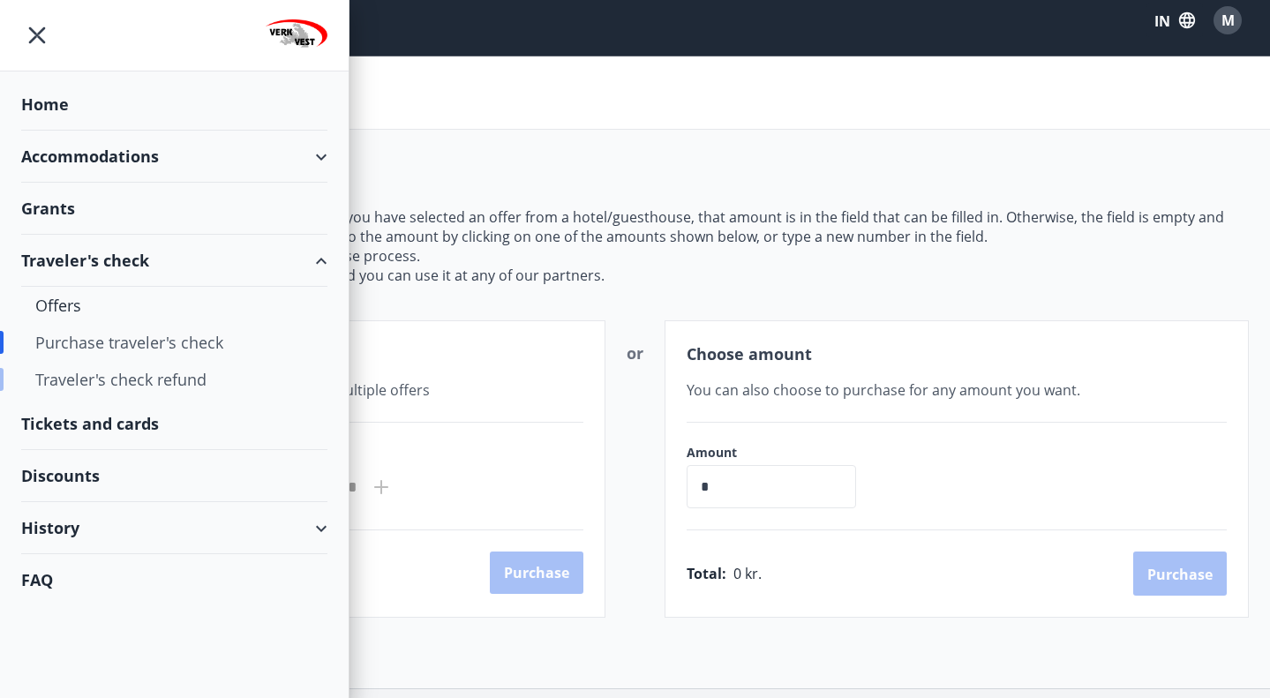
click at [162, 374] on font "Traveler's check refund" at bounding box center [120, 379] width 171 height 21
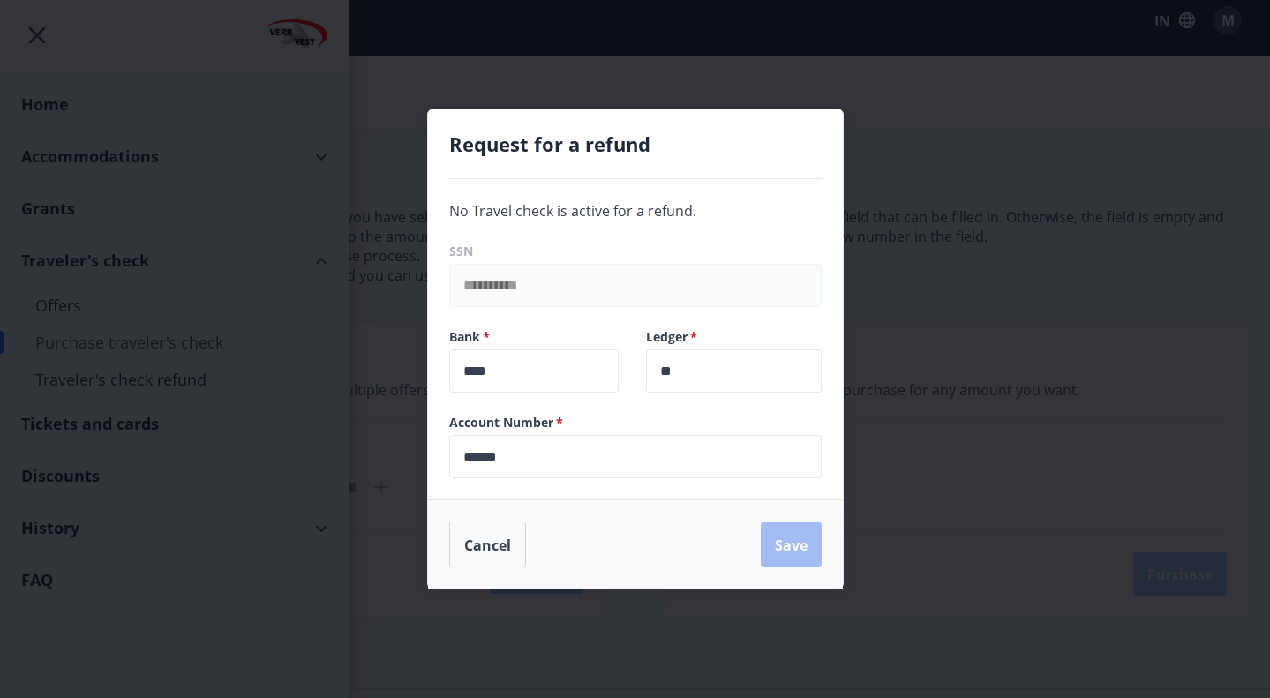
click at [474, 184] on div "**********" at bounding box center [635, 339] width 415 height 320
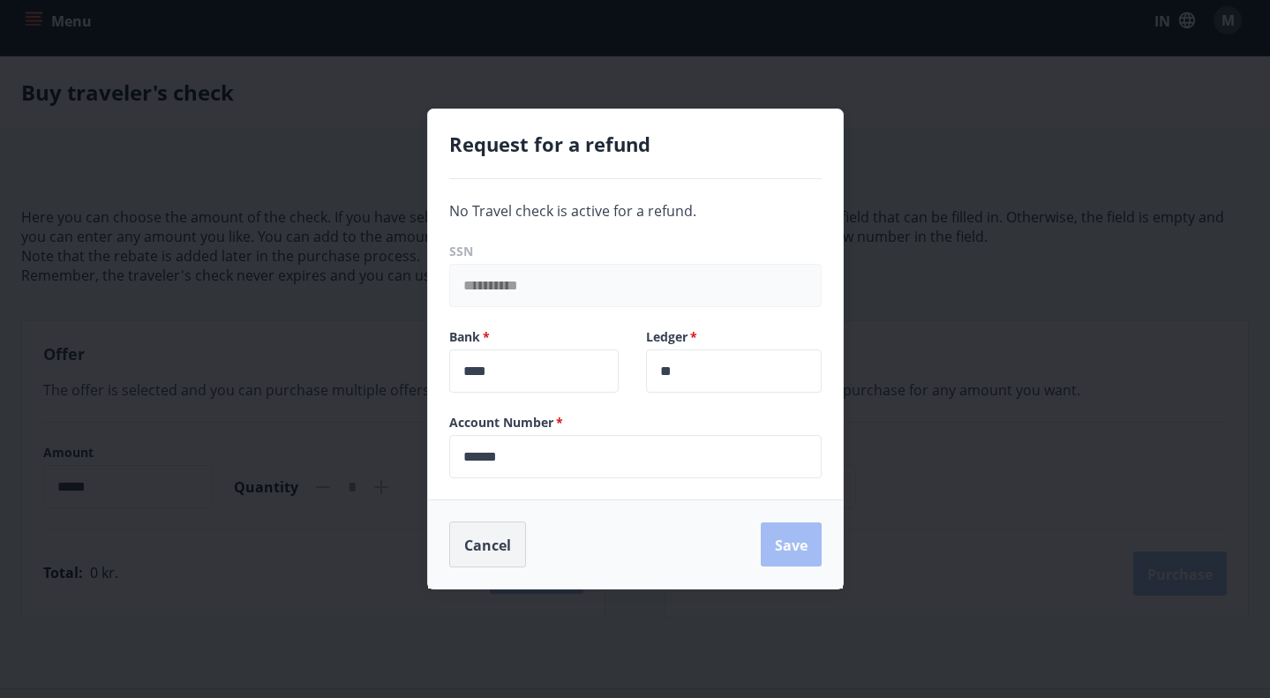
click at [517, 527] on button "Cancel" at bounding box center [487, 545] width 77 height 46
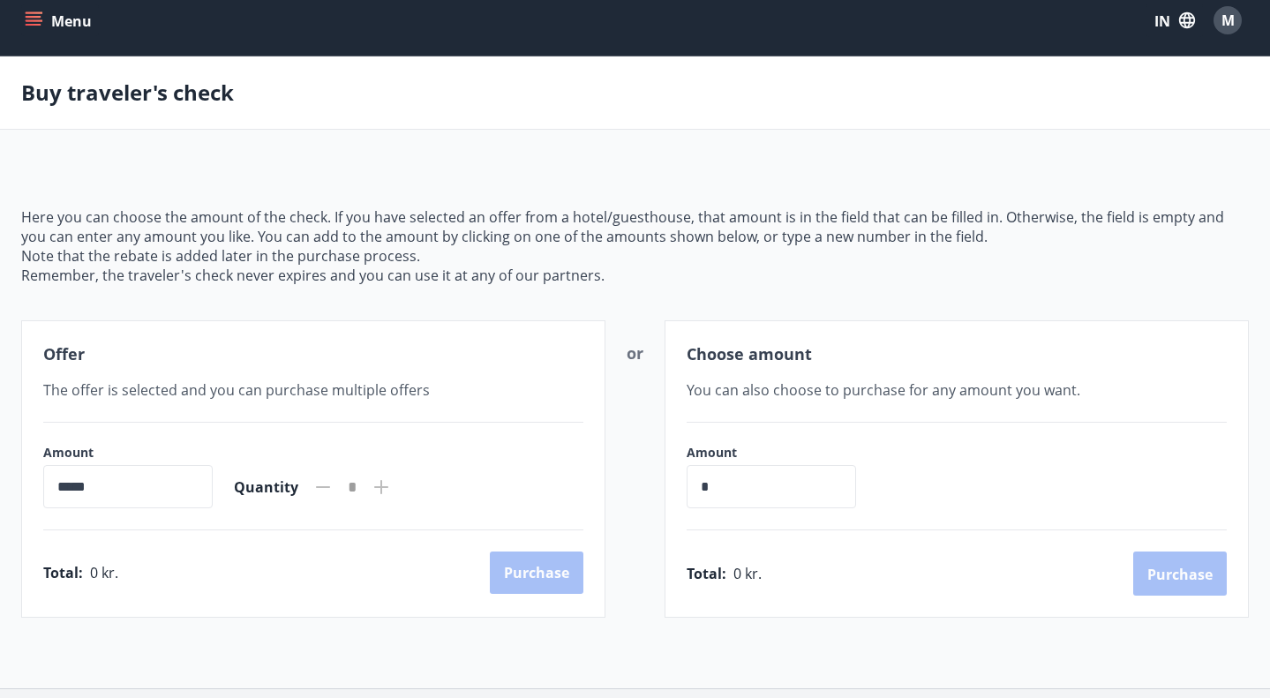
click at [41, 34] on button "Menu" at bounding box center [60, 20] width 78 height 32
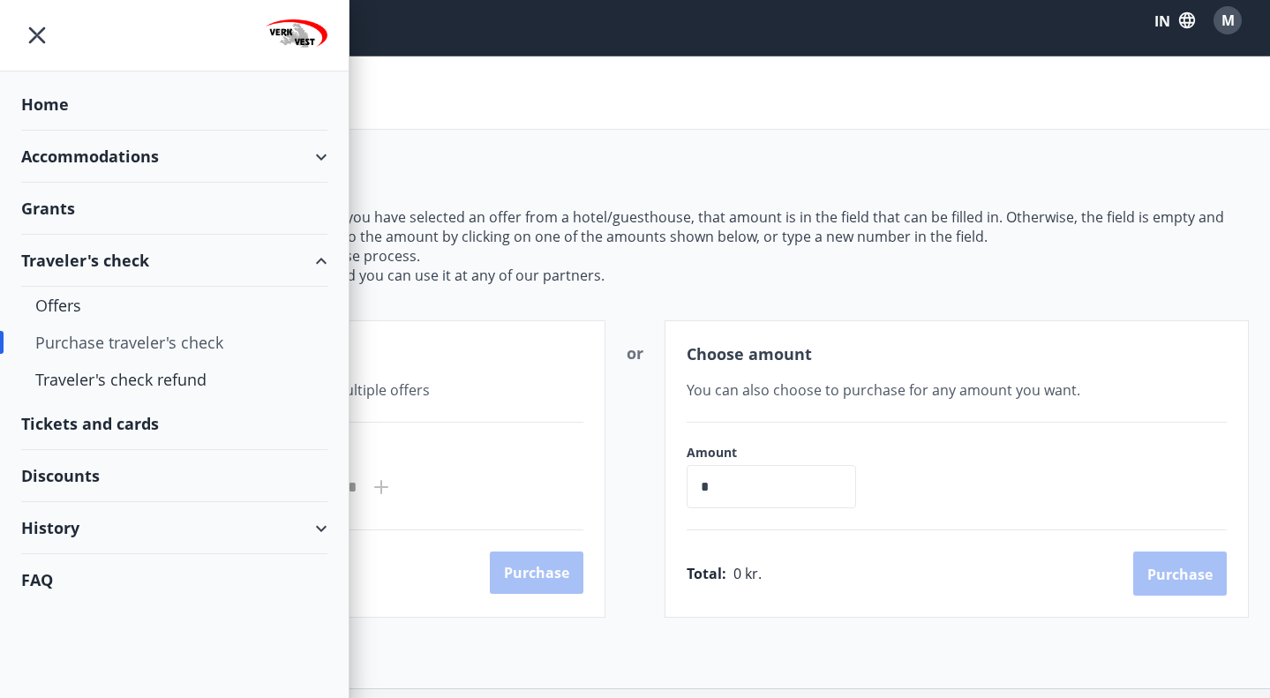
click at [64, 162] on font "Accommodations" at bounding box center [90, 156] width 138 height 21
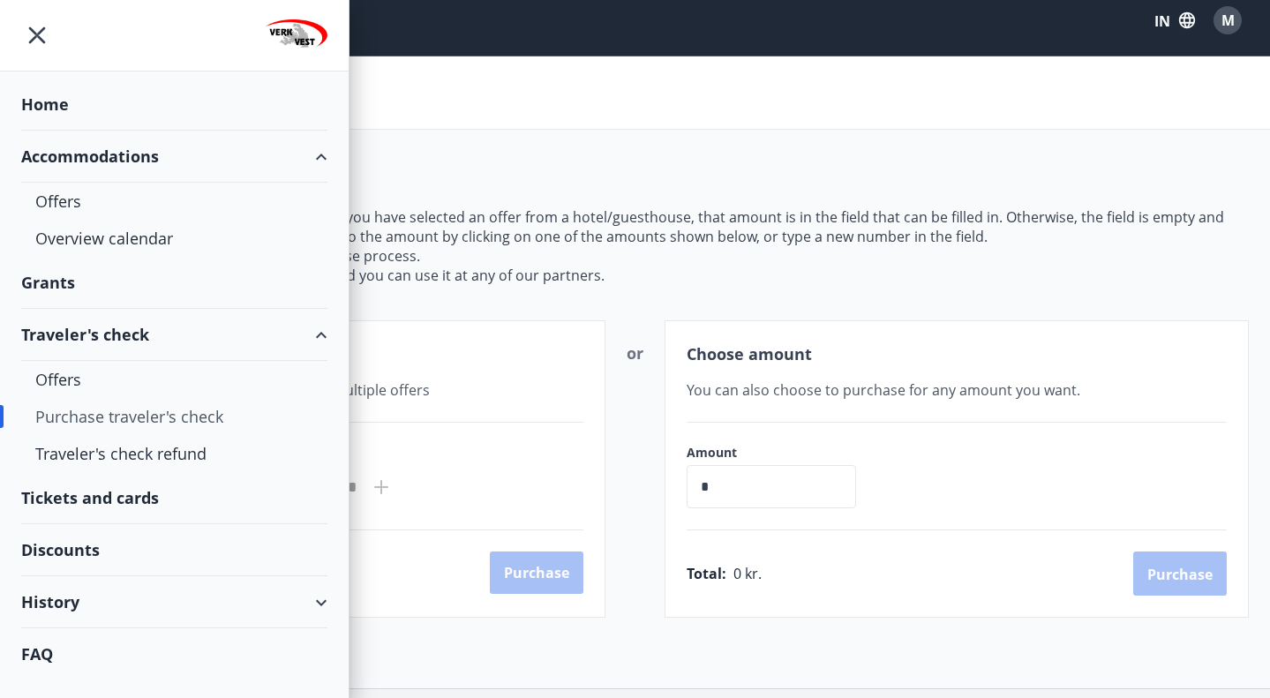
click at [61, 115] on font "Grants" at bounding box center [45, 104] width 48 height 21
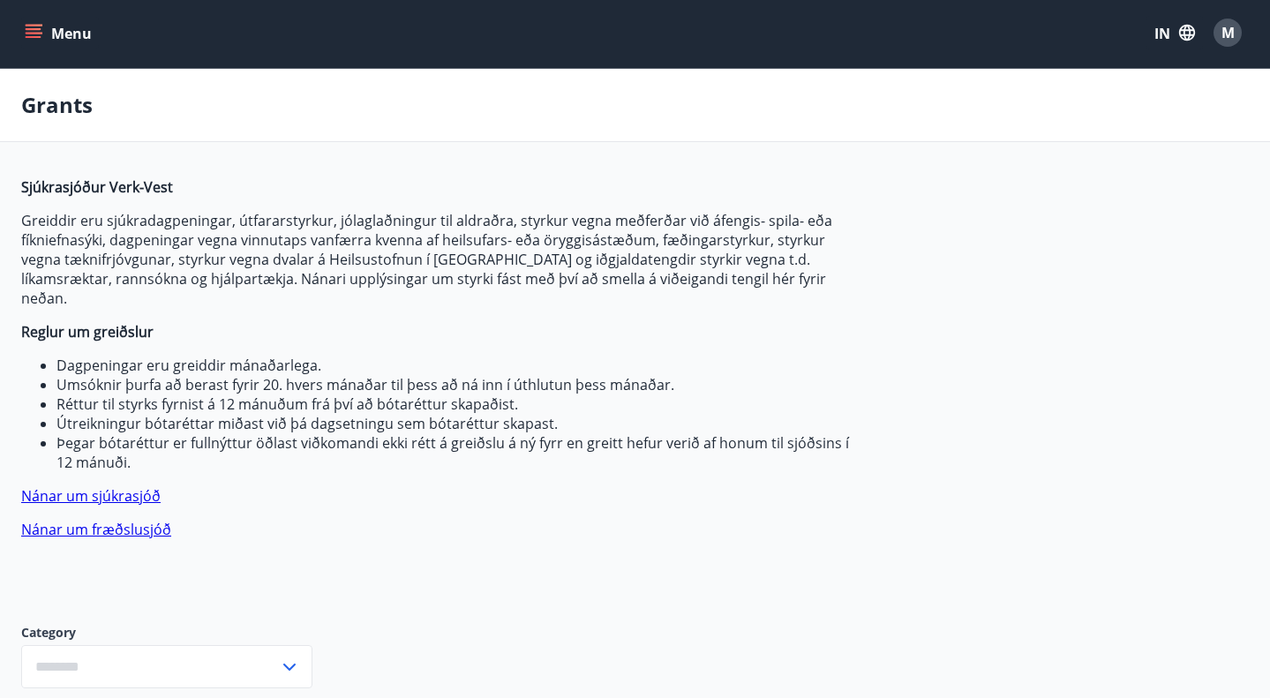
scroll to position [15, 0]
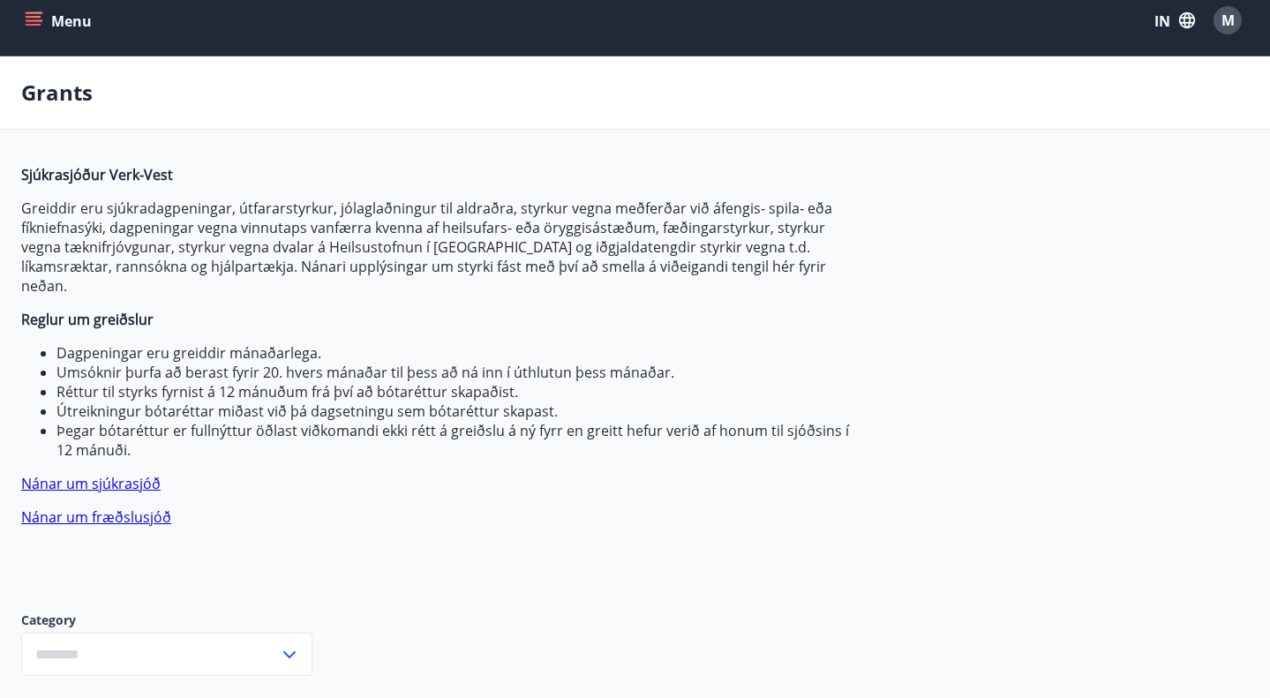
type input "***"
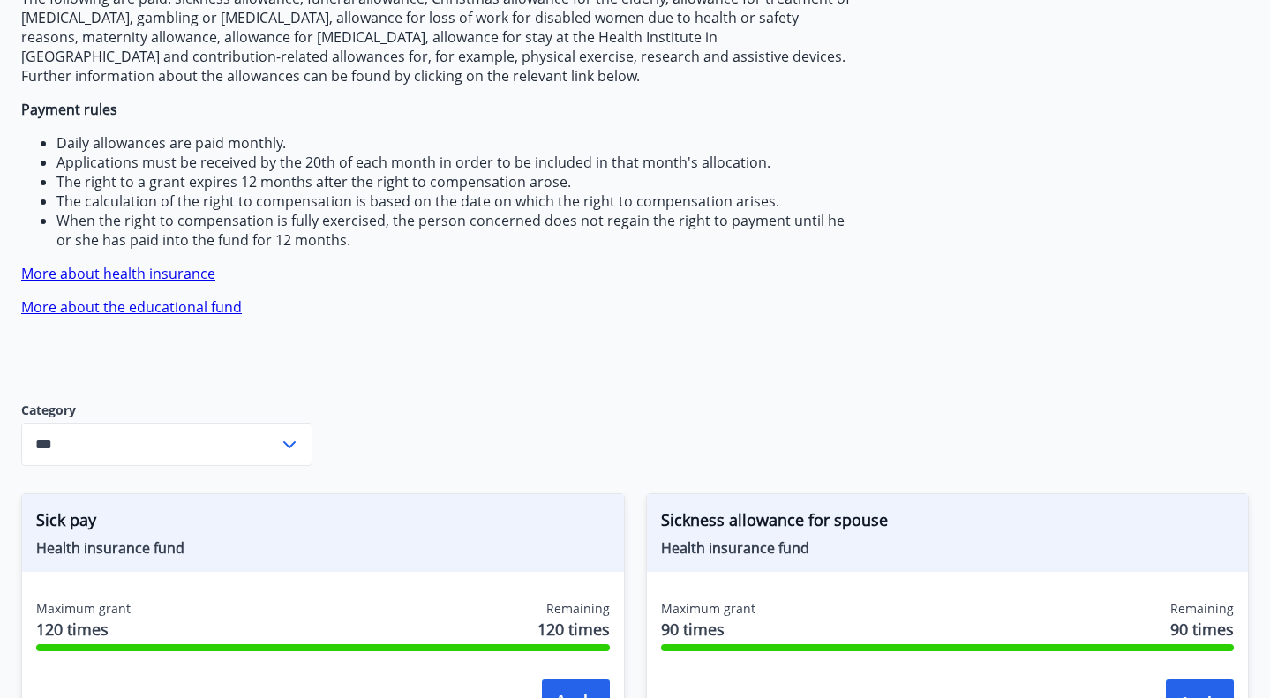
scroll to position [0, 0]
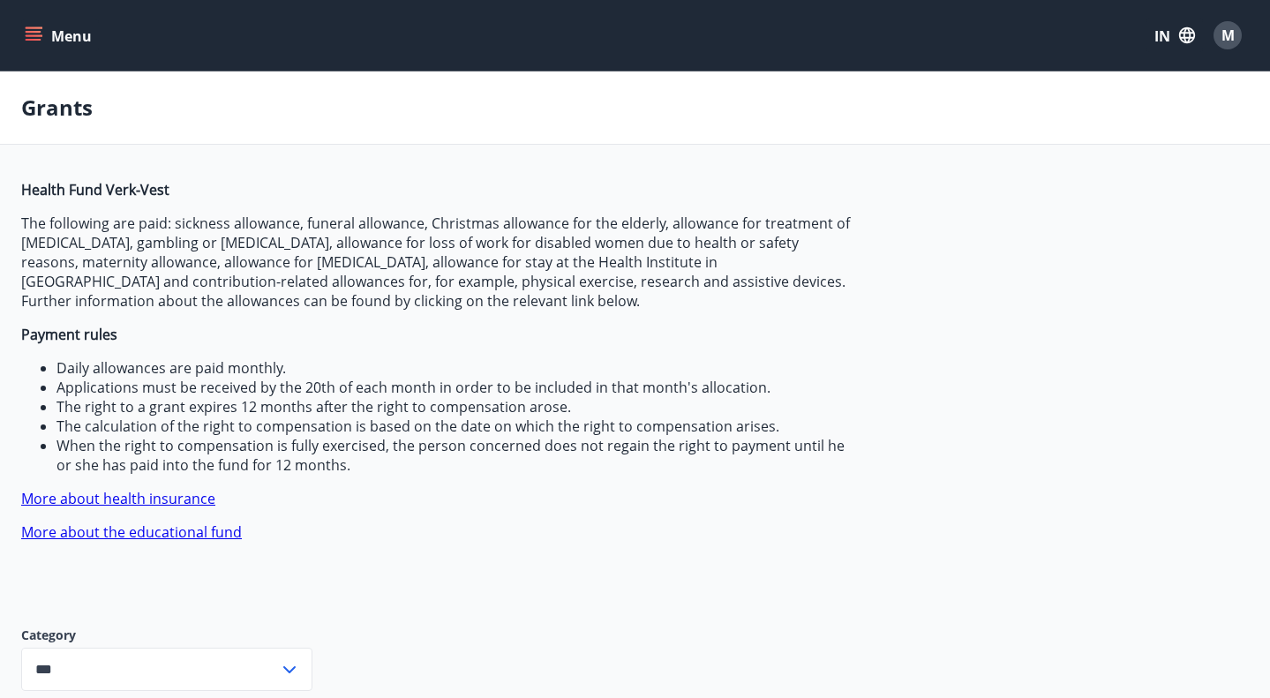
click at [39, 37] on icon "menu" at bounding box center [34, 35] width 18 height 18
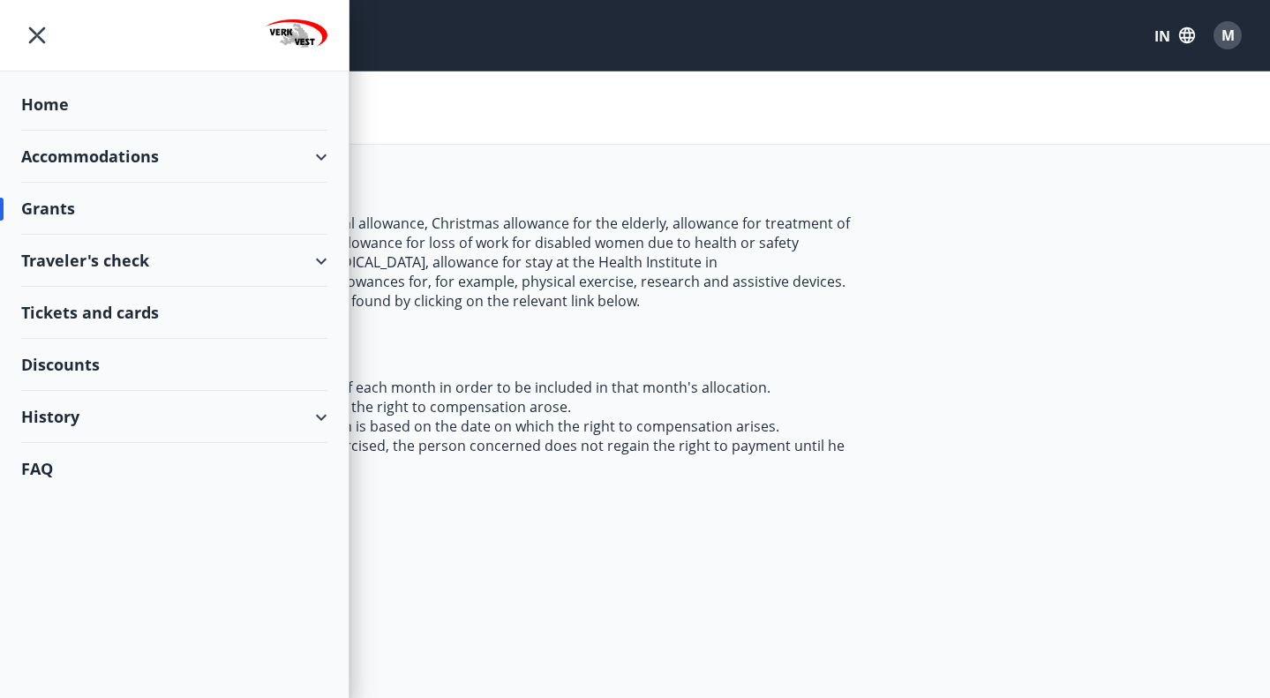
click at [65, 102] on font "Home" at bounding box center [45, 104] width 48 height 21
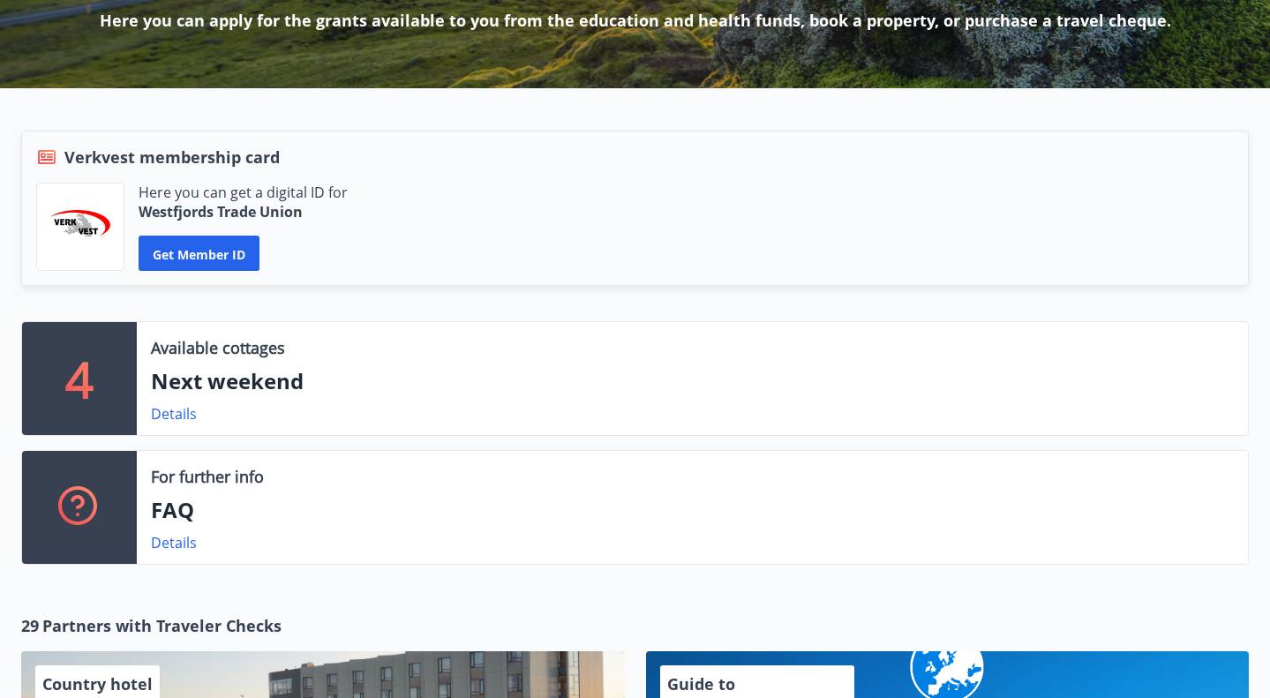
scroll to position [303, 0]
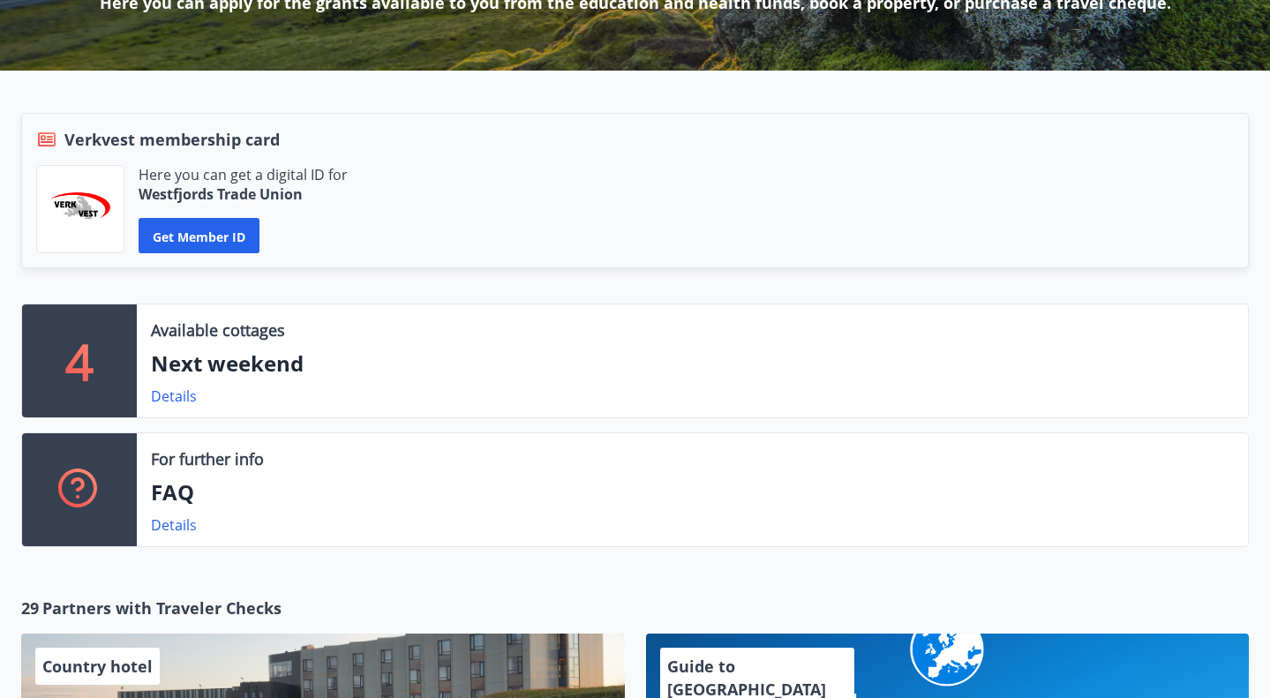
click at [179, 536] on div "For further info FAQ Details" at bounding box center [692, 489] width 1111 height 113
click at [178, 530] on font "Details" at bounding box center [174, 524] width 46 height 19
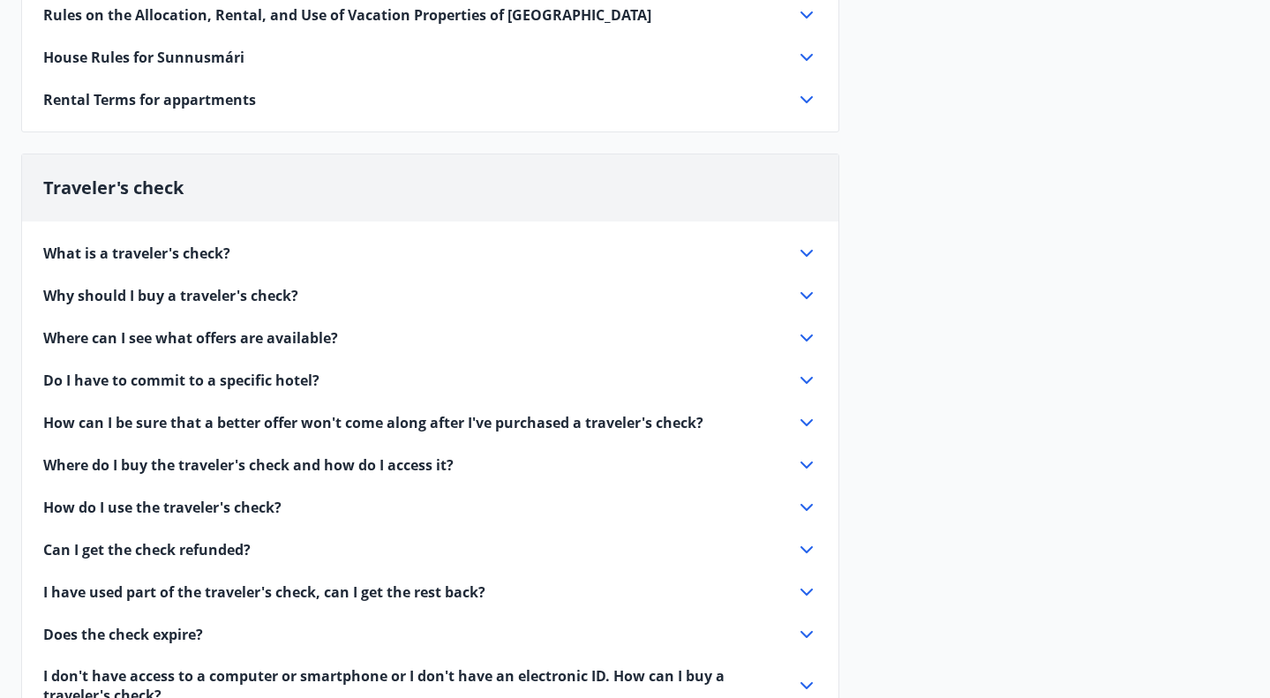
scroll to position [373, 0]
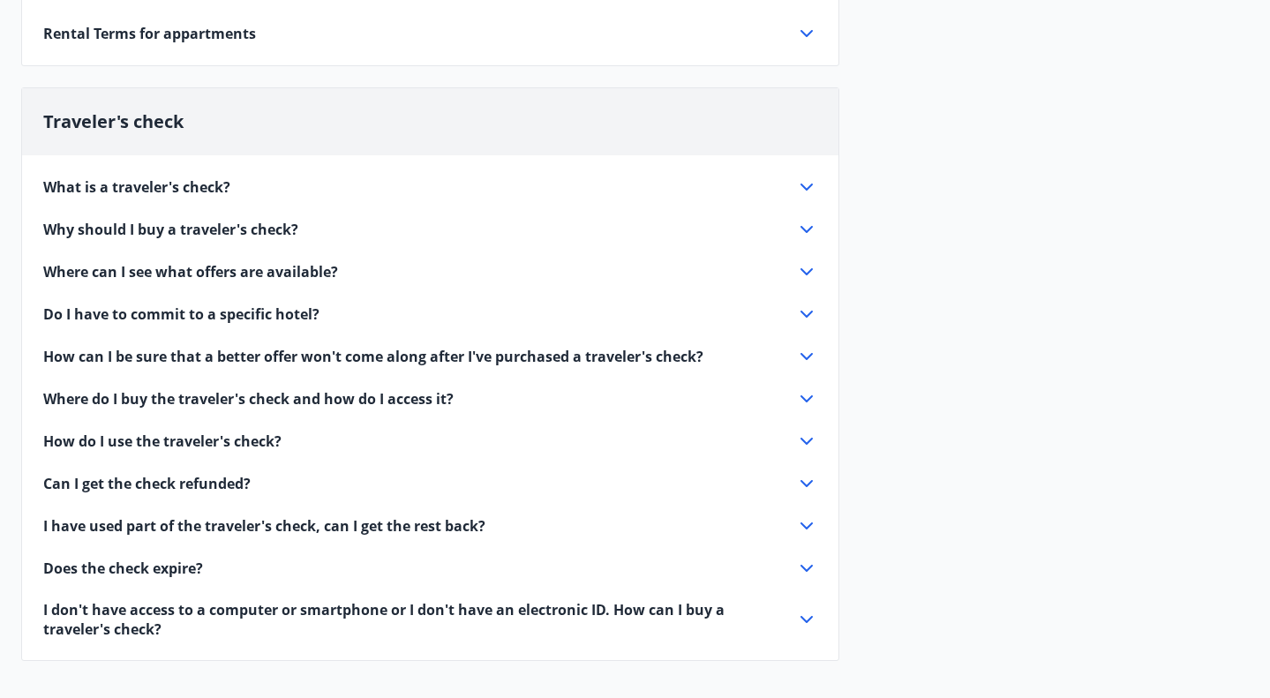
click at [372, 191] on div "What is a traveler's check?" at bounding box center [419, 186] width 753 height 19
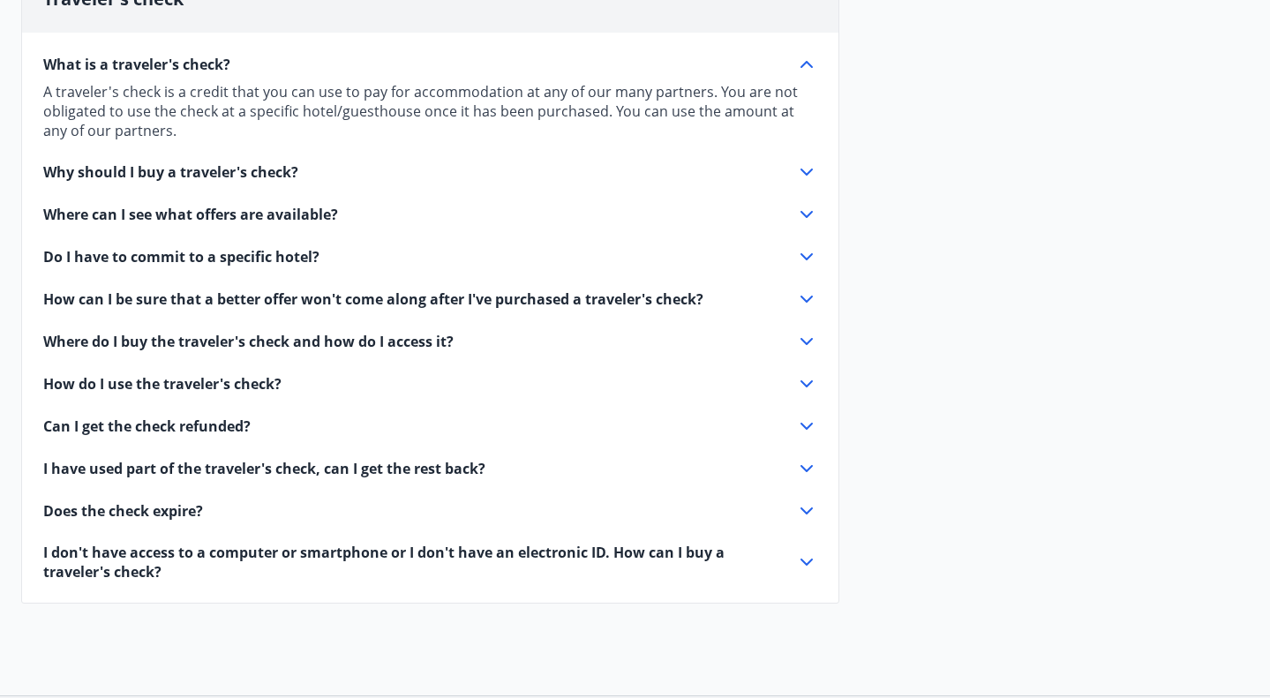
scroll to position [501, 0]
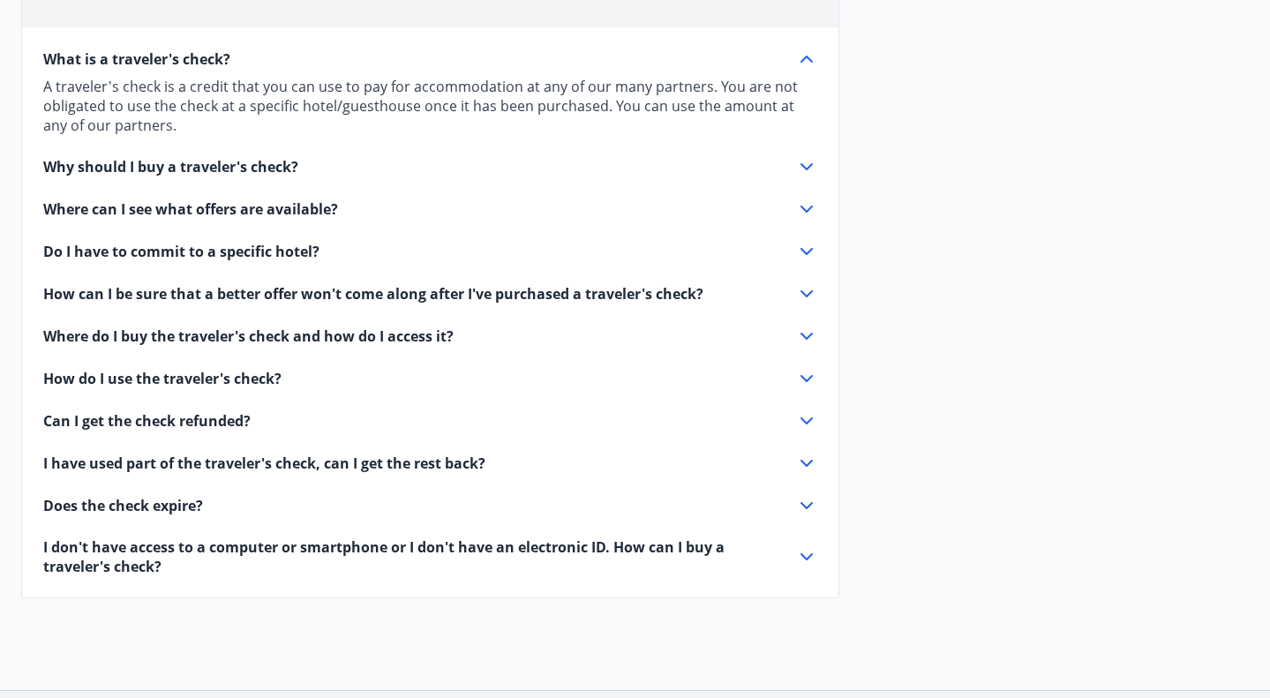
click at [803, 164] on icon at bounding box center [807, 166] width 12 height 7
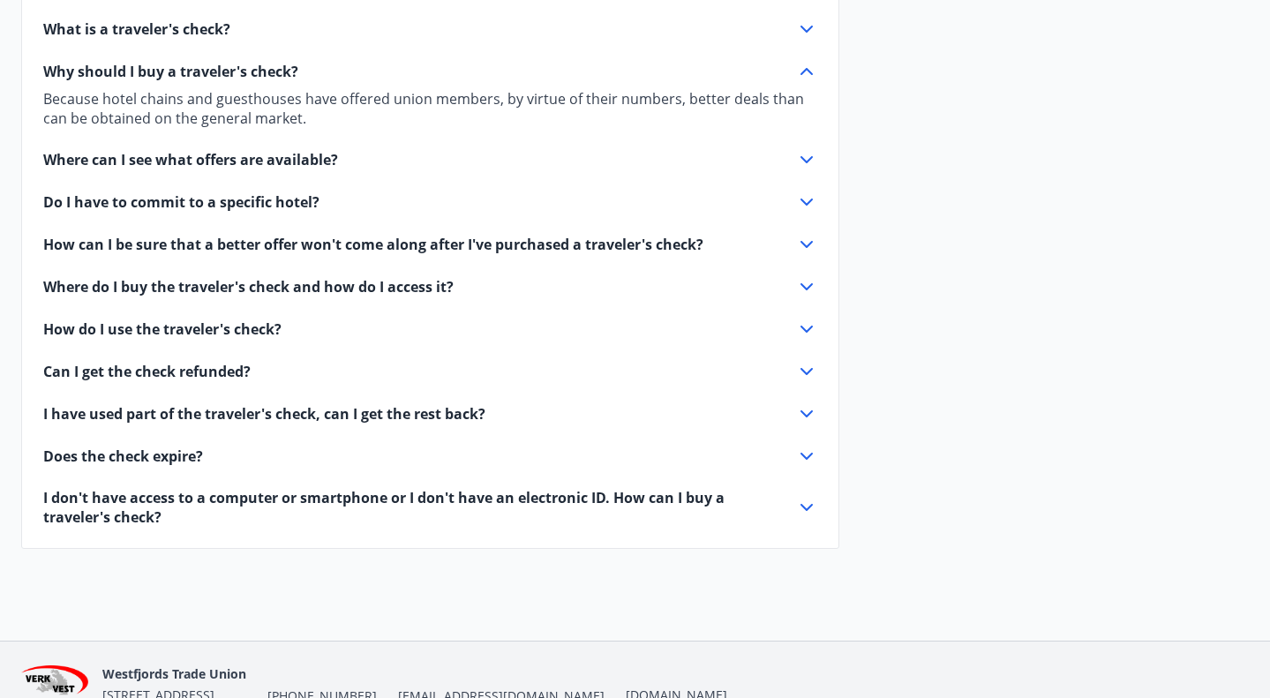
scroll to position [540, 0]
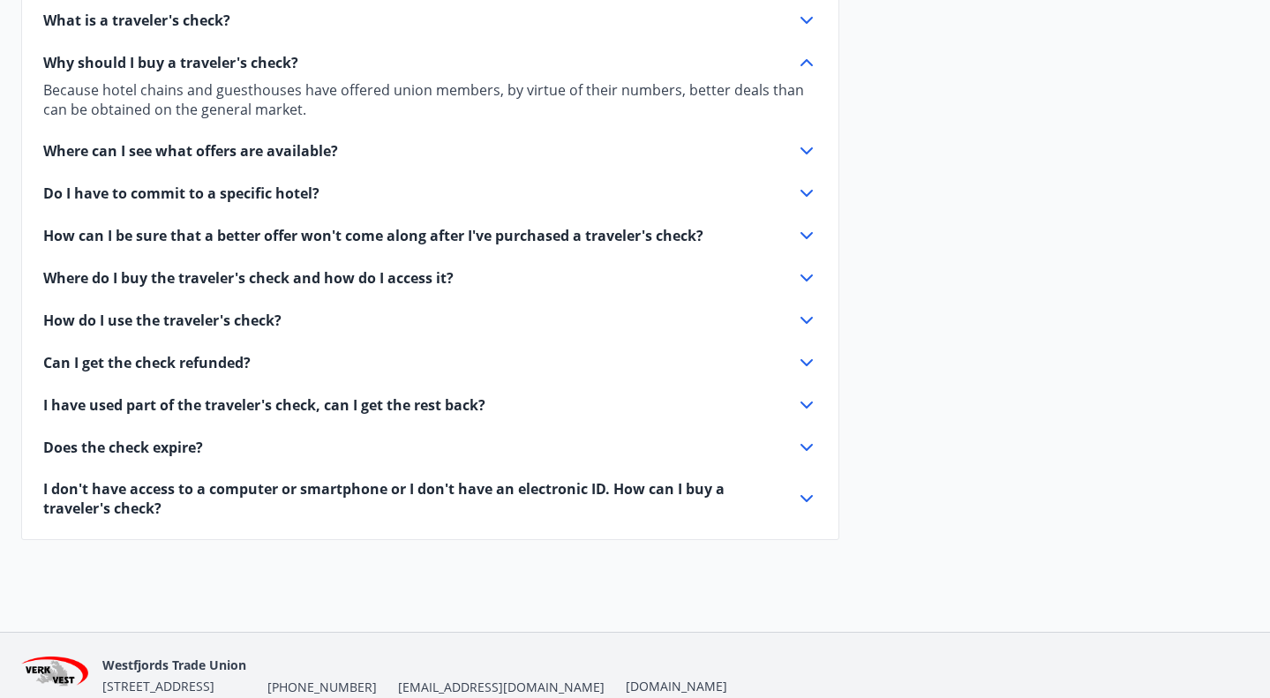
click at [787, 194] on div "Do I have to commit to a specific hotel?" at bounding box center [419, 193] width 753 height 19
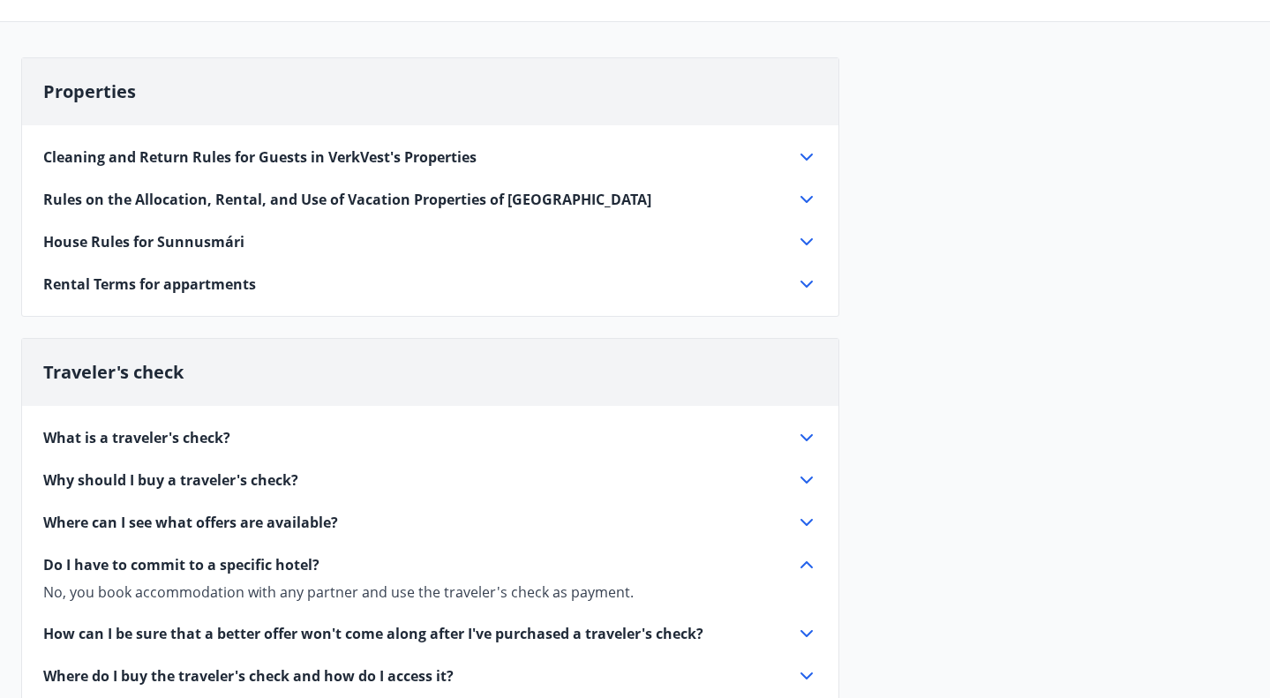
scroll to position [0, 0]
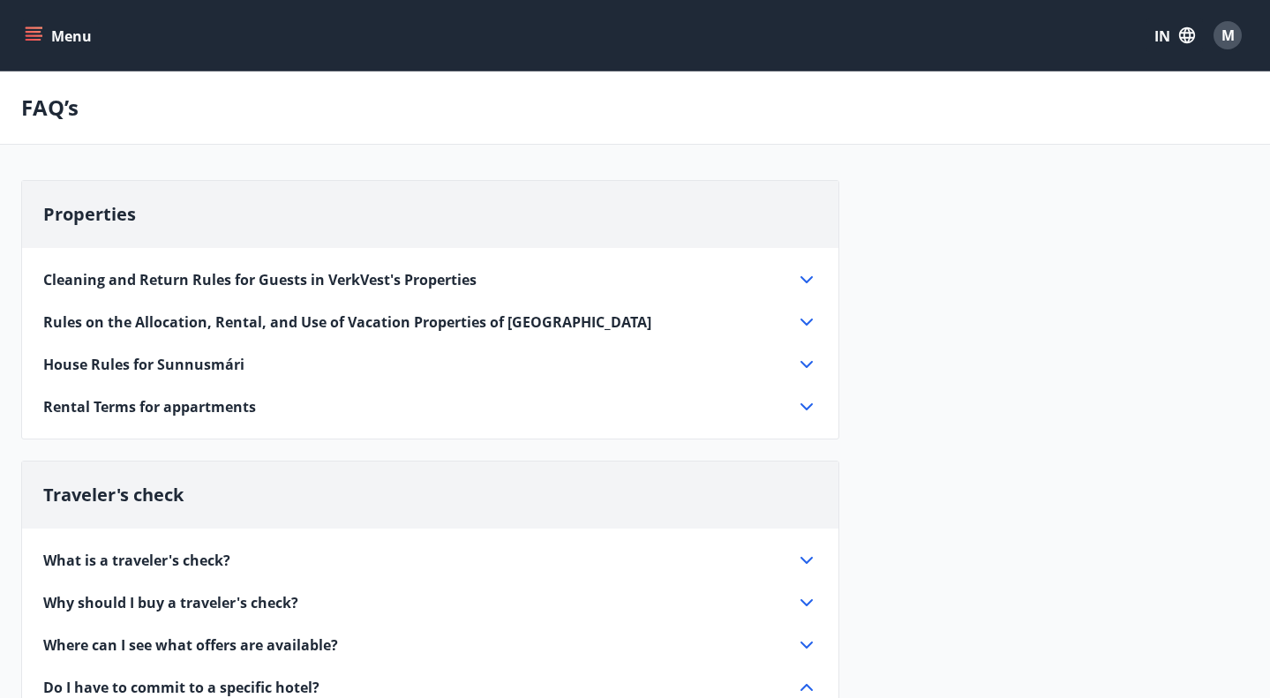
click at [34, 27] on icon "menu" at bounding box center [35, 28] width 19 height 2
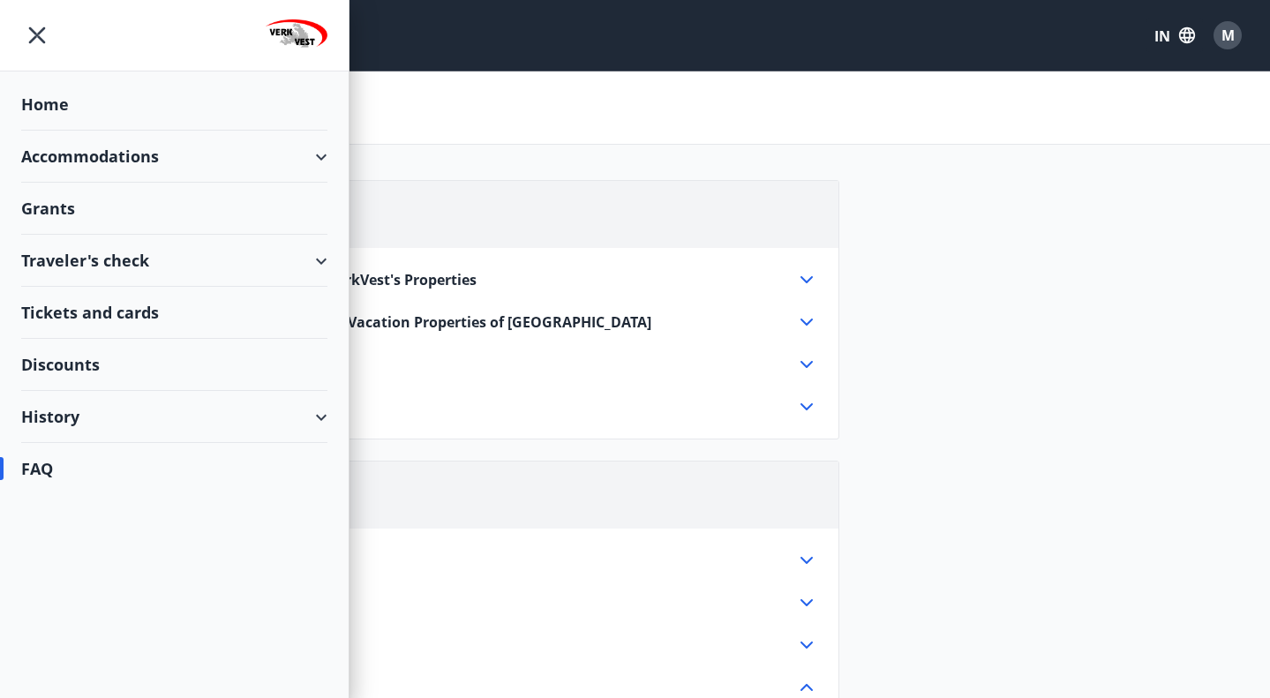
click at [114, 320] on font "Tickets and cards" at bounding box center [90, 312] width 138 height 21
